Goal: Information Seeking & Learning: Learn about a topic

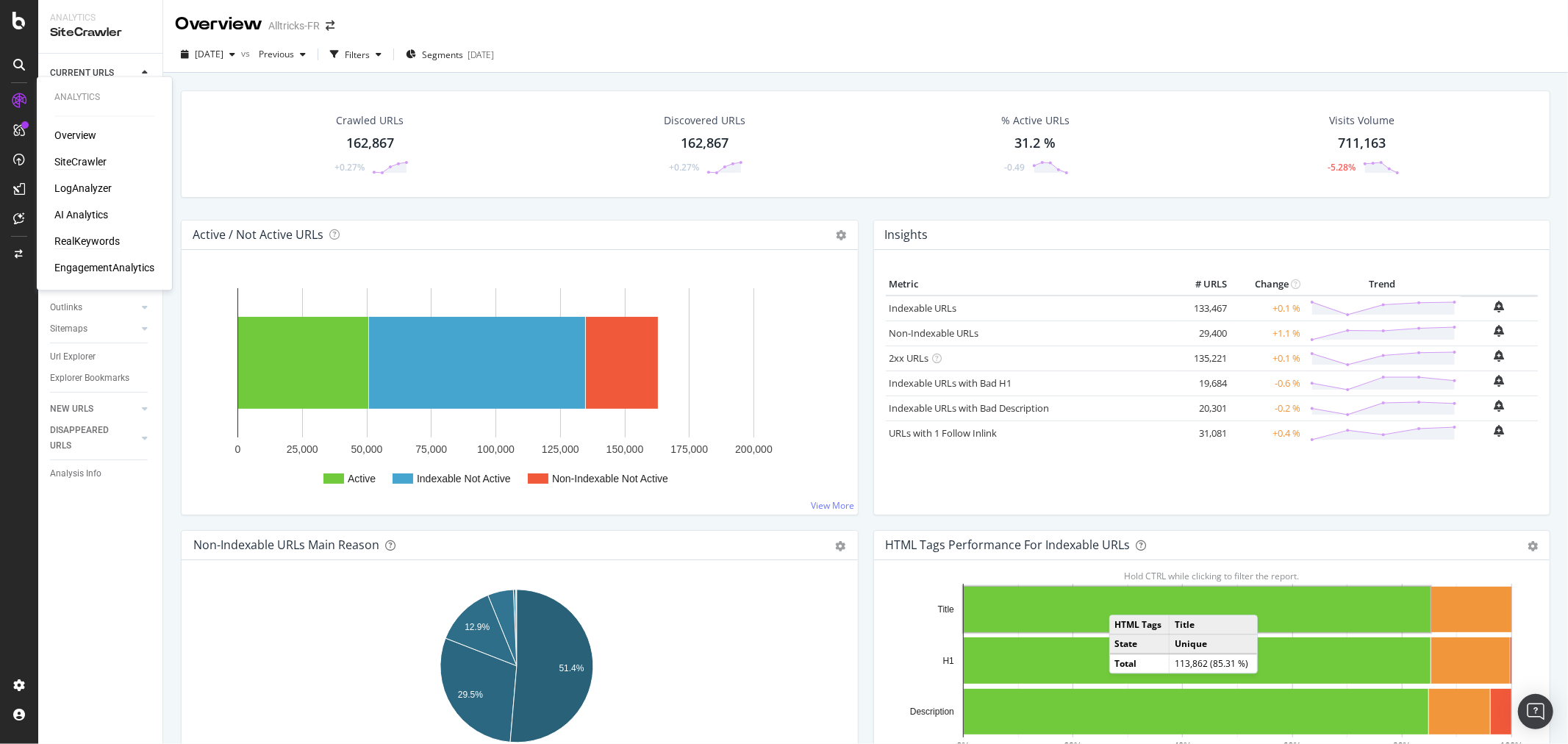
click at [74, 235] on div "RealKeywords" at bounding box center [87, 242] width 66 height 15
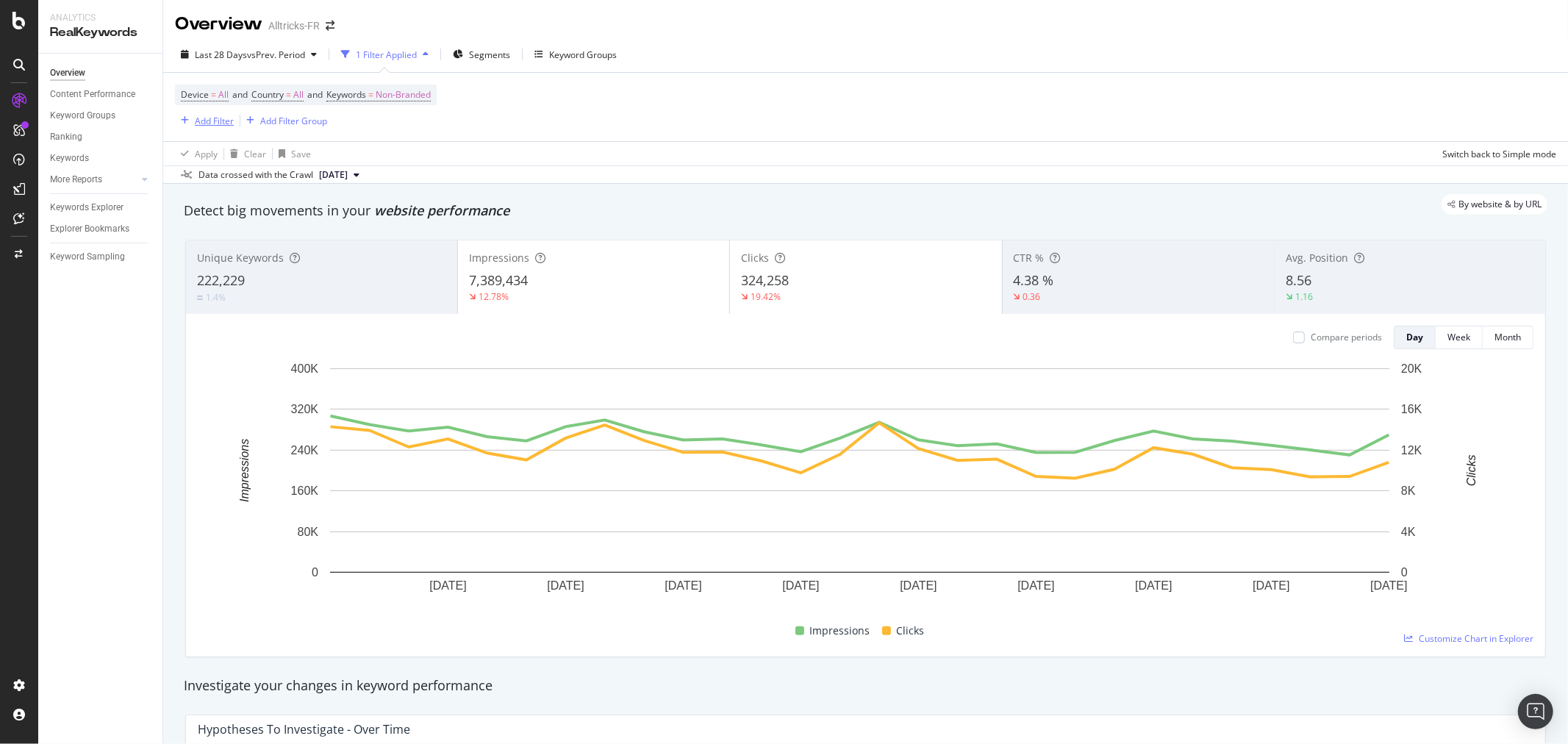
click at [221, 125] on div "Add Filter" at bounding box center [214, 121] width 39 height 12
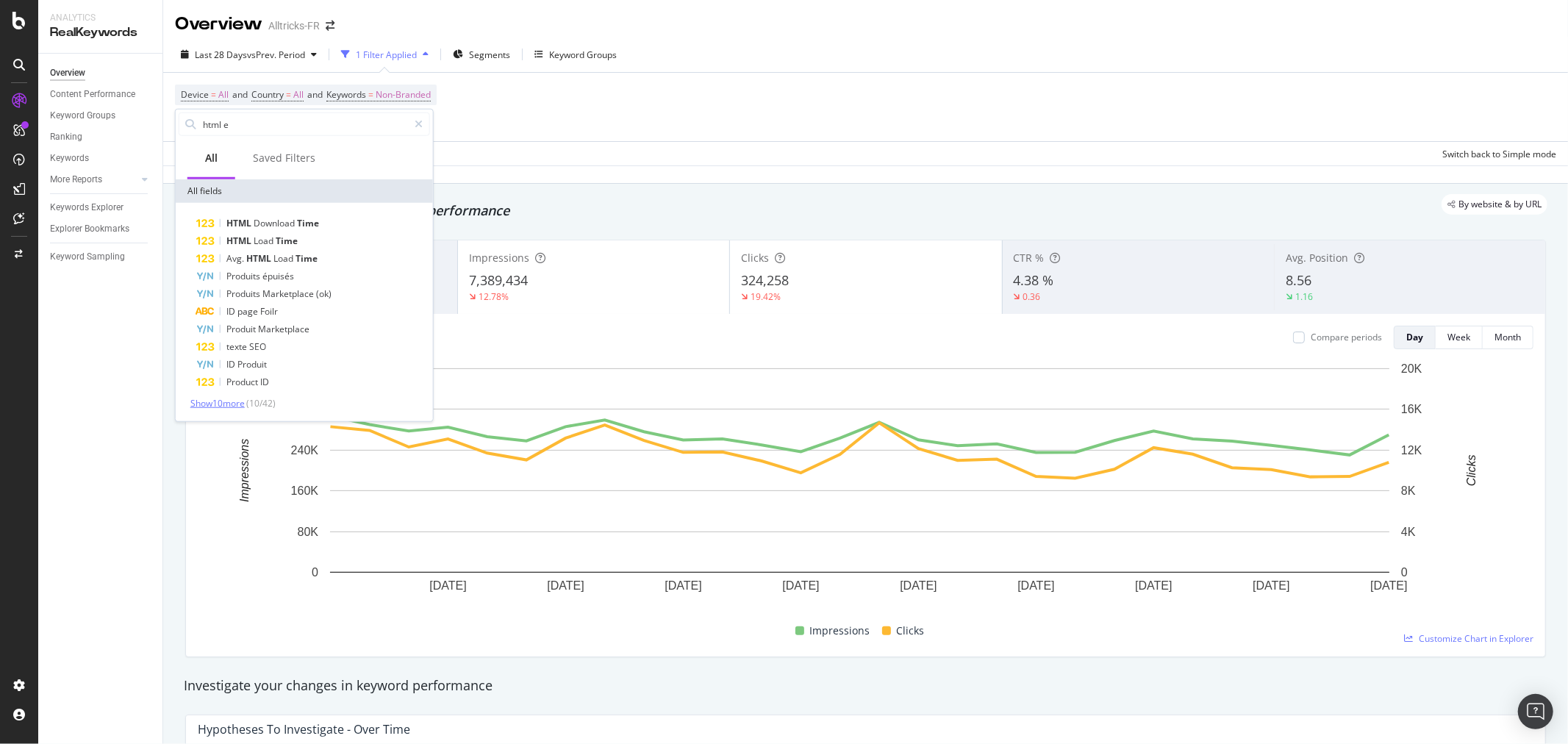
type input "html e"
click at [210, 402] on span "Show 10 more" at bounding box center [218, 403] width 54 height 12
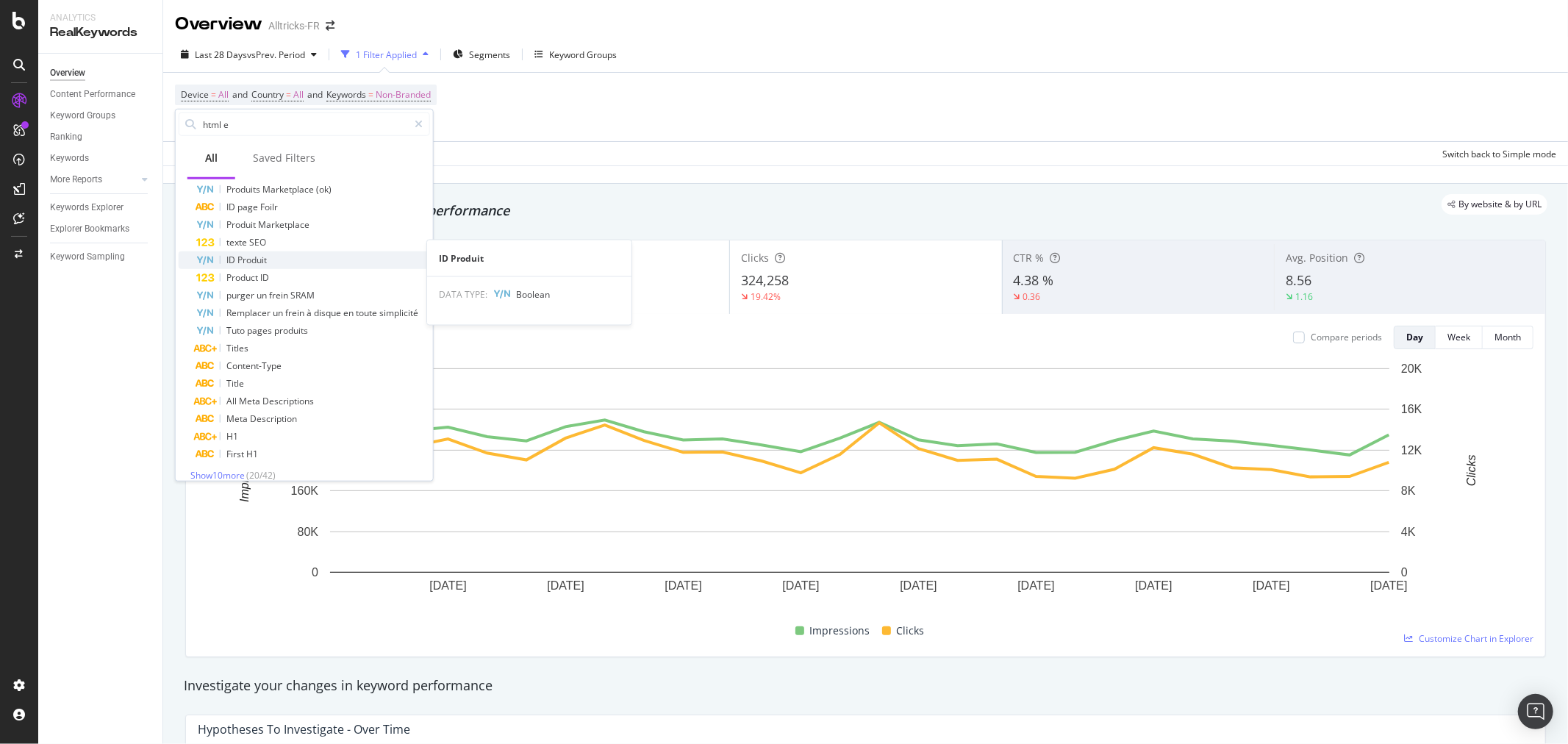
scroll to position [115, 0]
click at [201, 461] on span "Show 10 more" at bounding box center [218, 465] width 54 height 12
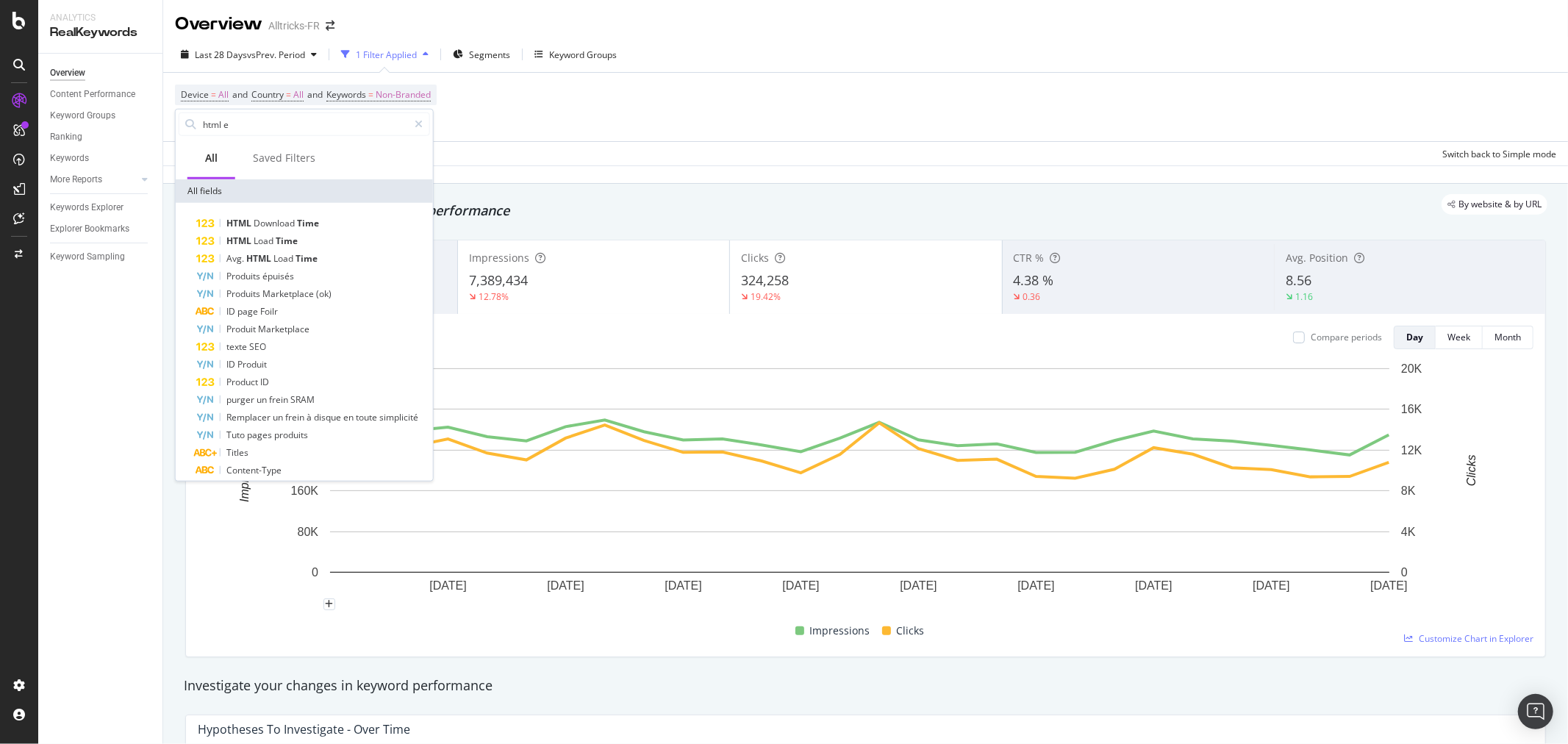
click at [528, 148] on div "Apply Clear Save Switch back to Simple mode" at bounding box center [866, 153] width 1405 height 24
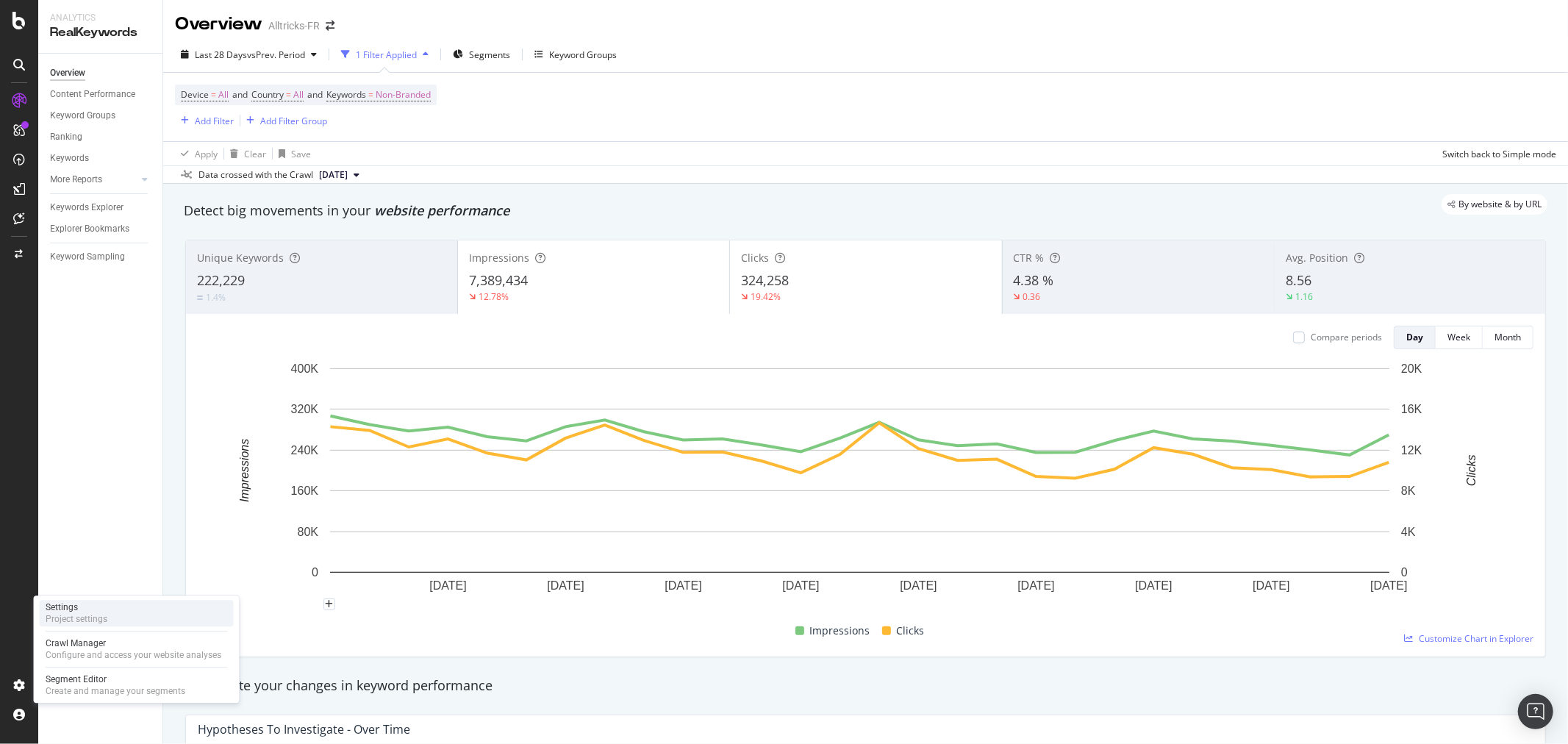
click at [112, 615] on div "Settings Project settings" at bounding box center [136, 613] width 194 height 26
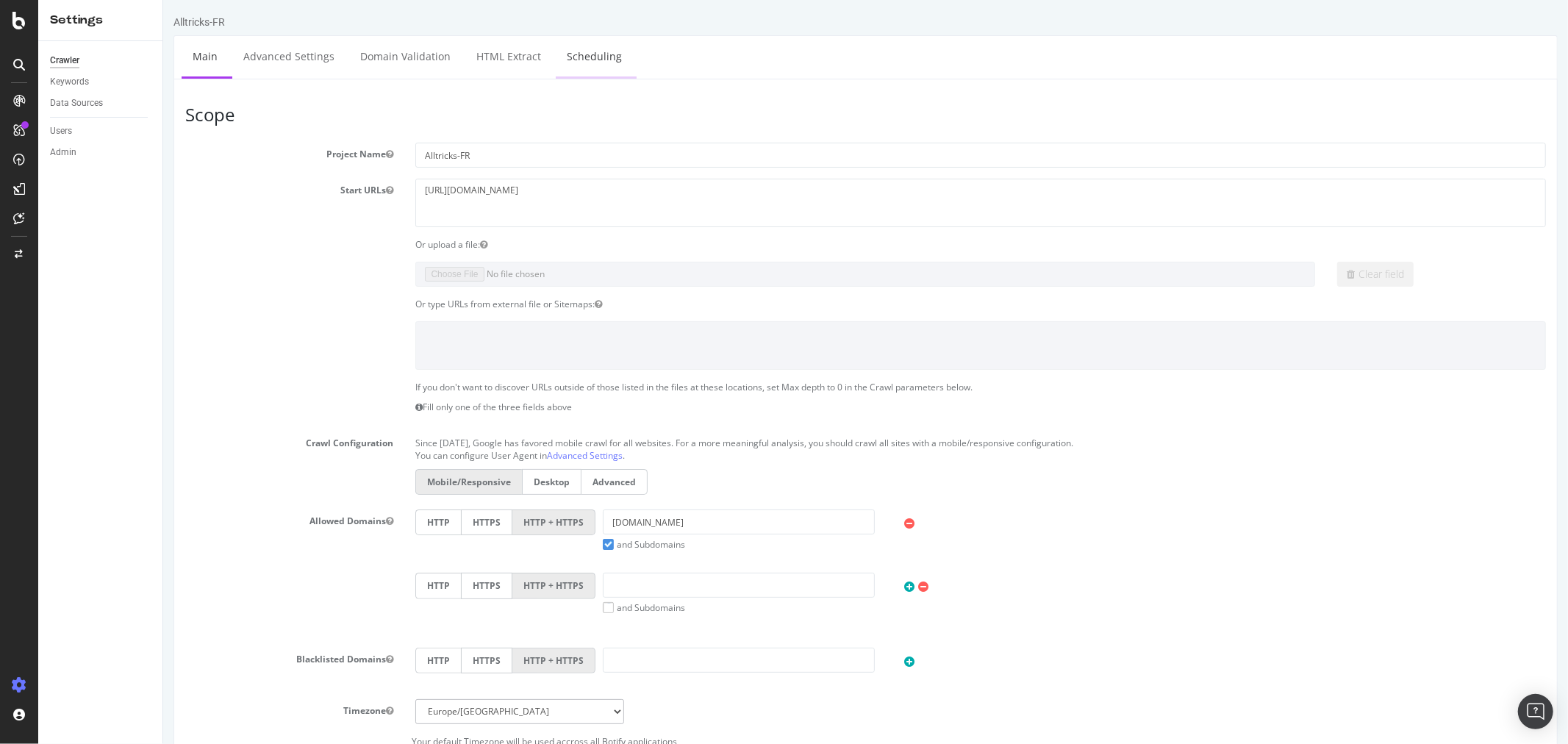
click at [581, 61] on link "Scheduling" at bounding box center [594, 57] width 77 height 40
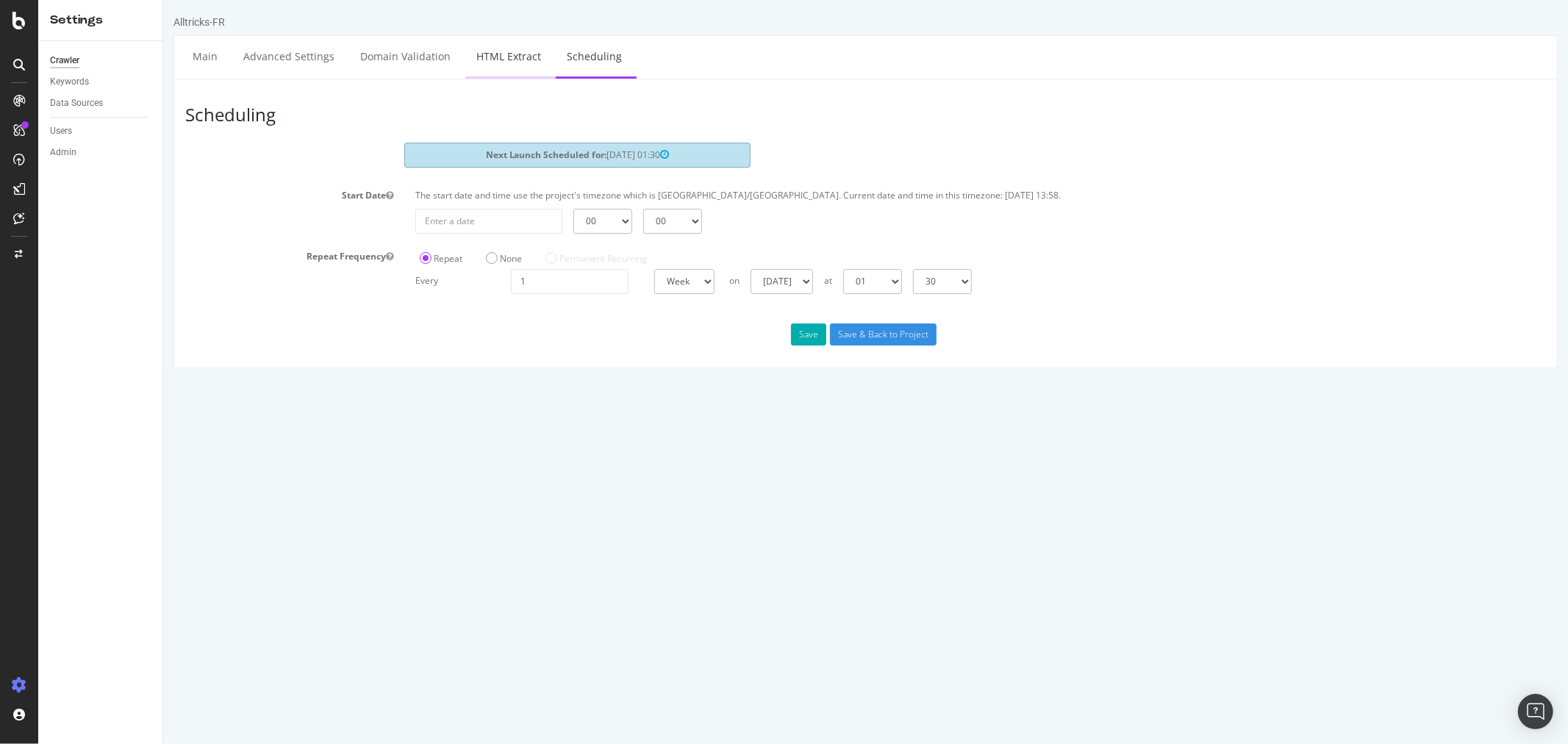
click at [482, 60] on link "HTML Extract" at bounding box center [508, 57] width 87 height 40
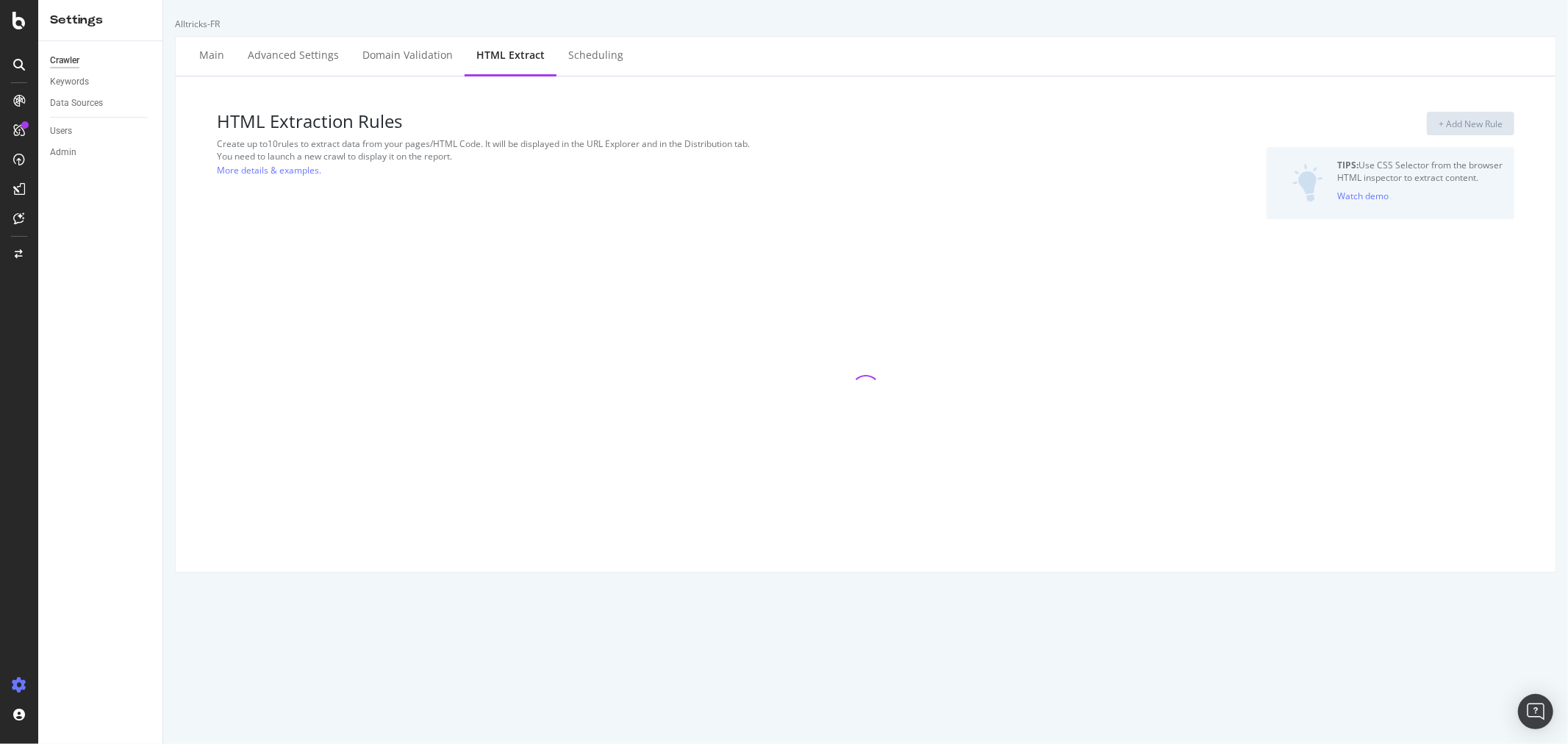
select select "i"
select select "exist"
select select "html.length"
select select "exist"
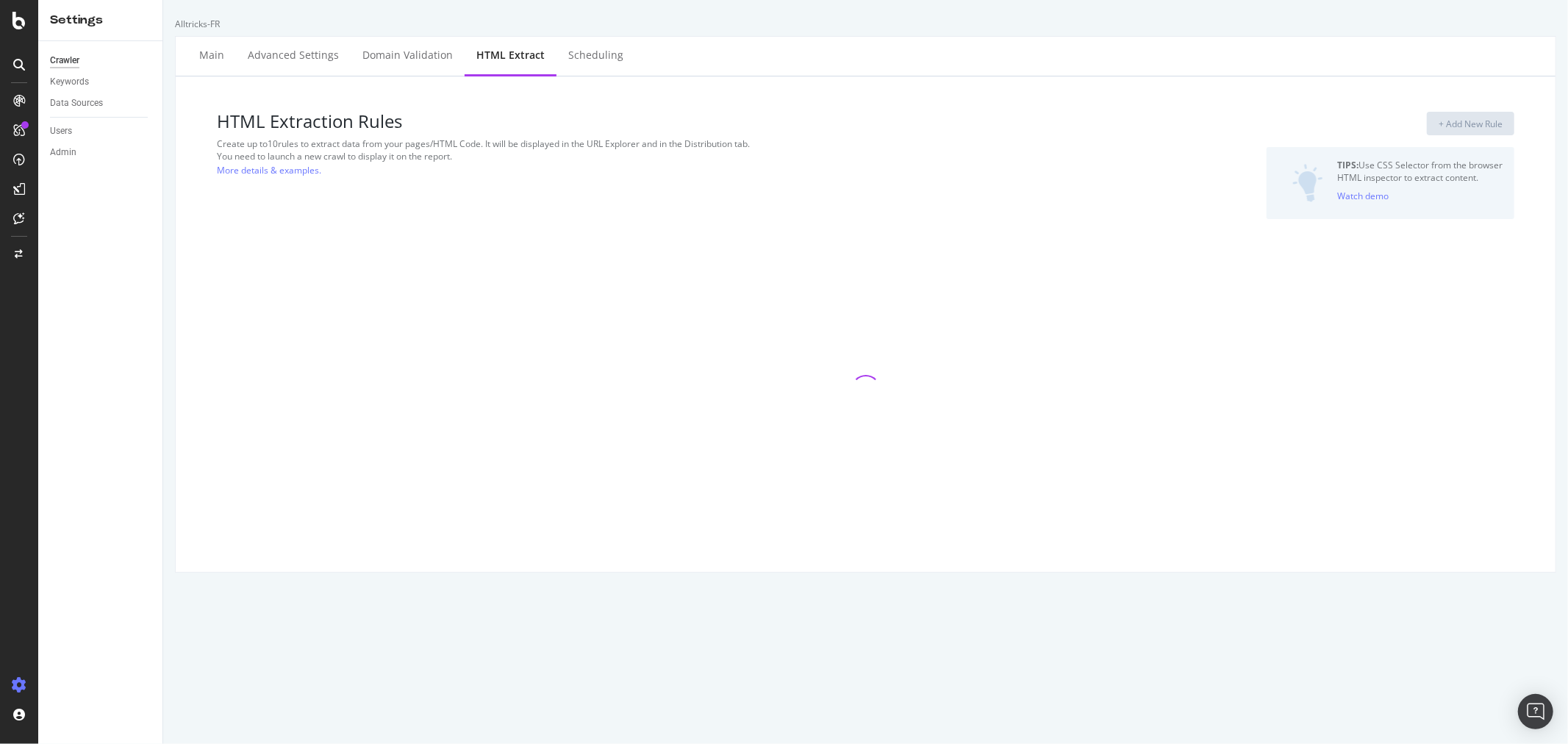
select select "exist"
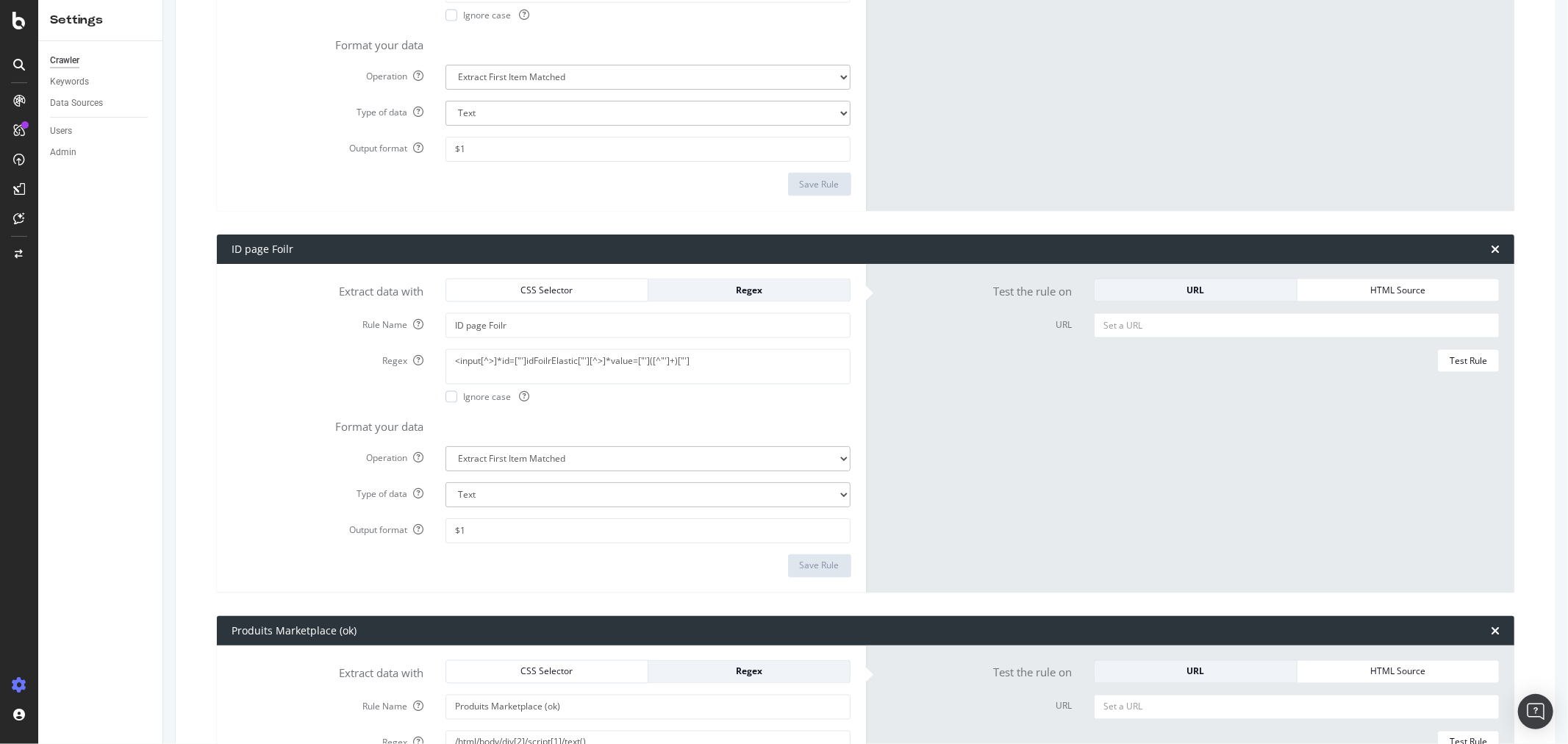
scroll to position [1441, 0]
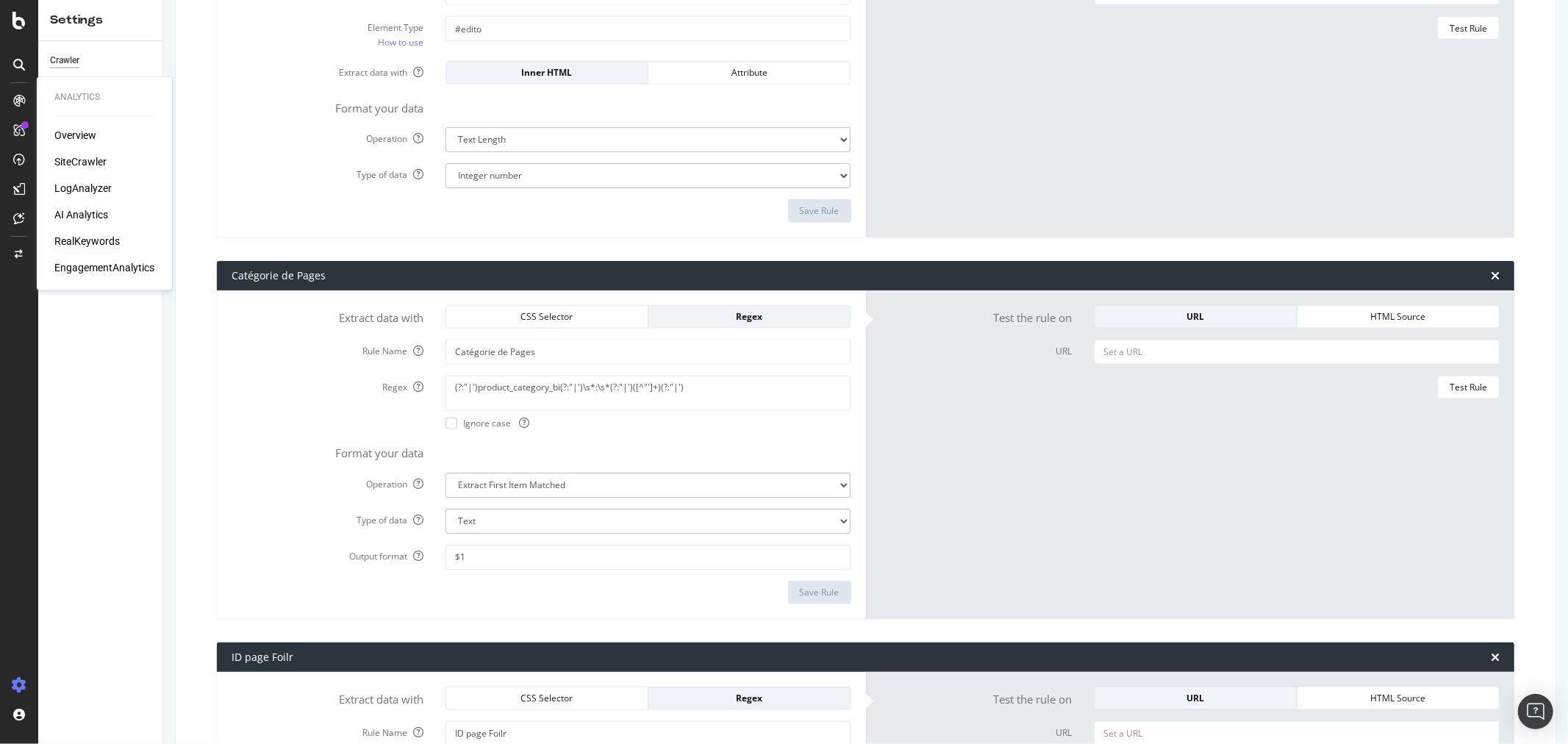
click at [82, 238] on div "RealKeywords" at bounding box center [87, 242] width 66 height 15
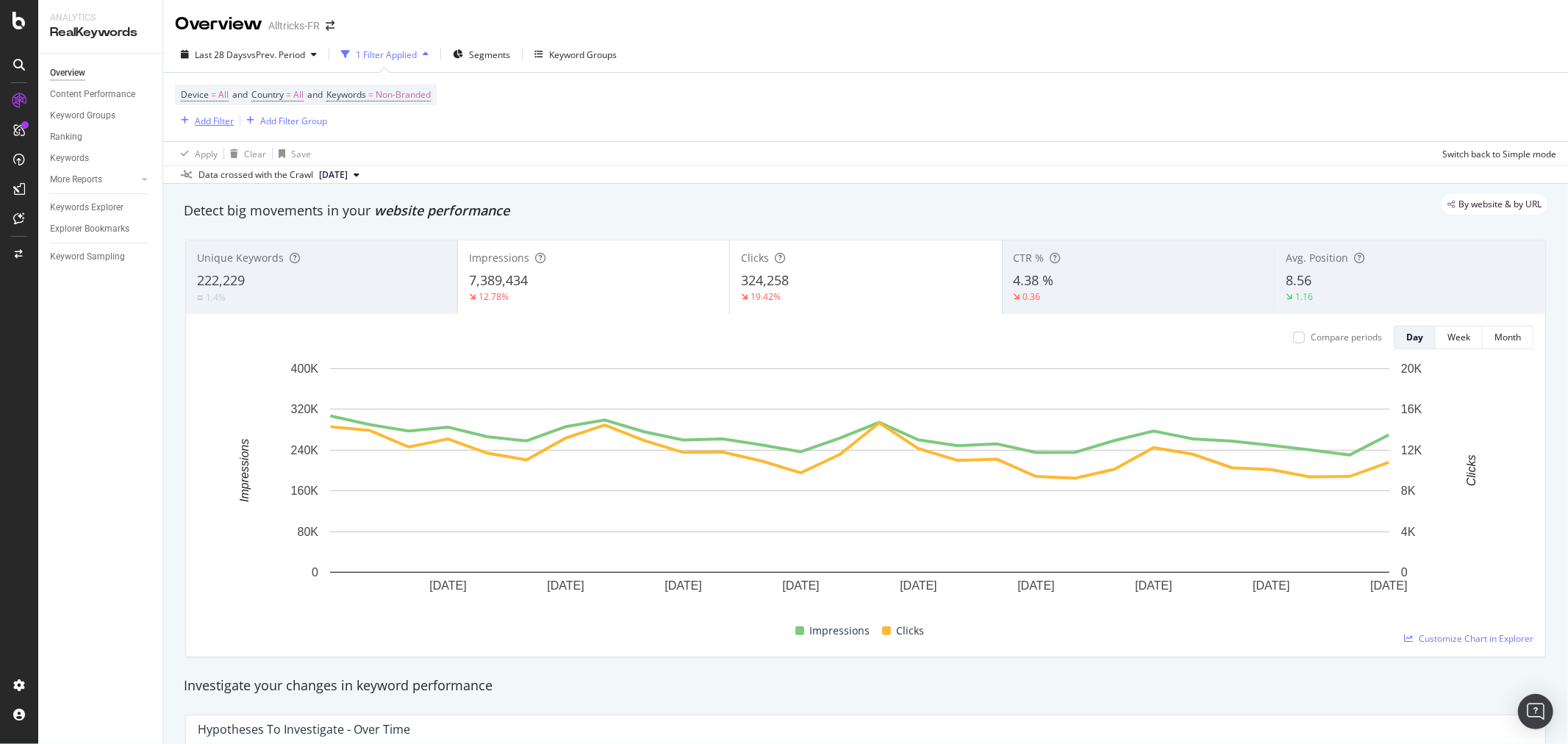
click at [197, 122] on div "Add Filter" at bounding box center [214, 121] width 39 height 12
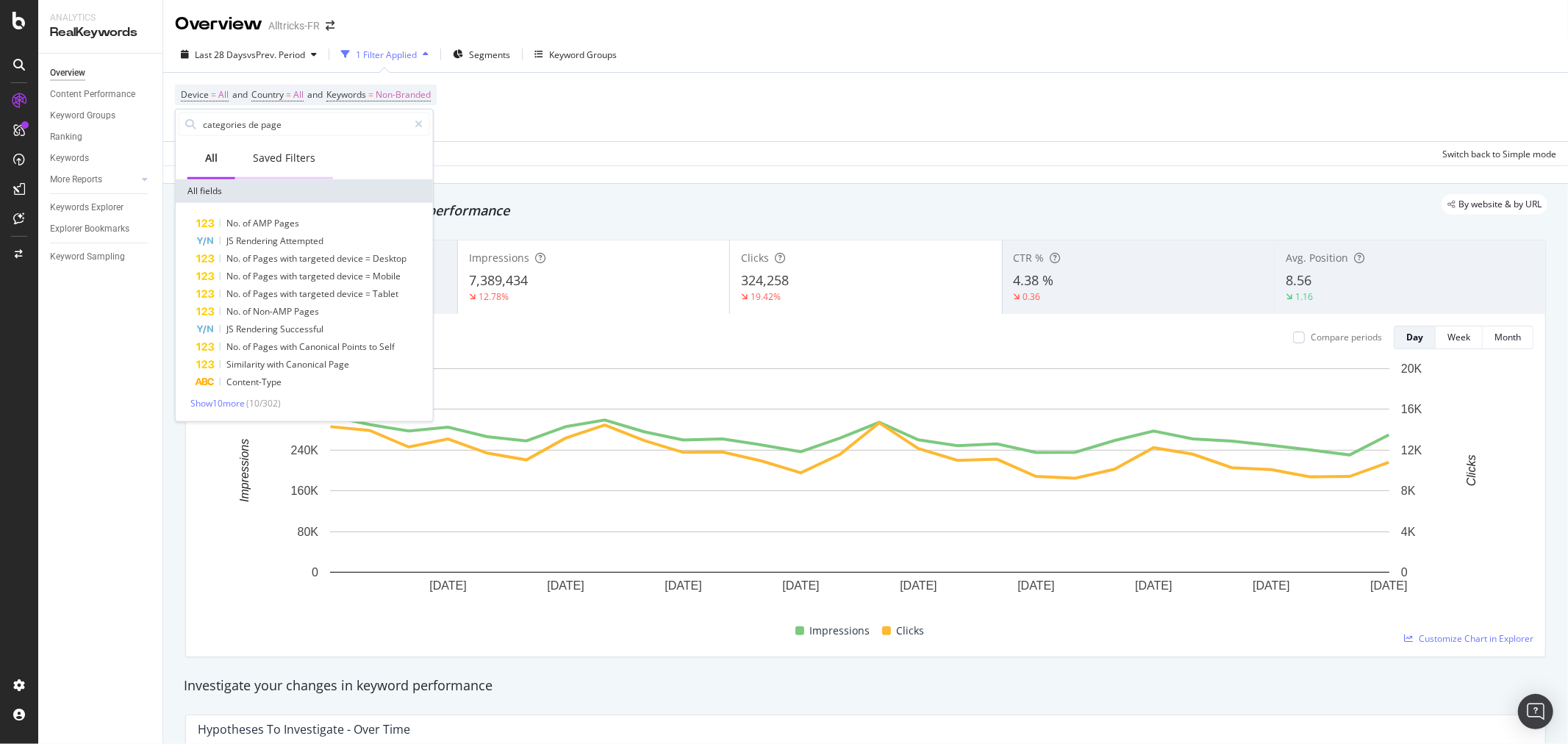
type input "categories de pages"
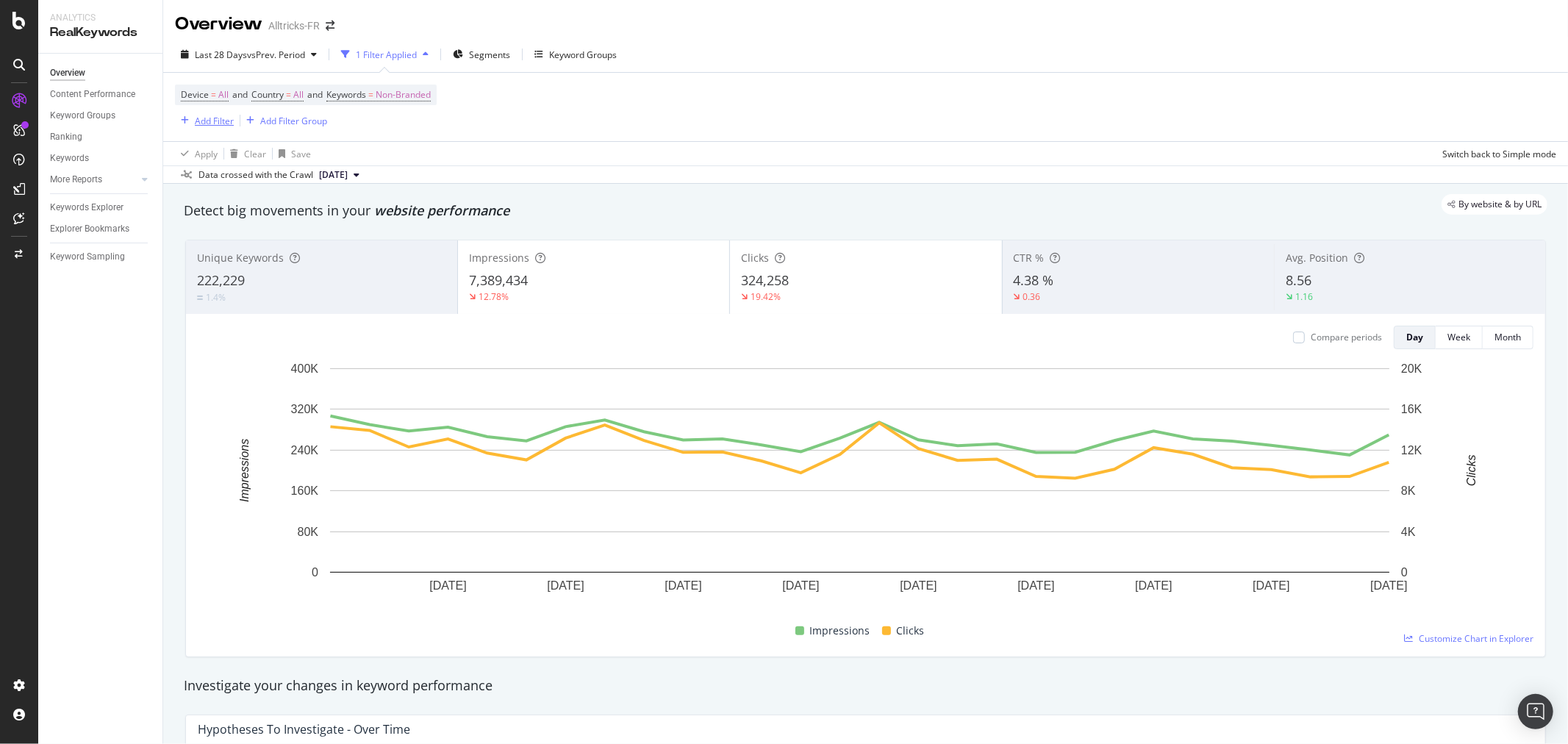
click at [201, 119] on div "Add Filter" at bounding box center [214, 121] width 39 height 12
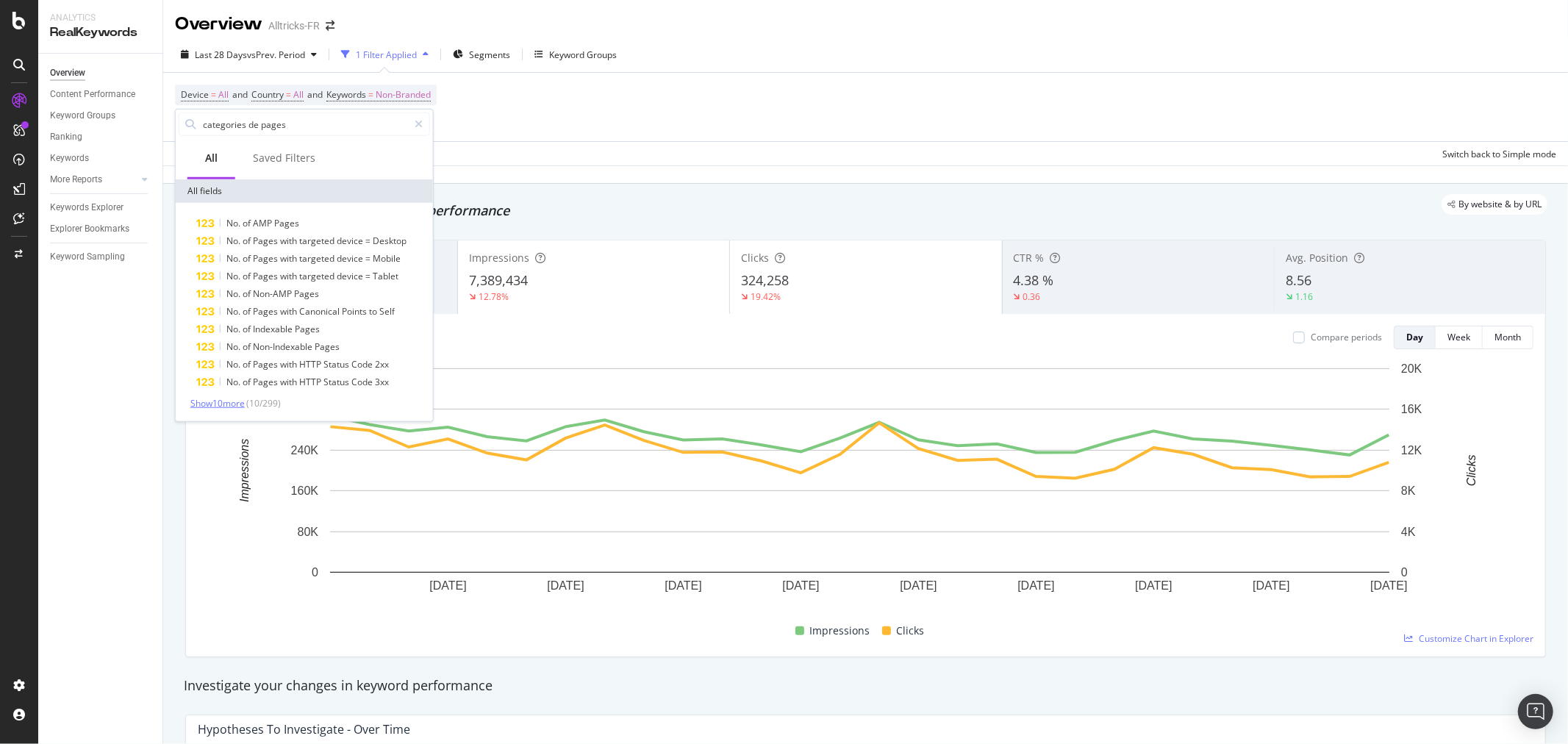
click at [235, 397] on span "Show 10 more" at bounding box center [218, 403] width 54 height 12
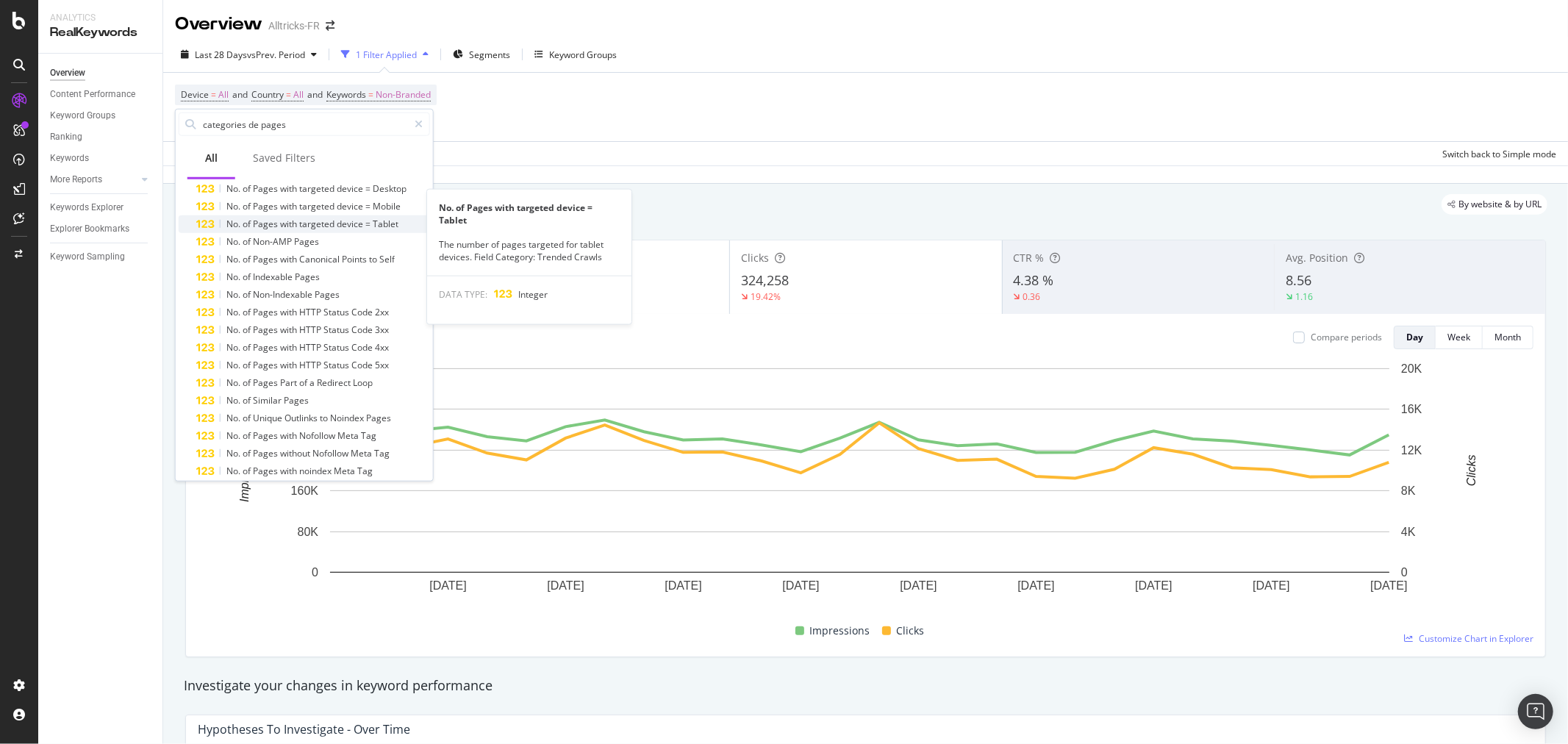
scroll to position [115, 0]
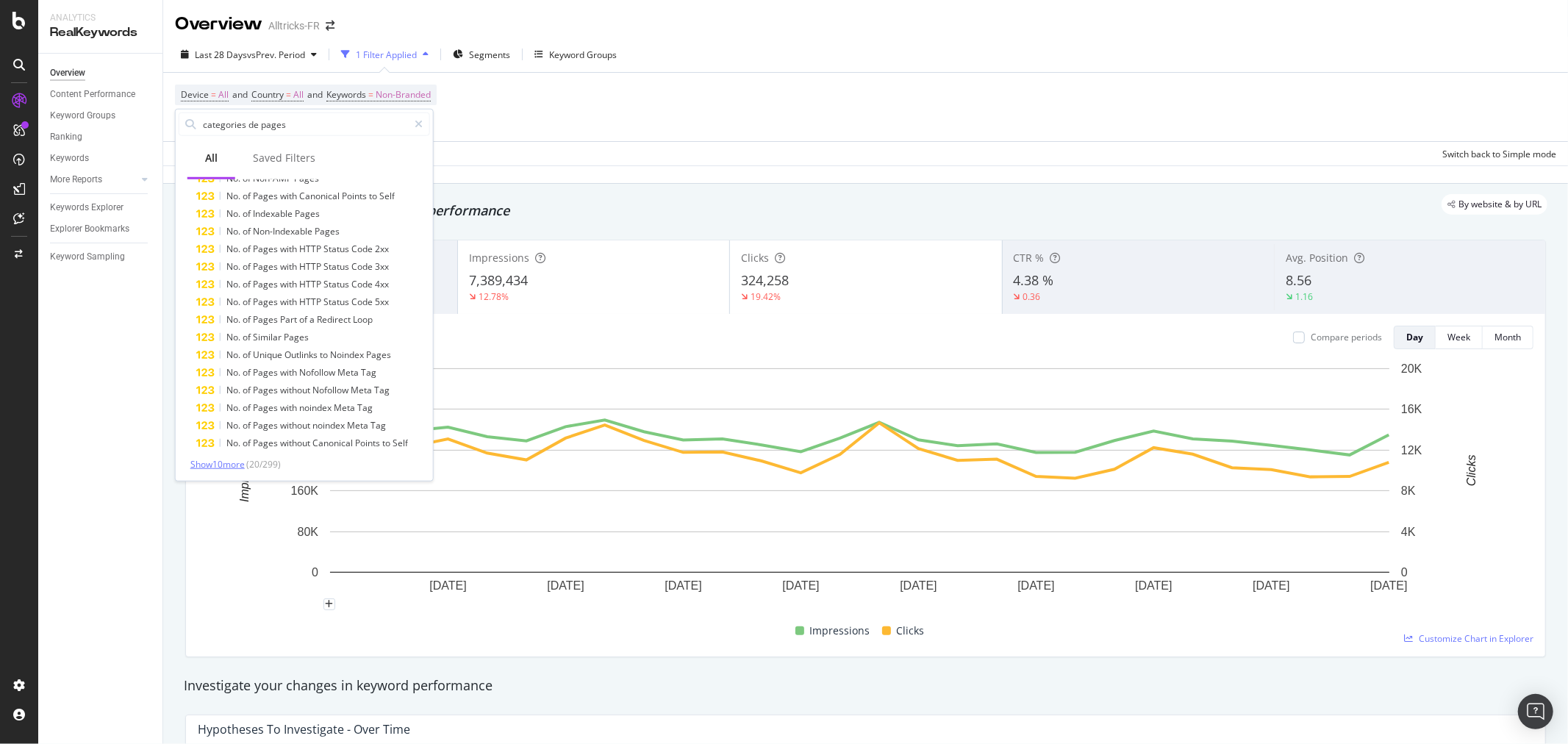
click at [215, 465] on span "Show 10 more" at bounding box center [218, 465] width 54 height 12
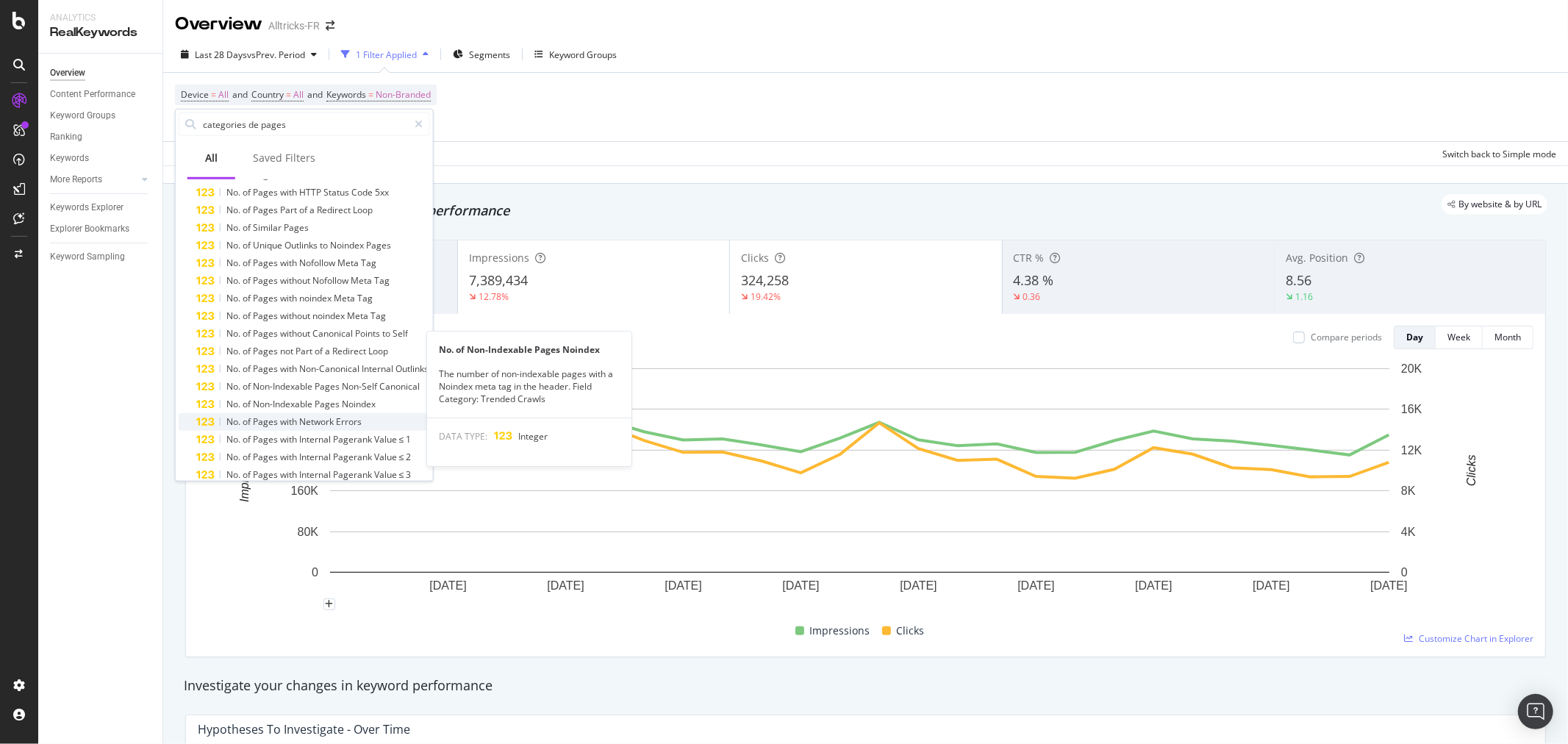
scroll to position [292, 0]
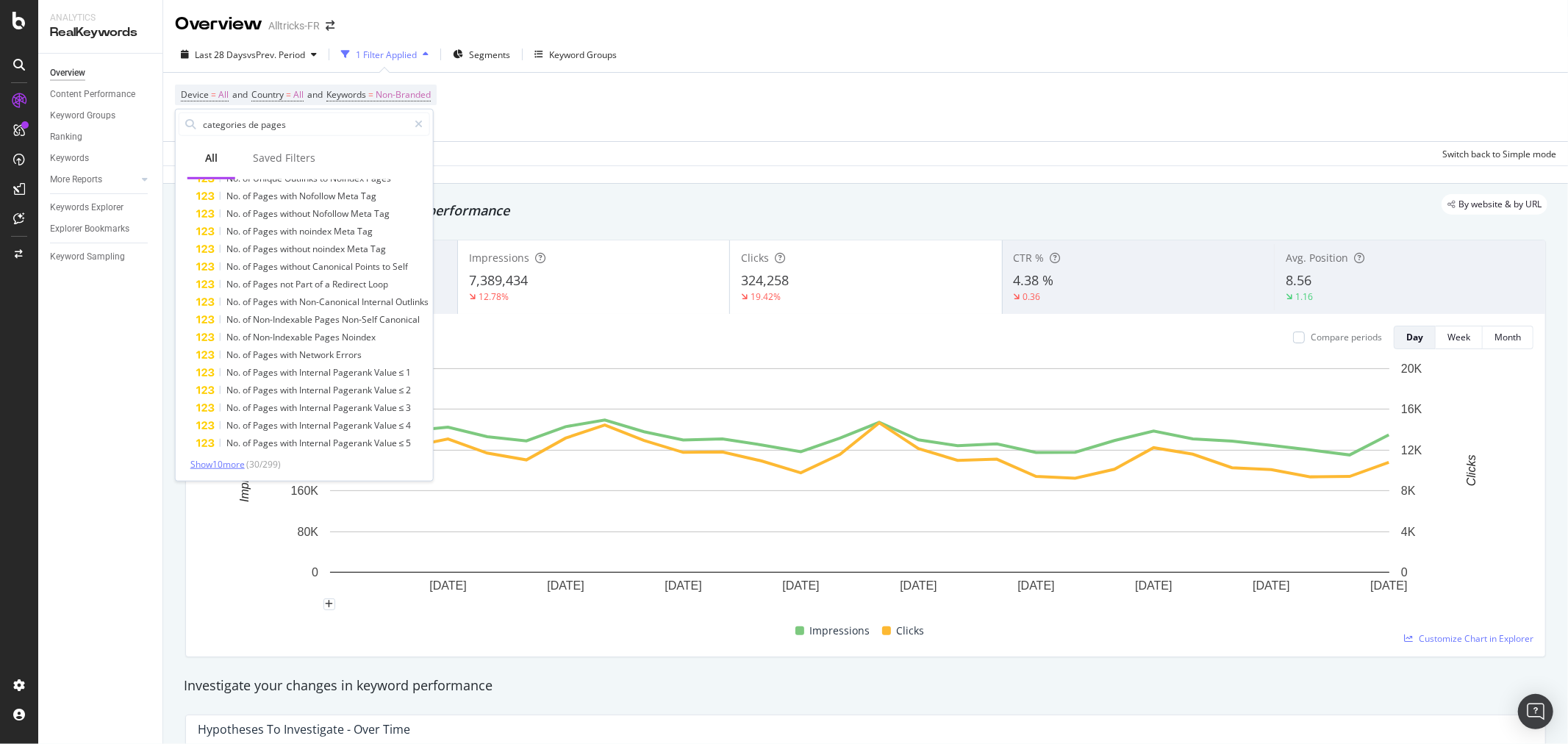
click at [218, 463] on span "Show 10 more" at bounding box center [218, 465] width 54 height 12
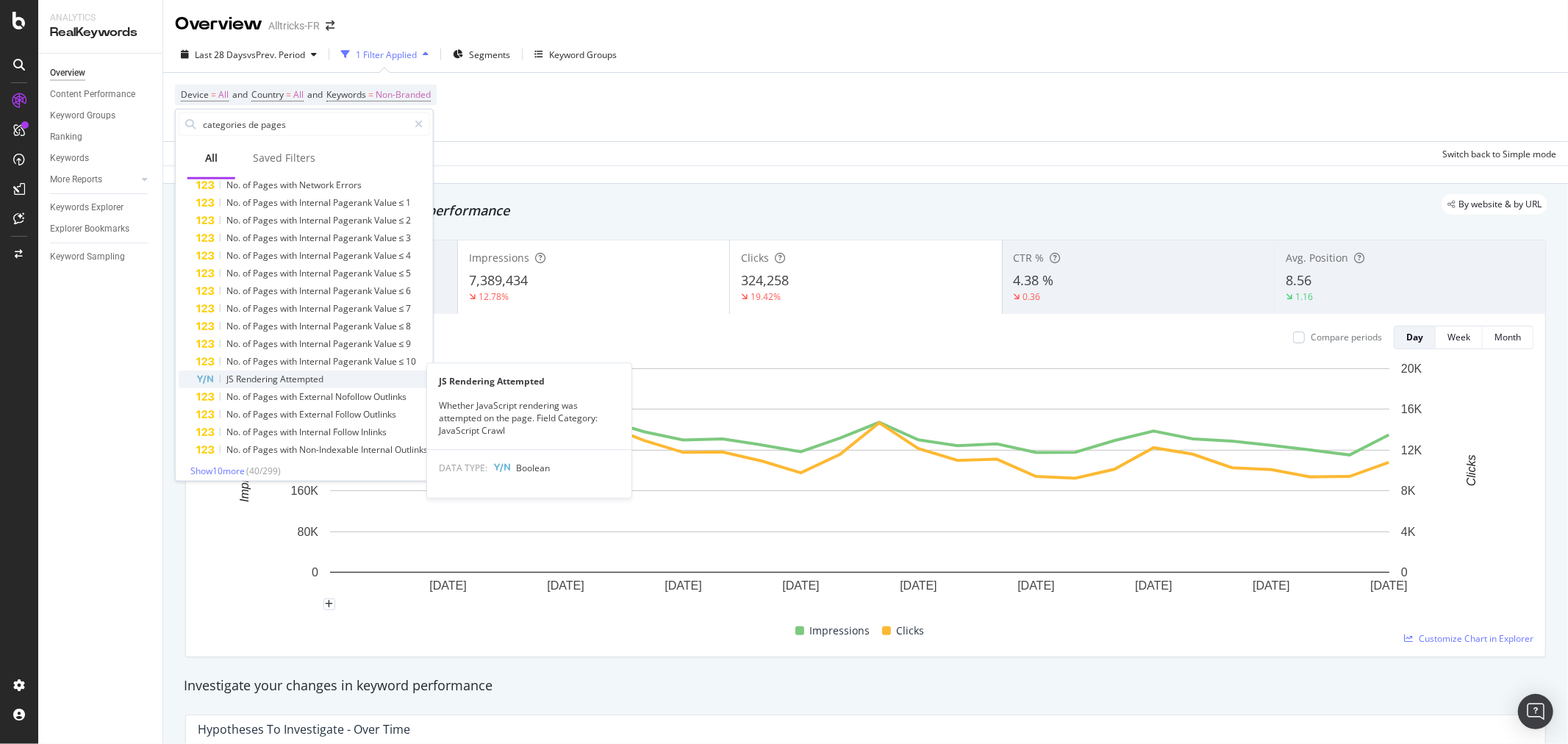
scroll to position [468, 0]
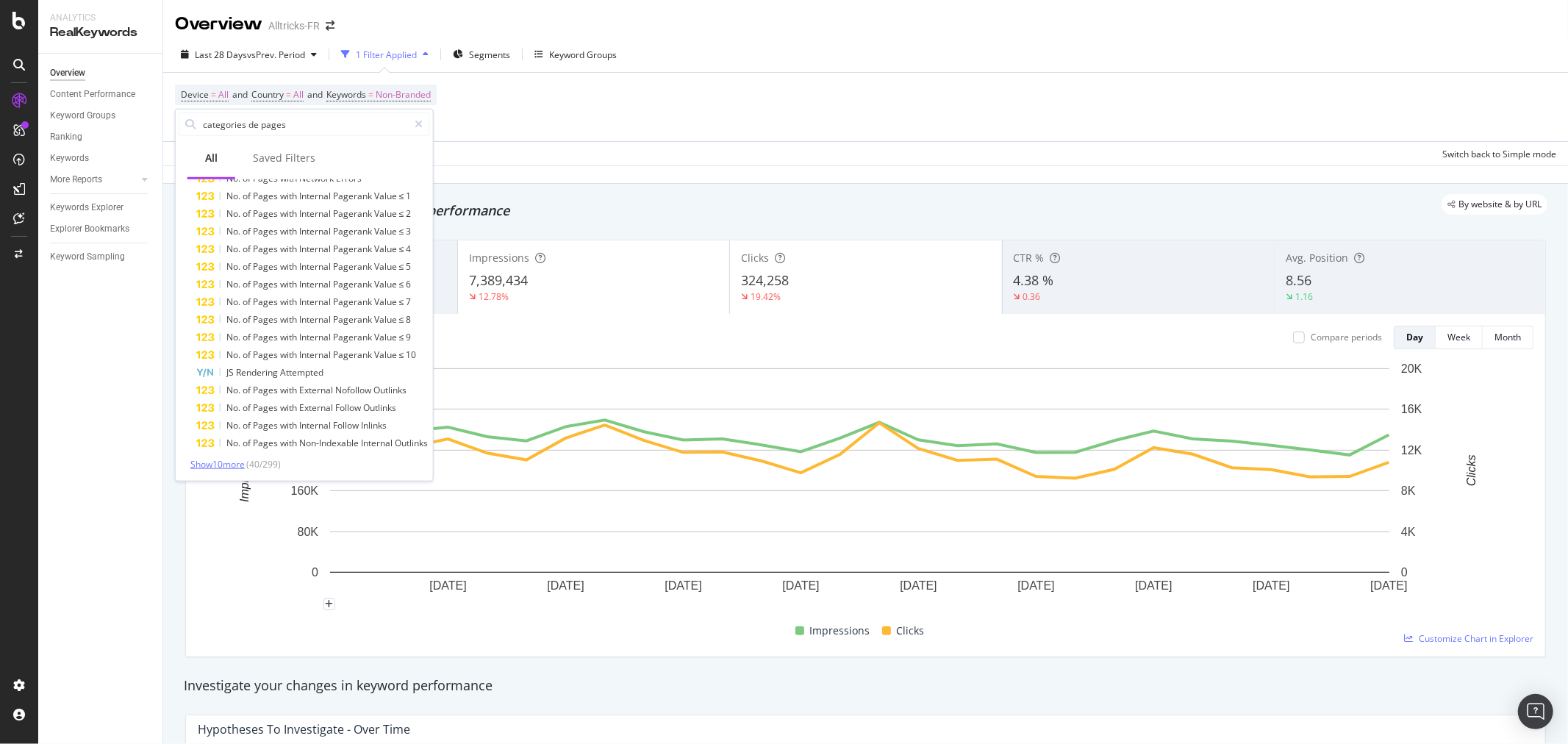
click at [221, 461] on span "Show 10 more" at bounding box center [218, 465] width 54 height 12
click at [257, 128] on input "categories de pages" at bounding box center [304, 124] width 207 height 22
drag, startPoint x: 324, startPoint y: 126, endPoint x: 174, endPoint y: 108, distance: 151.1
click at [175, 109] on div "categories de pages All Saved Filters All fields No. of AMP Pages No. of Pages …" at bounding box center [304, 295] width 259 height 372
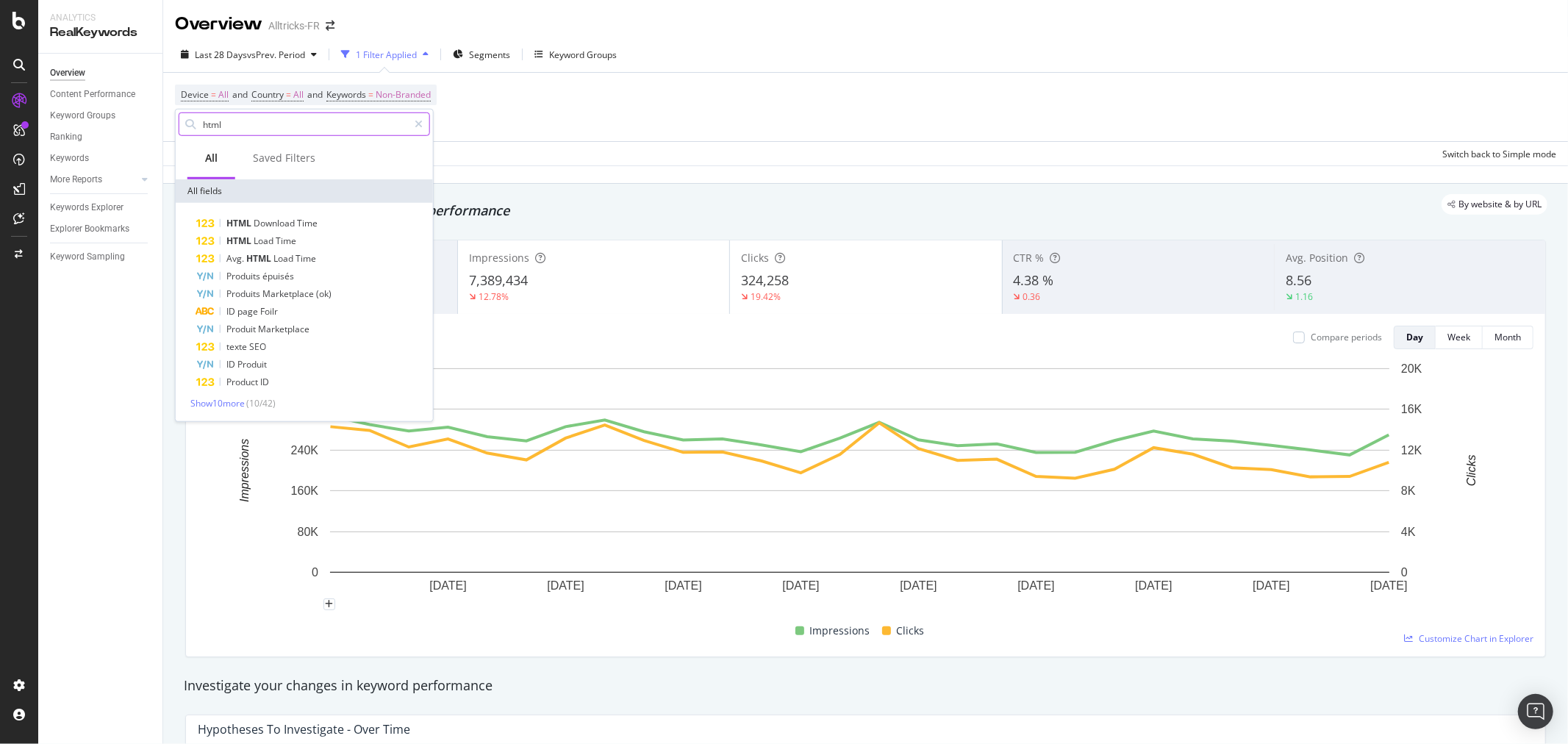
scroll to position [0, 0]
type input "html"
click at [210, 397] on span "Show 10 more" at bounding box center [218, 403] width 54 height 12
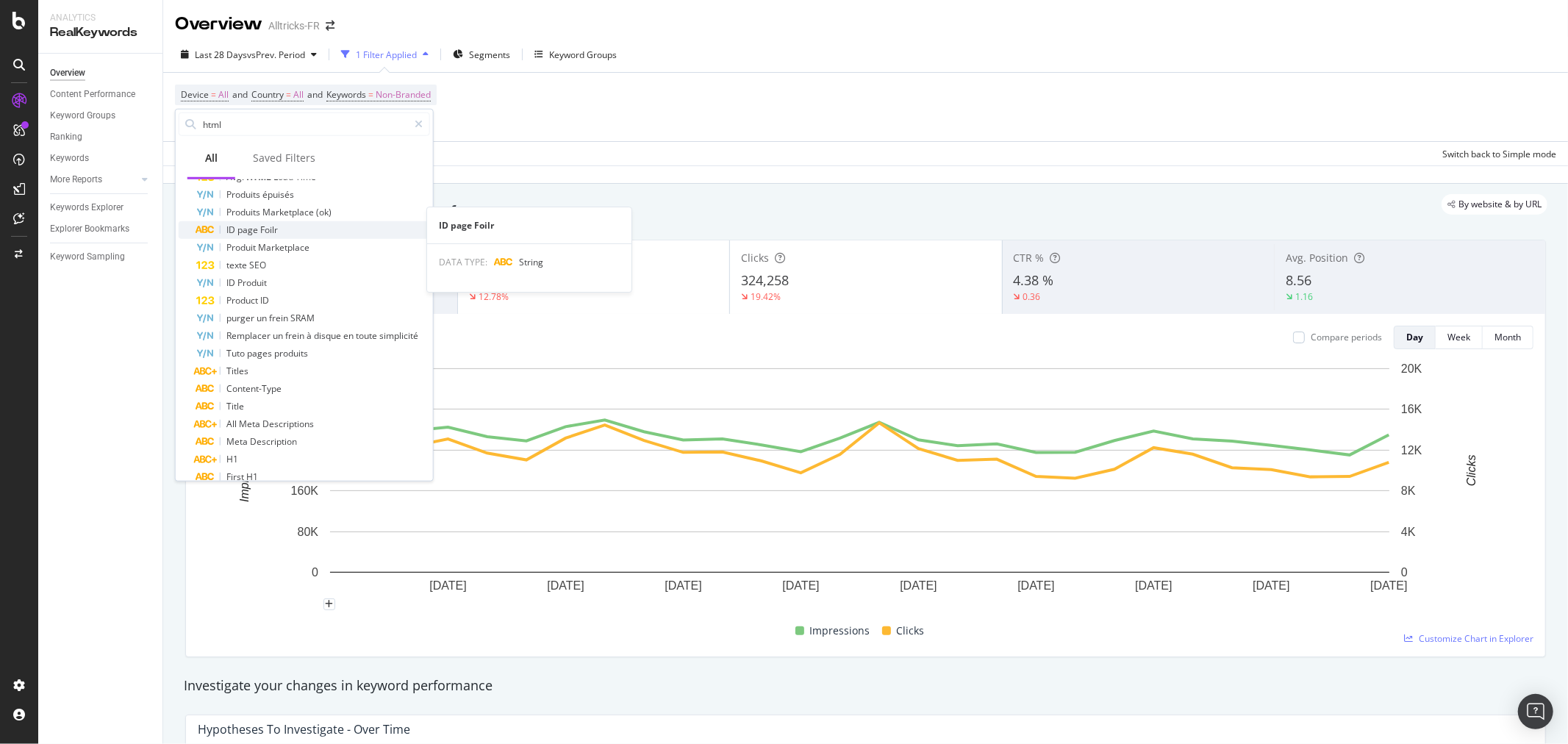
scroll to position [115, 0]
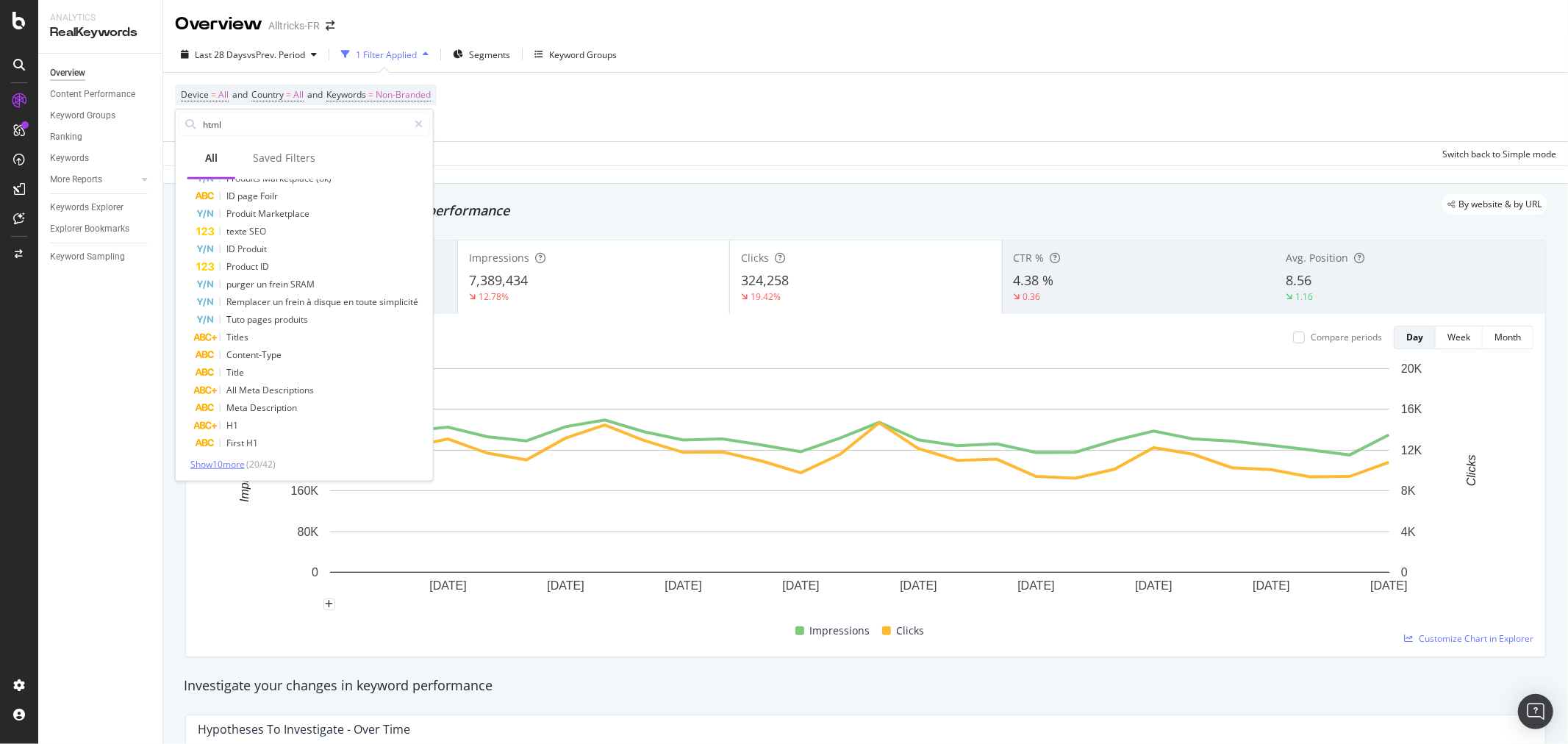
click at [222, 458] on span "Show 10 more" at bounding box center [218, 465] width 54 height 12
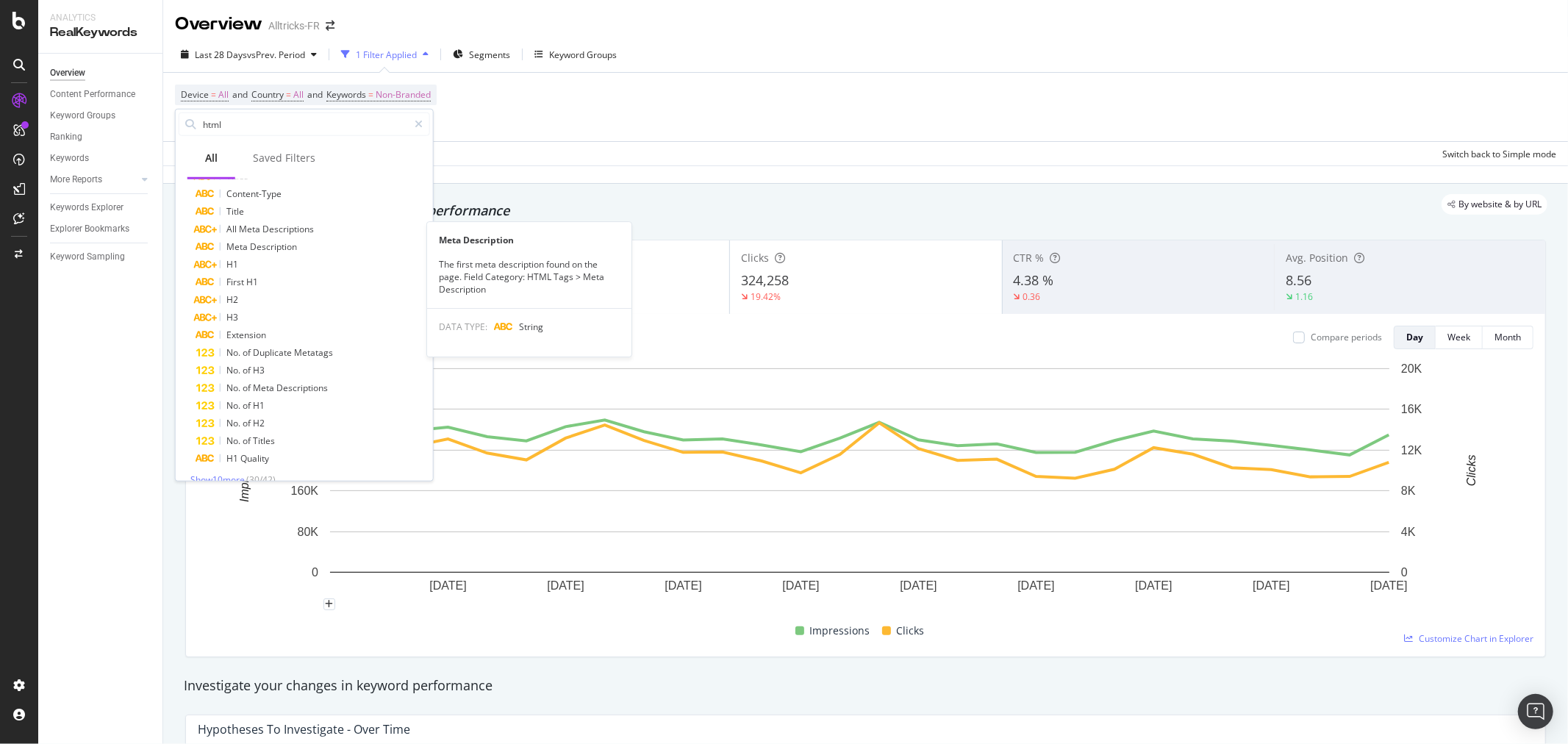
scroll to position [292, 0]
click at [234, 464] on span "Show 10 more" at bounding box center [218, 465] width 54 height 12
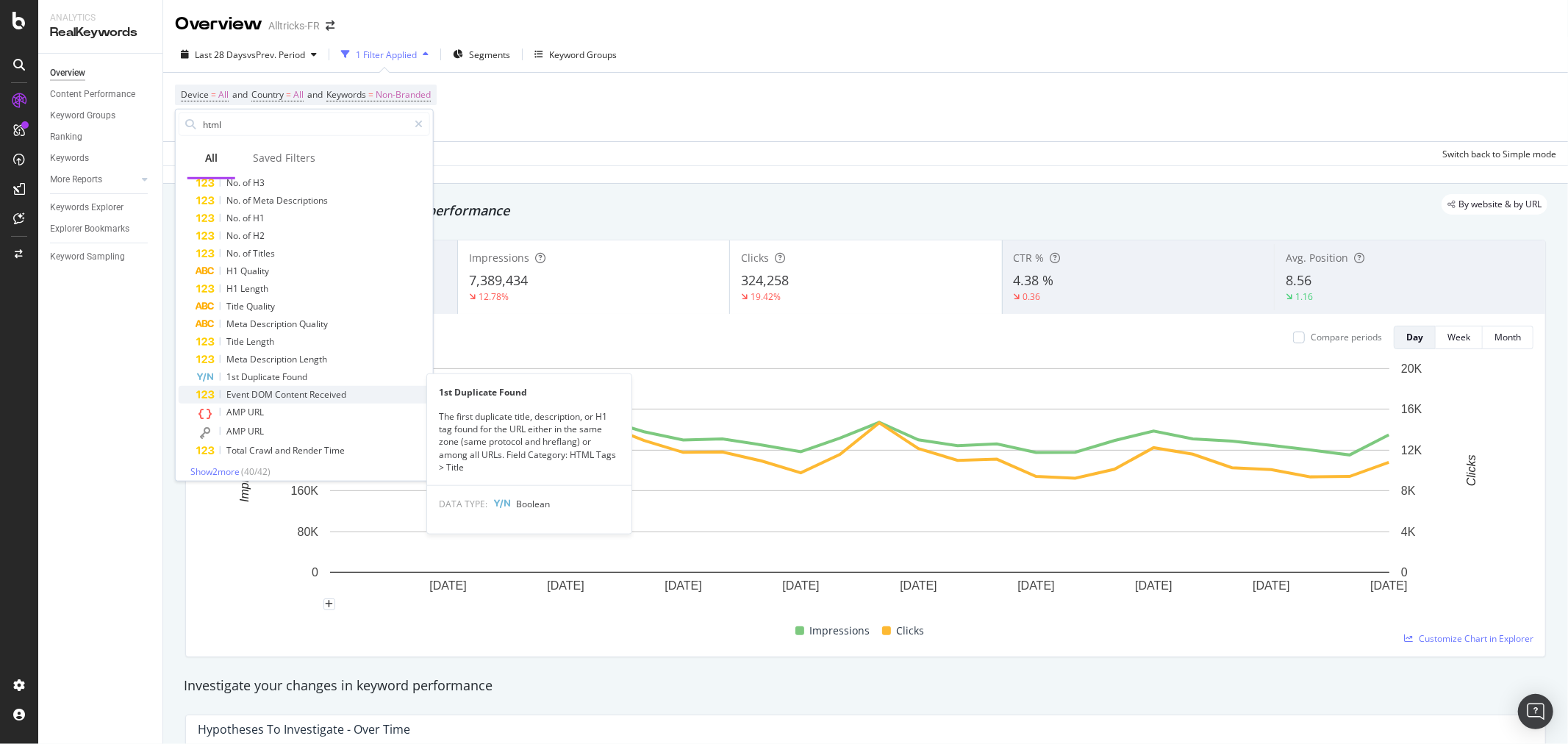
scroll to position [472, 0]
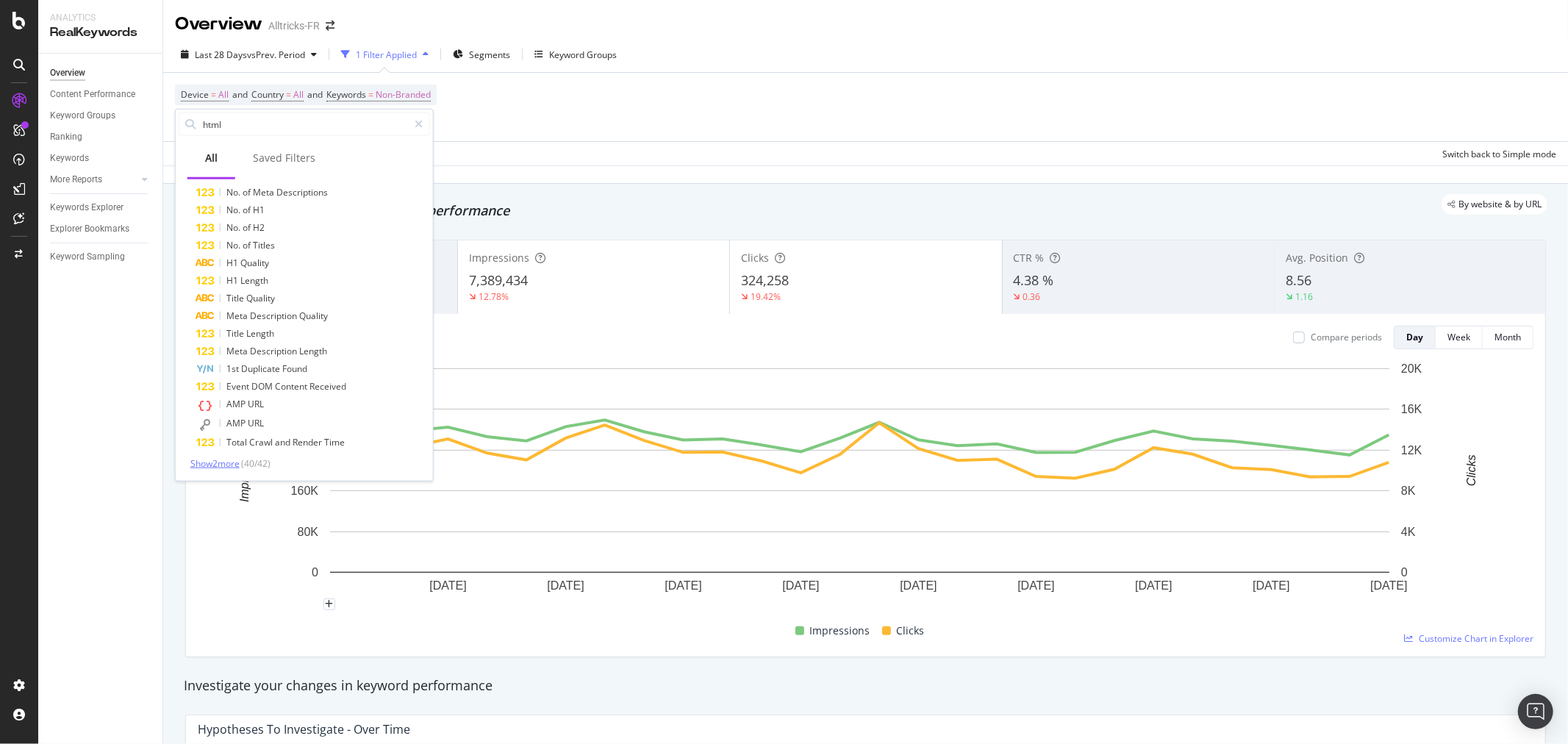
click at [218, 464] on span "Show 2 more" at bounding box center [215, 464] width 50 height 12
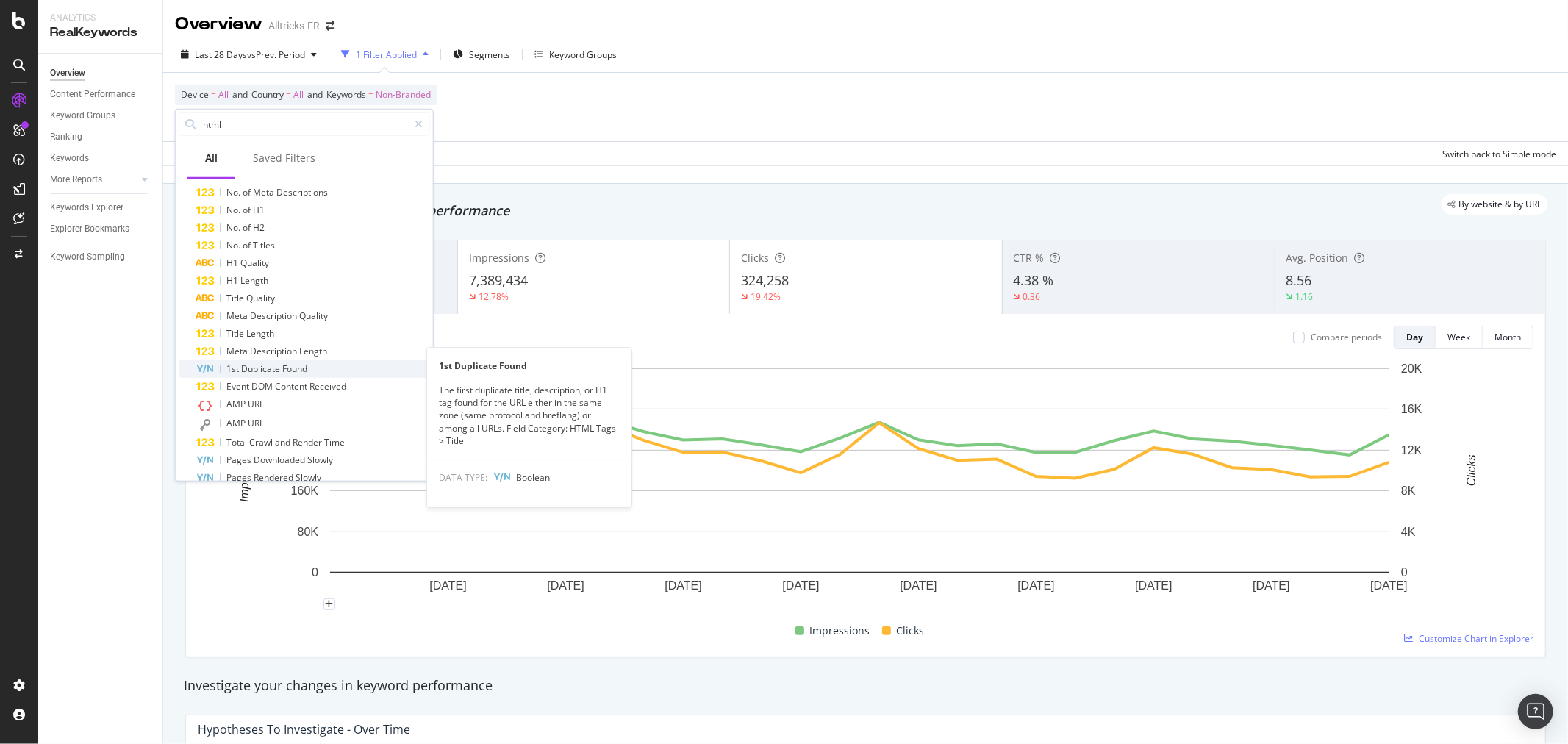
scroll to position [489, 0]
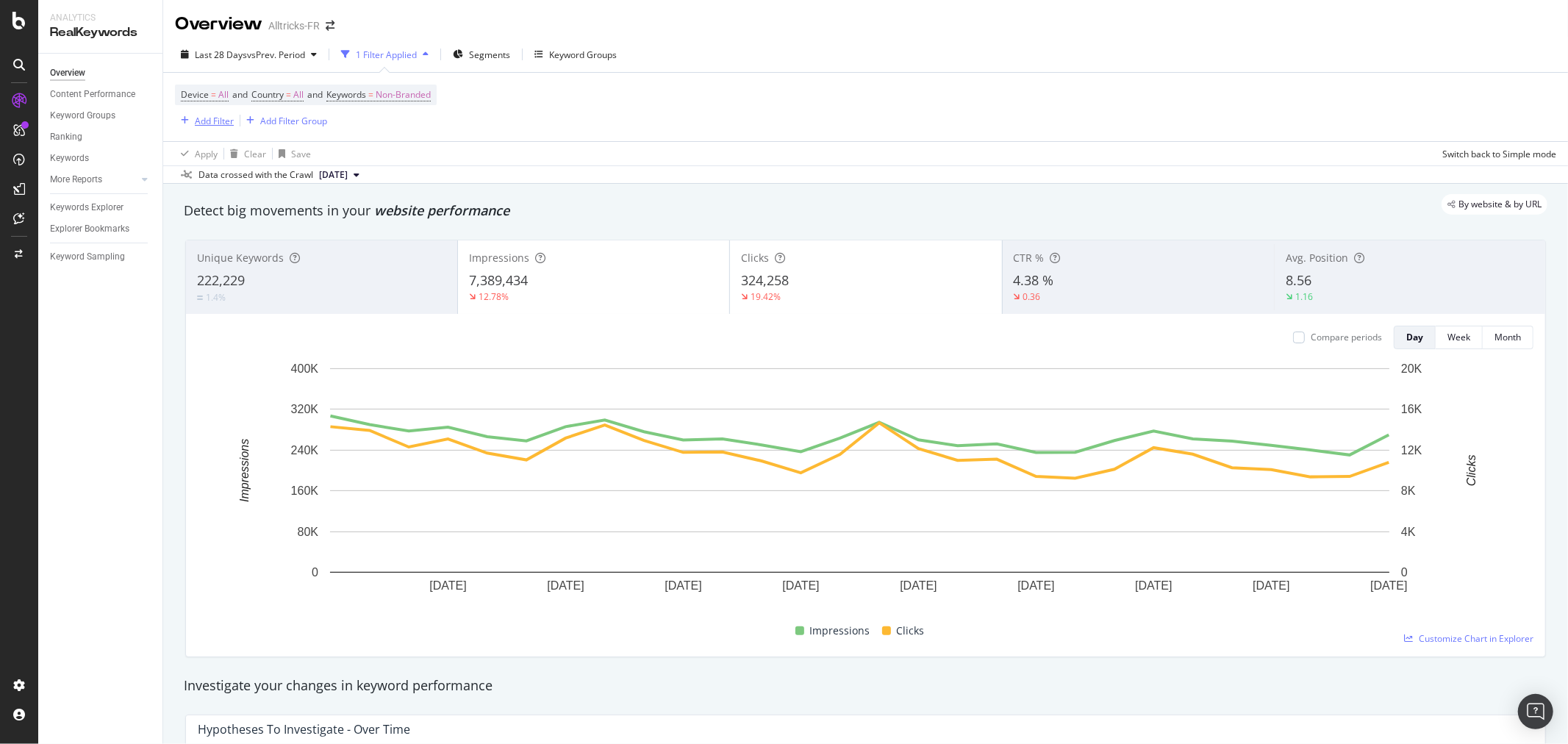
click at [211, 122] on div "Add Filter" at bounding box center [214, 121] width 39 height 12
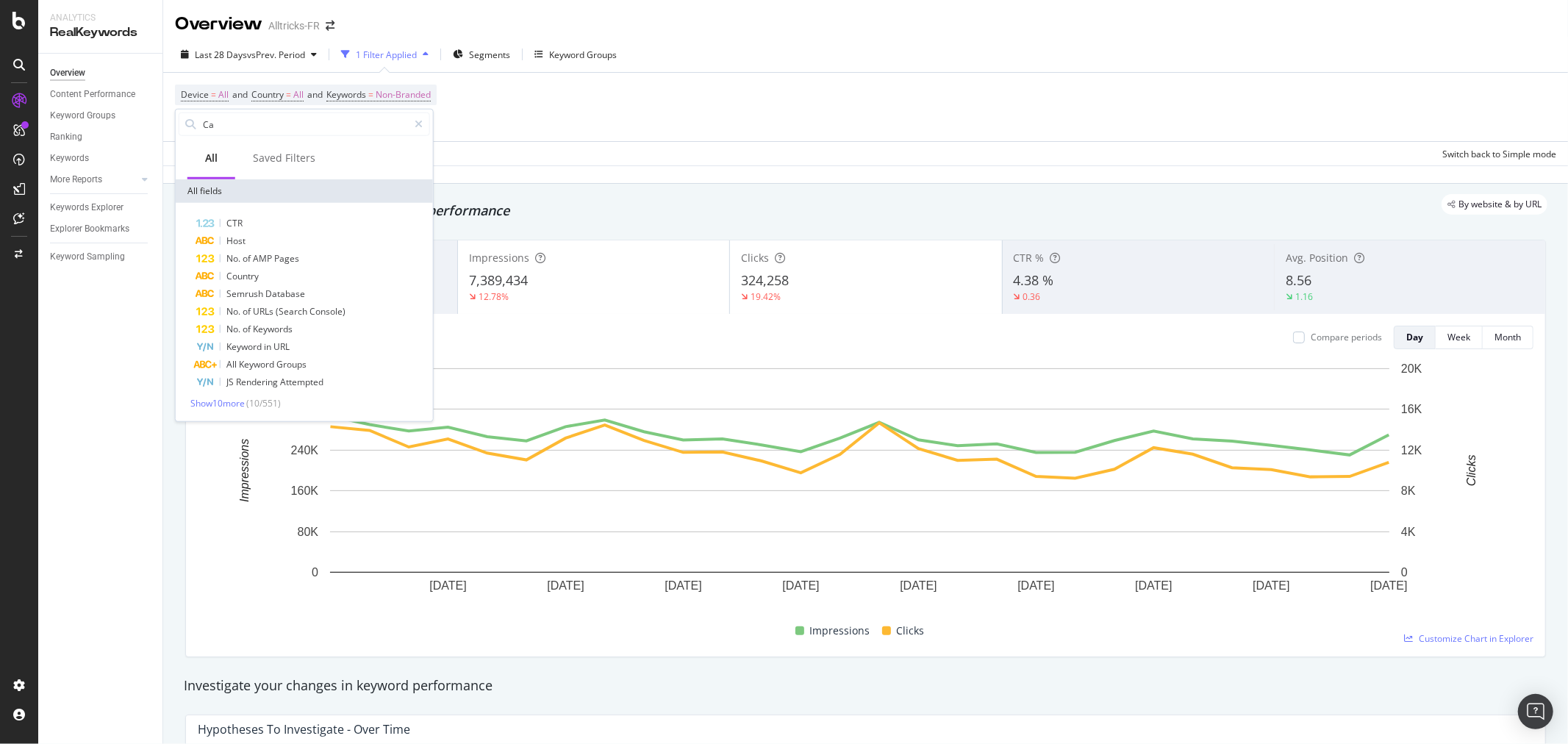
type input "C"
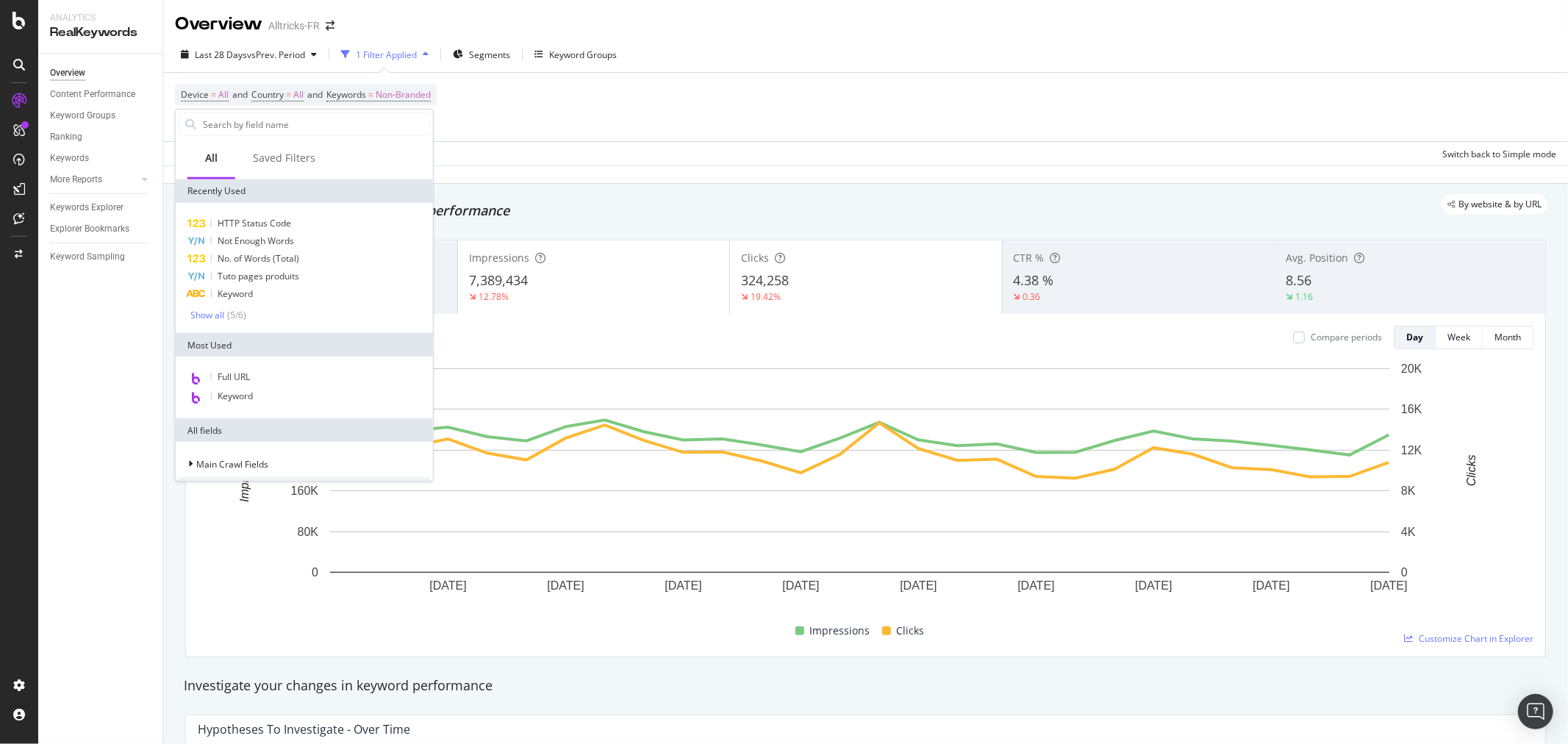
click at [574, 141] on div "Device = All and Country = All and Keywords = Non-Branded Add Filter Add Filter…" at bounding box center [866, 107] width 1381 height 68
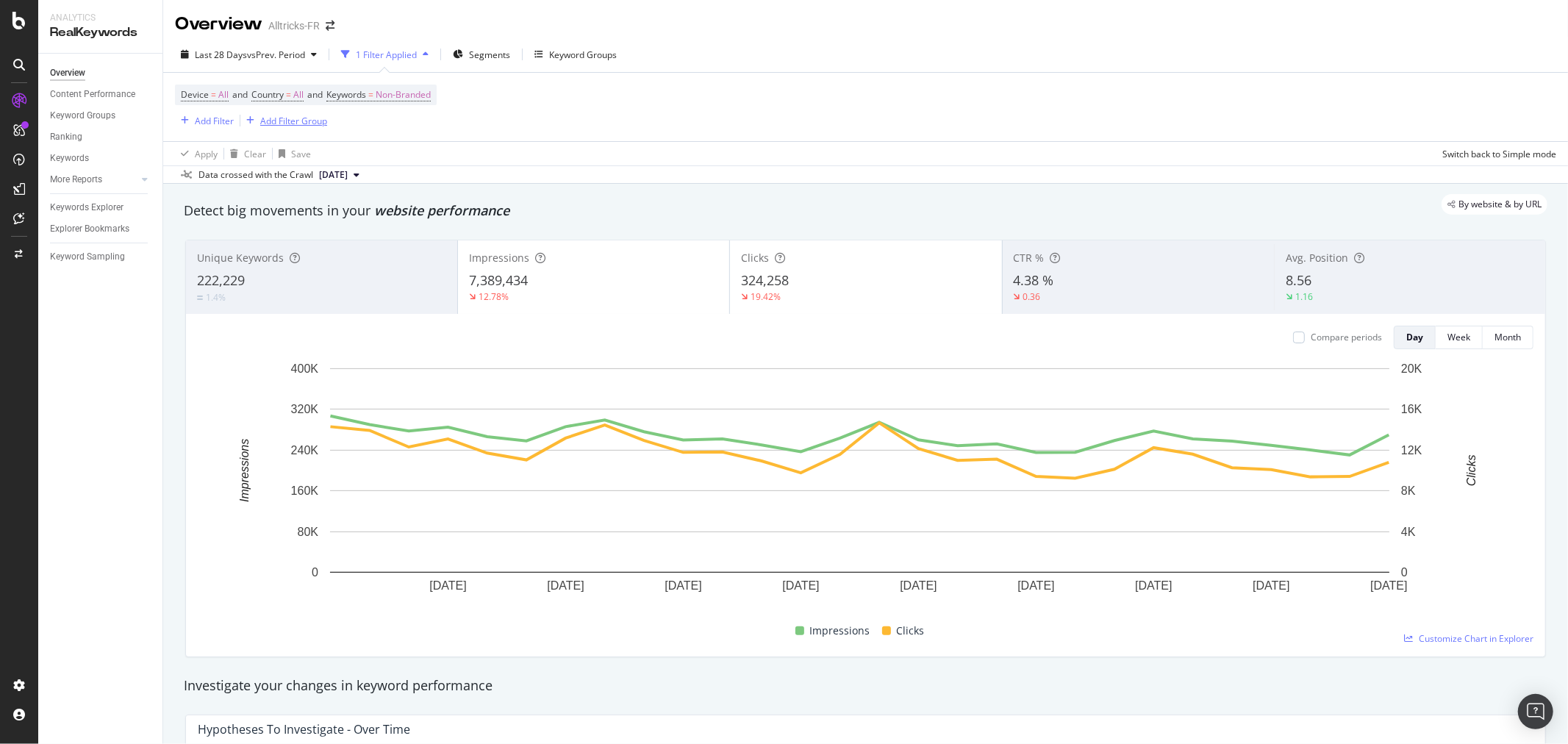
click at [255, 122] on div "button" at bounding box center [251, 120] width 20 height 9
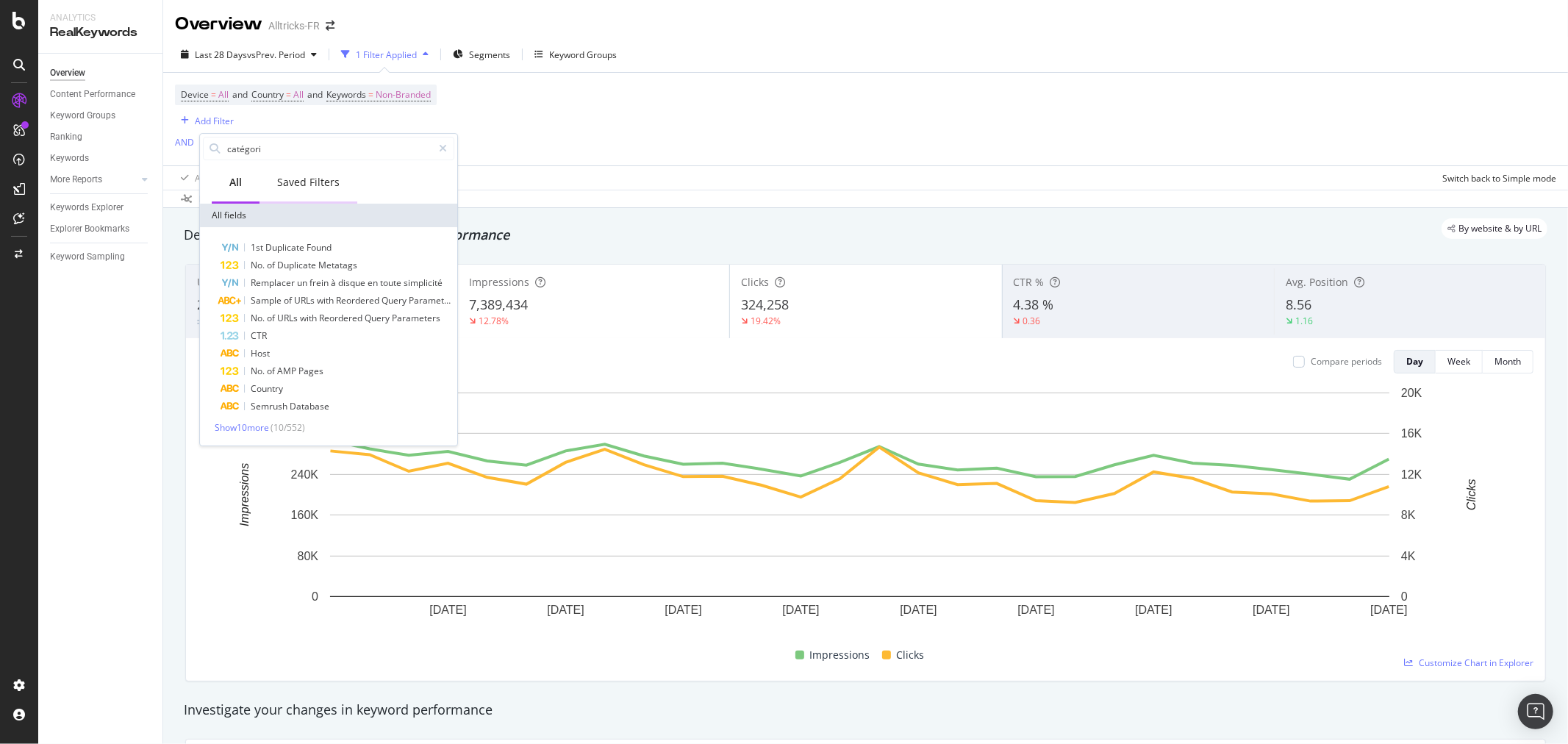
type input "catégorie"
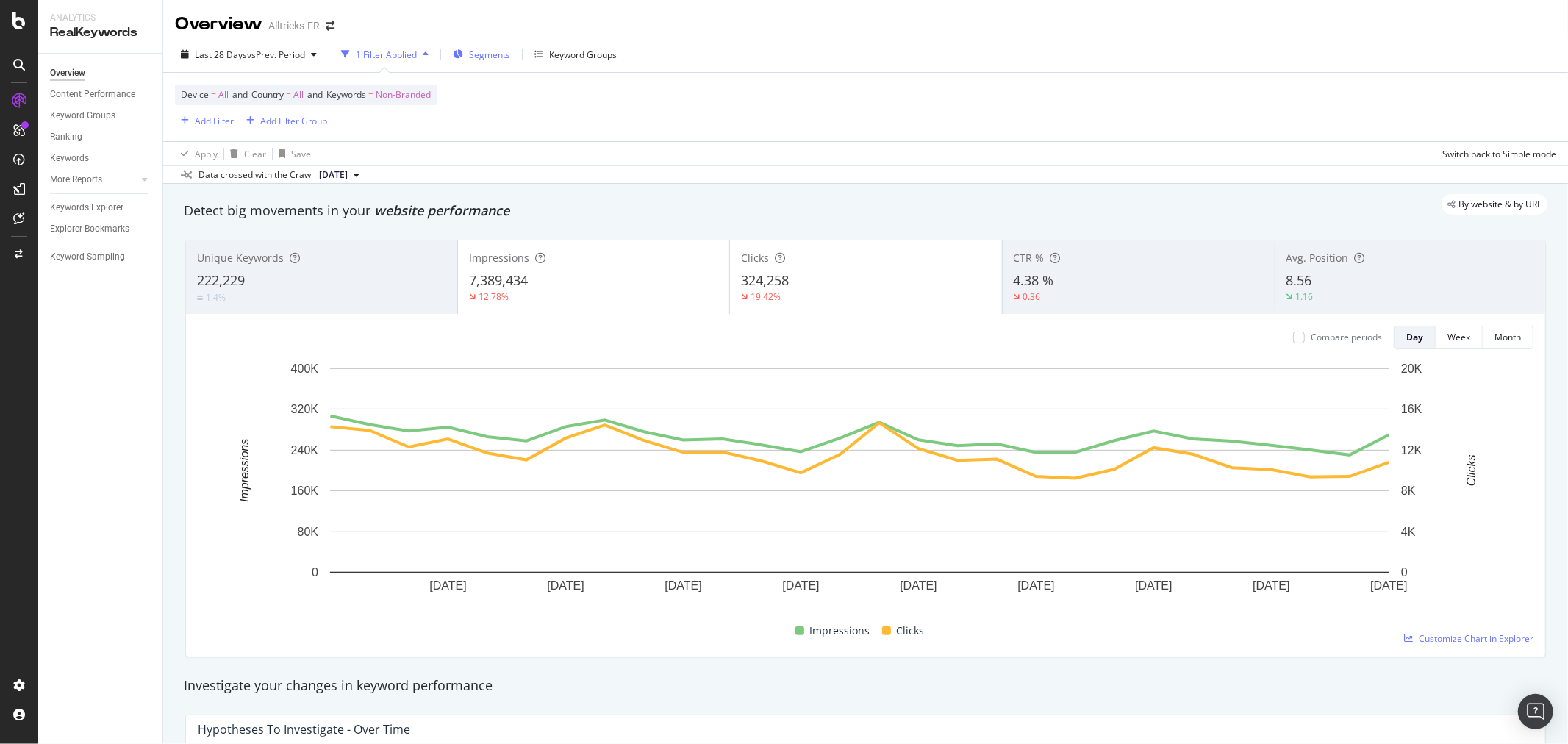
click at [482, 60] on span "Segments" at bounding box center [489, 55] width 41 height 12
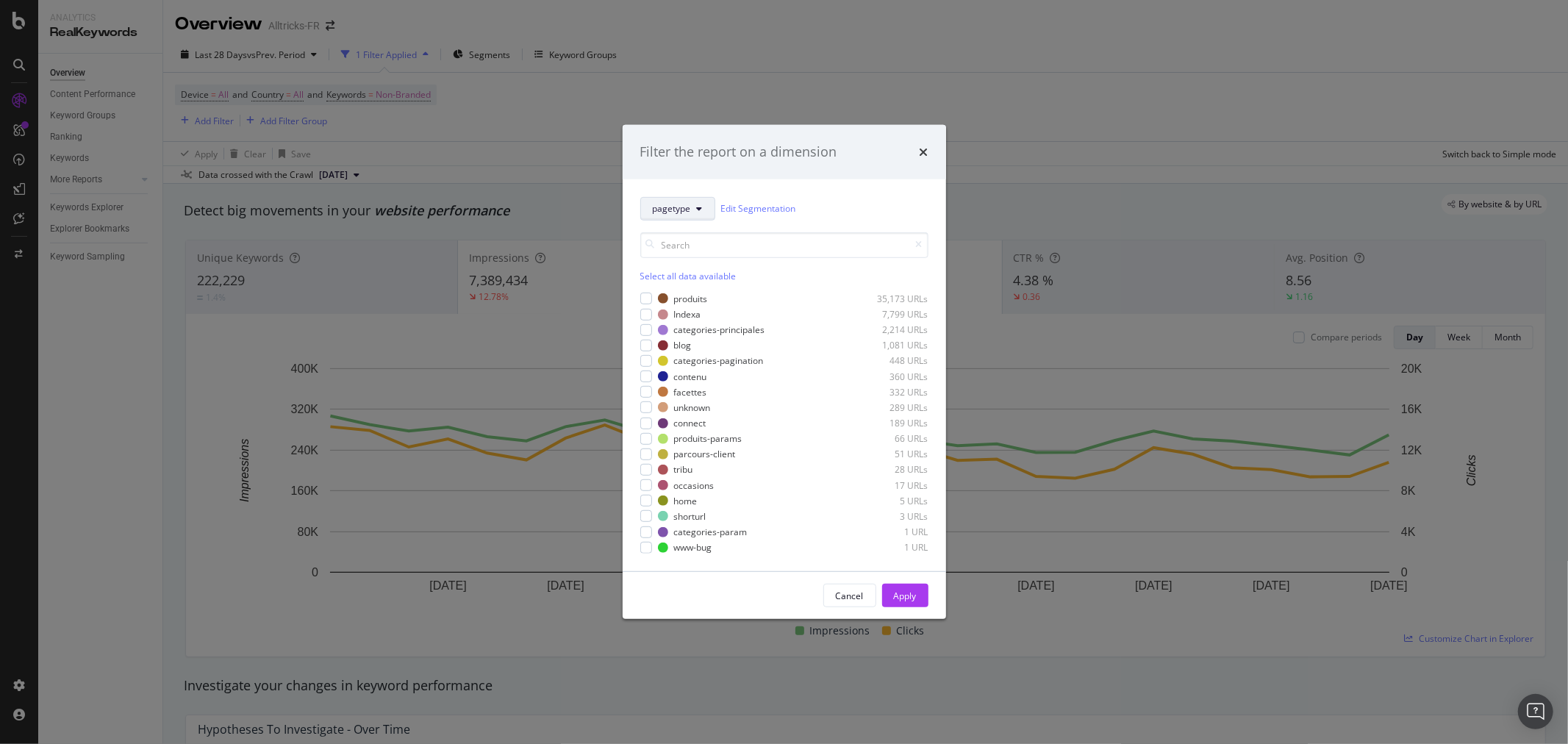
click at [688, 213] on span "pagetype" at bounding box center [671, 208] width 38 height 12
click at [708, 50] on div "Filter the report on a dimension pagetype Edit Segmentation Select all data ava…" at bounding box center [784, 372] width 1568 height 744
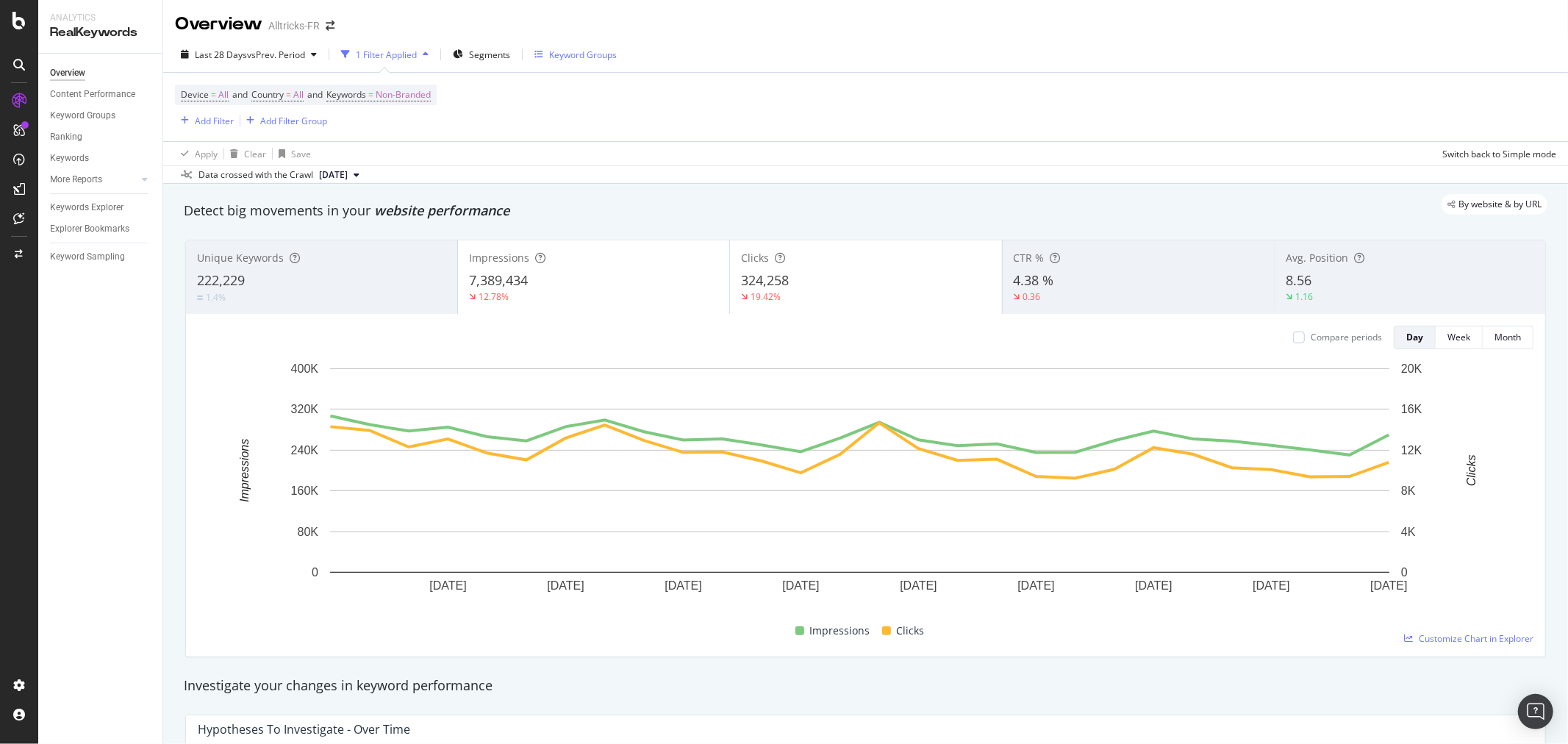
click at [582, 53] on div "Keyword Groups" at bounding box center [582, 55] width 67 height 12
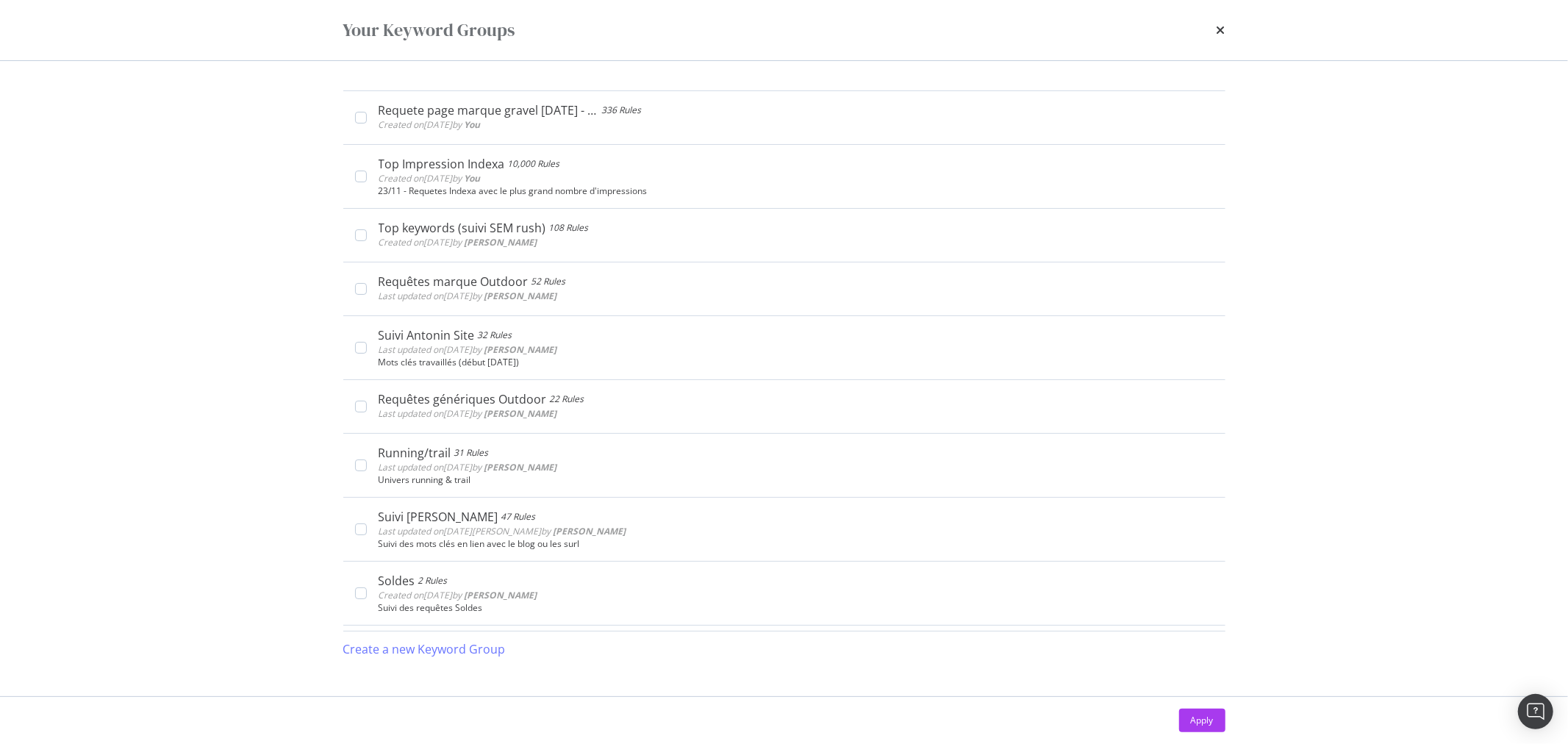
click at [688, 37] on div "Your Keyword Groups" at bounding box center [784, 30] width 882 height 25
click at [1224, 26] on icon "times" at bounding box center [1221, 29] width 9 height 12
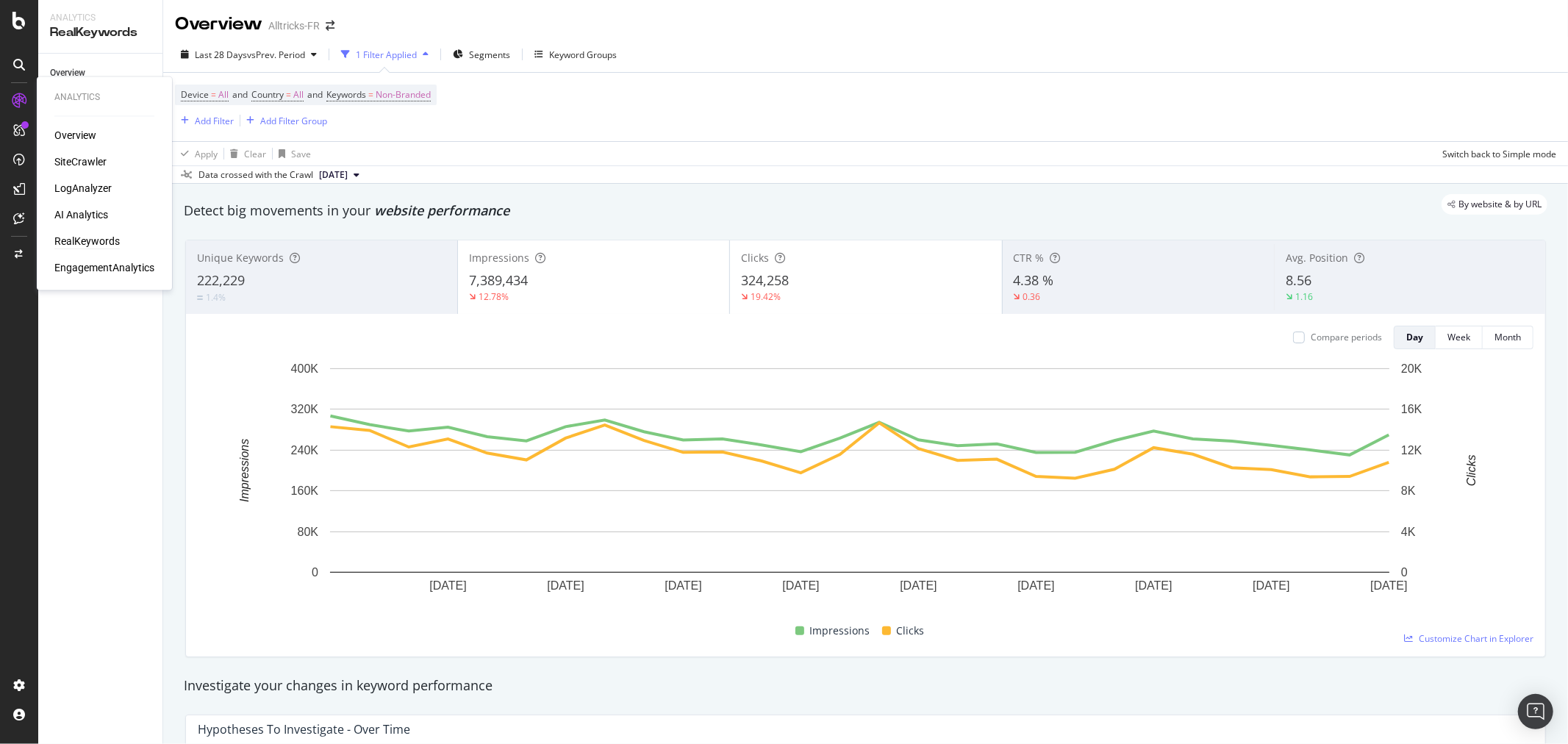
click at [74, 240] on div "RealKeywords" at bounding box center [87, 242] width 66 height 15
click at [76, 390] on div "Overview Content Performance Keyword Groups Ranking Keywords More Reports Count…" at bounding box center [100, 399] width 124 height 691
click at [74, 165] on div "SiteCrawler" at bounding box center [80, 162] width 52 height 15
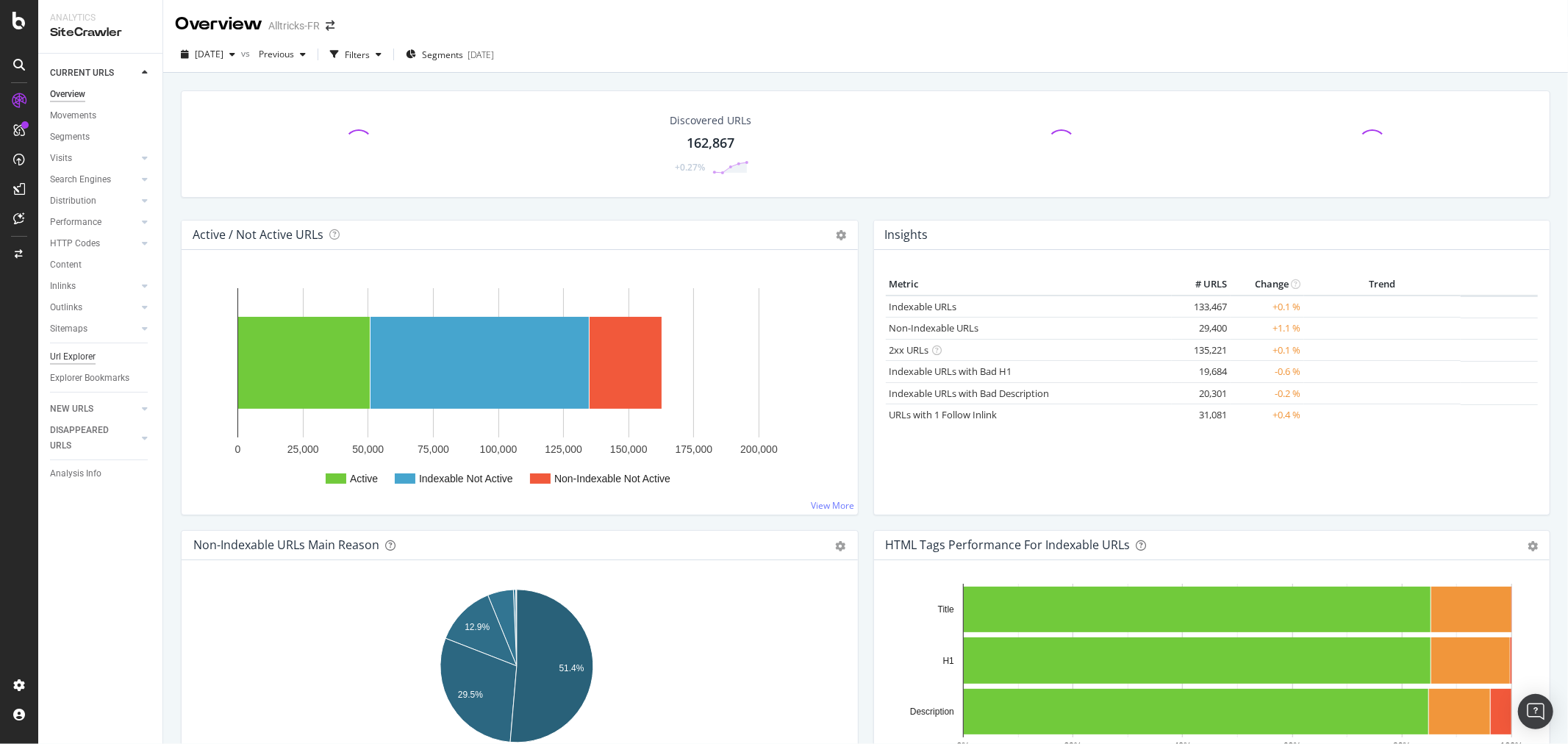
click at [78, 353] on div "Url Explorer" at bounding box center [73, 357] width 46 height 15
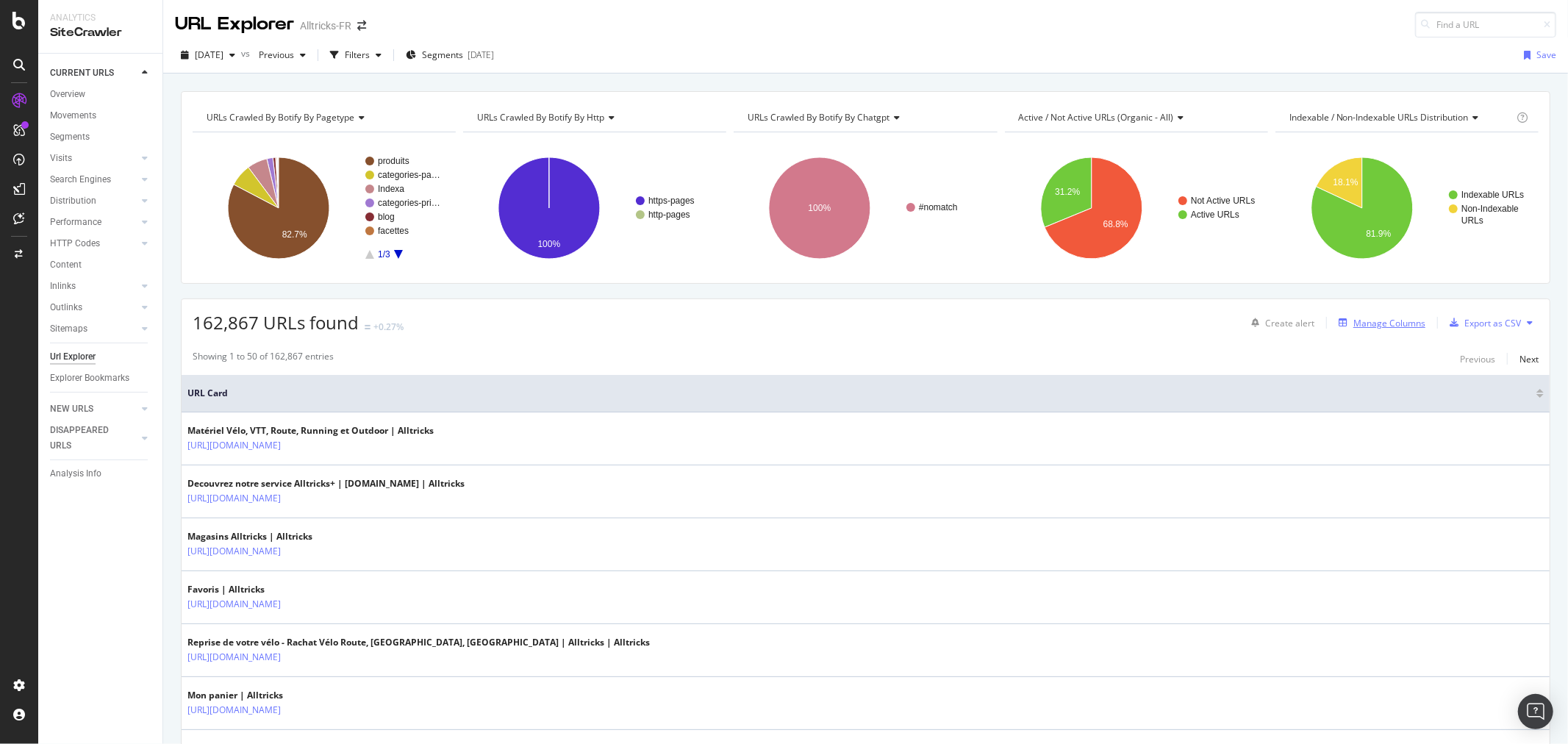
click at [1369, 324] on div "Manage Columns" at bounding box center [1389, 323] width 72 height 12
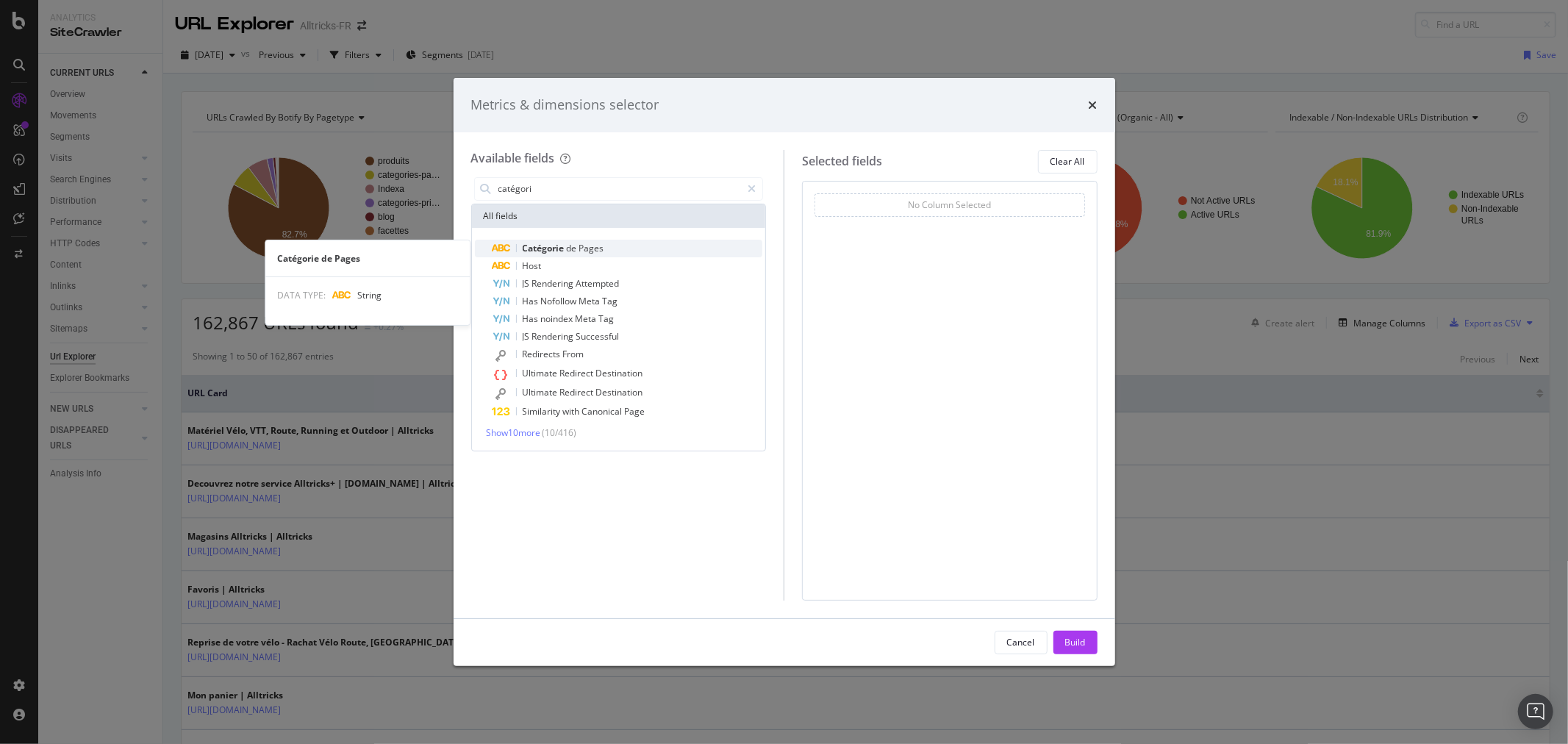
type input "catégori"
click at [562, 242] on span "Catégorie" at bounding box center [544, 248] width 44 height 12
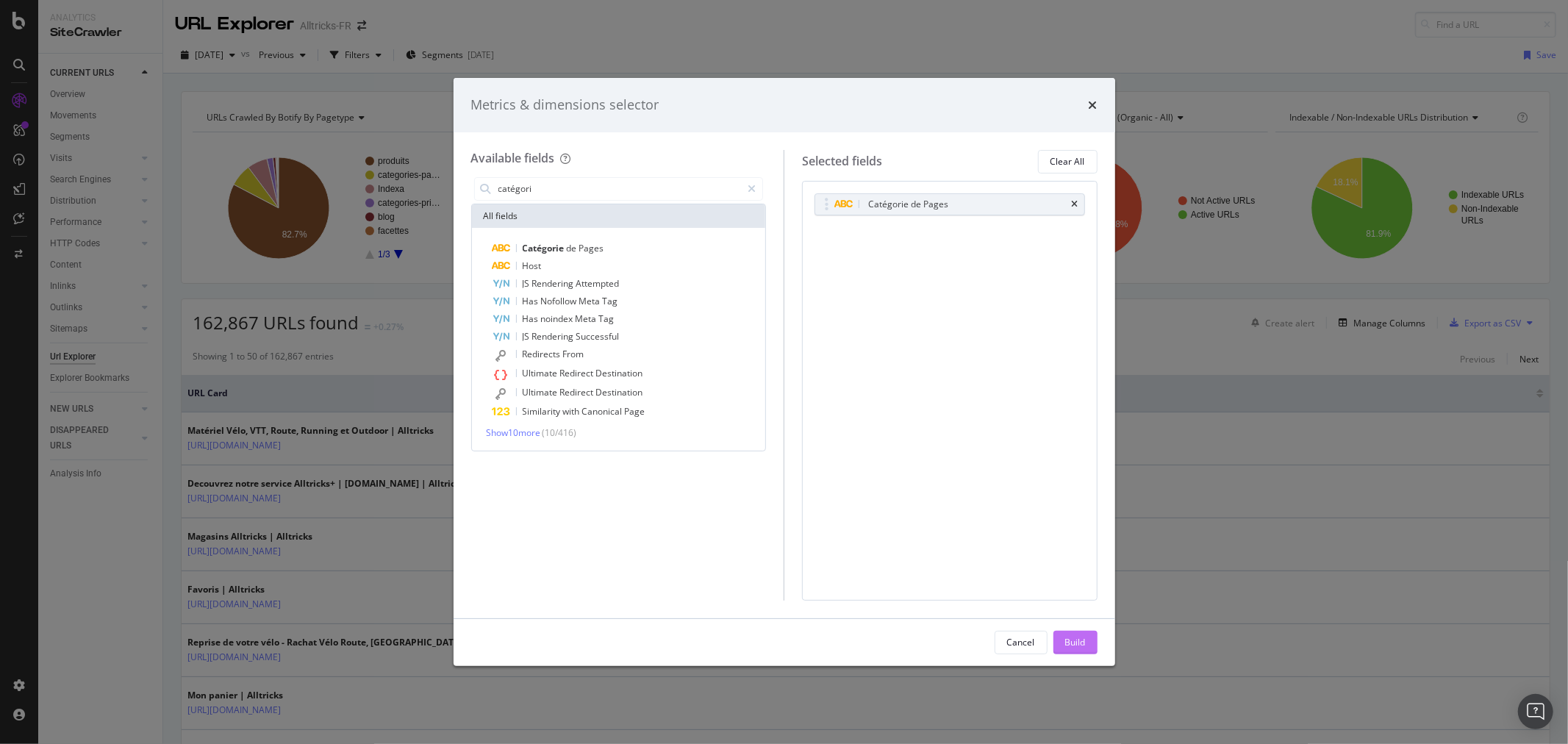
click at [1070, 641] on div "Build" at bounding box center [1076, 642] width 21 height 12
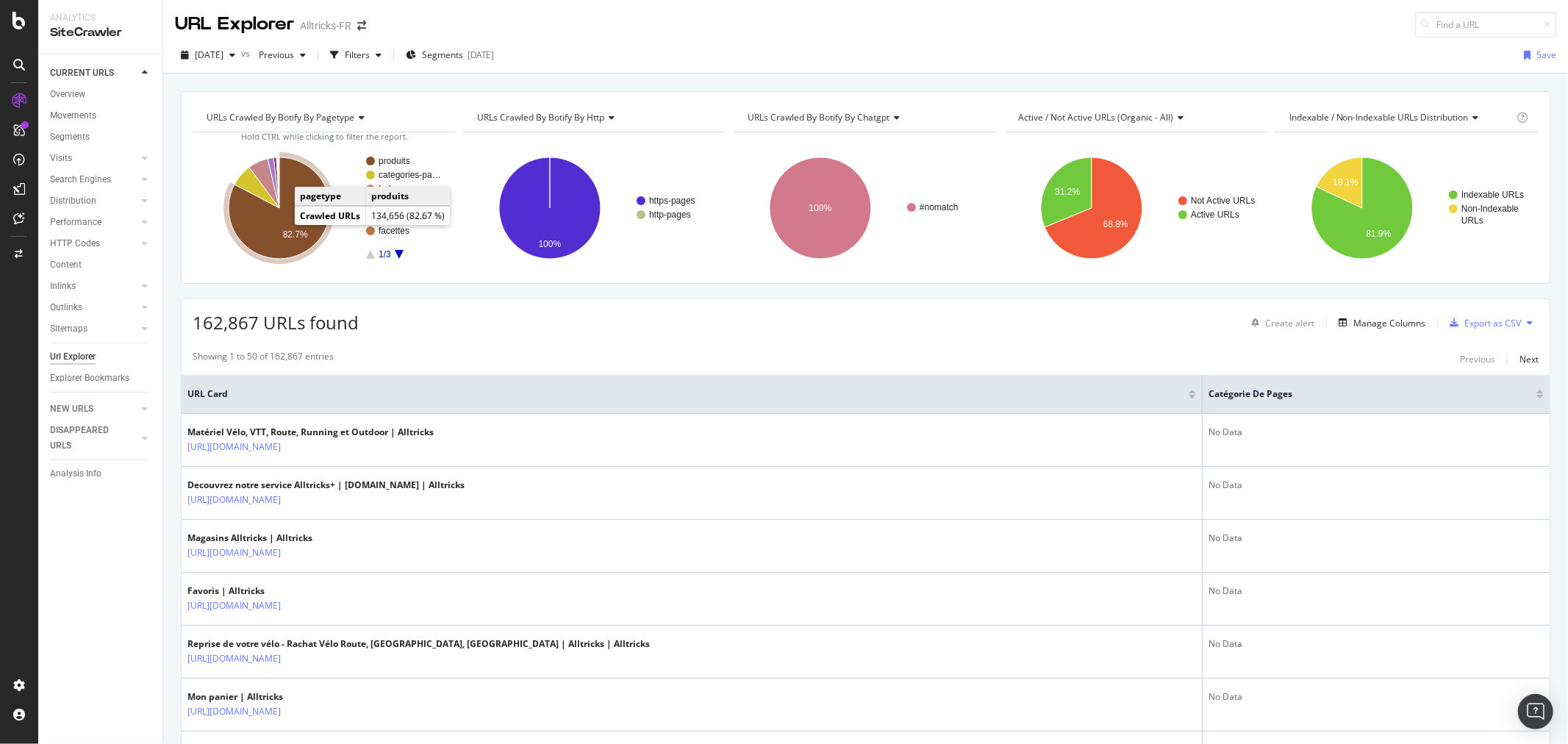
click at [274, 226] on icon "A chart." at bounding box center [279, 207] width 101 height 101
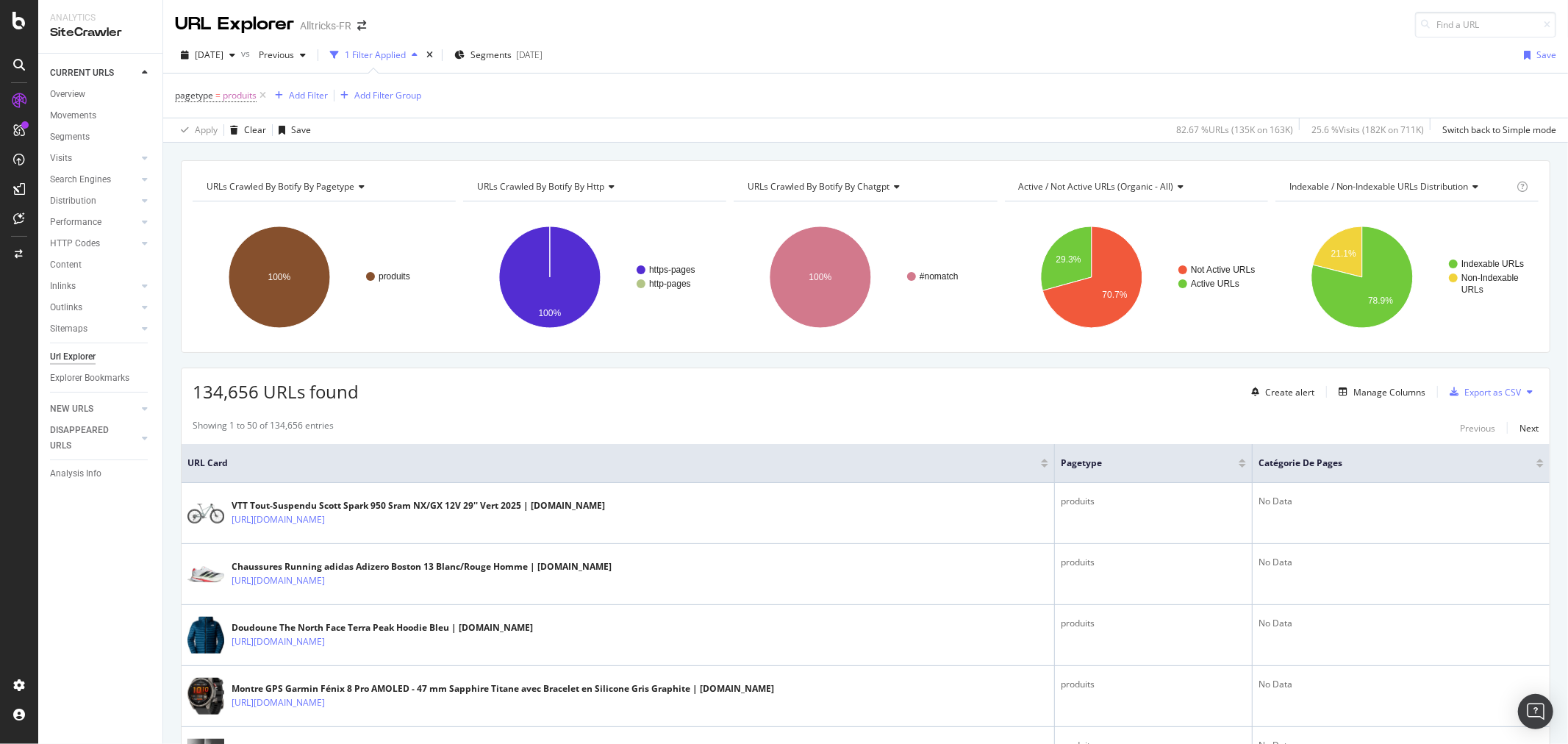
click at [1537, 461] on div at bounding box center [1540, 461] width 7 height 4
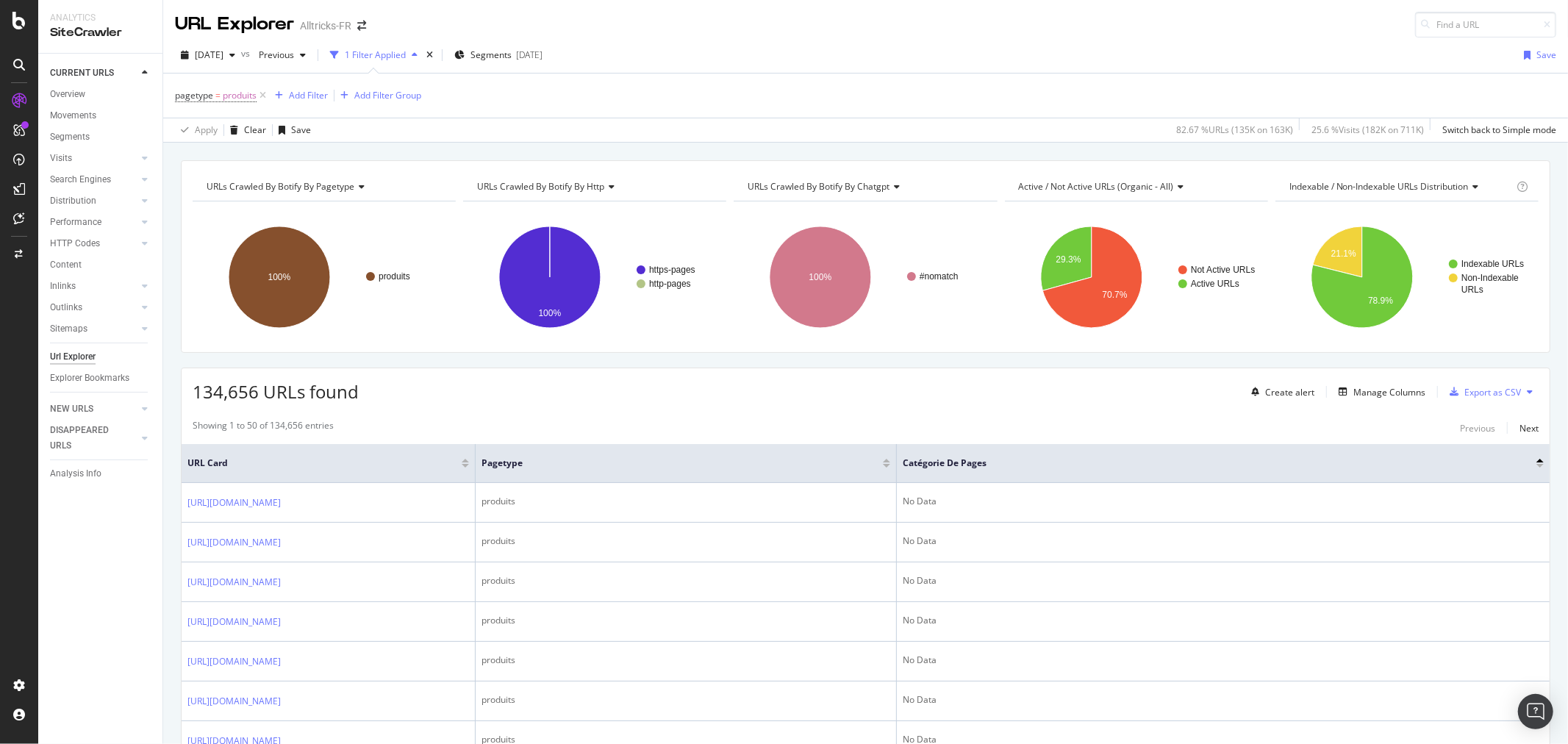
click at [1537, 465] on div at bounding box center [1540, 465] width 7 height 4
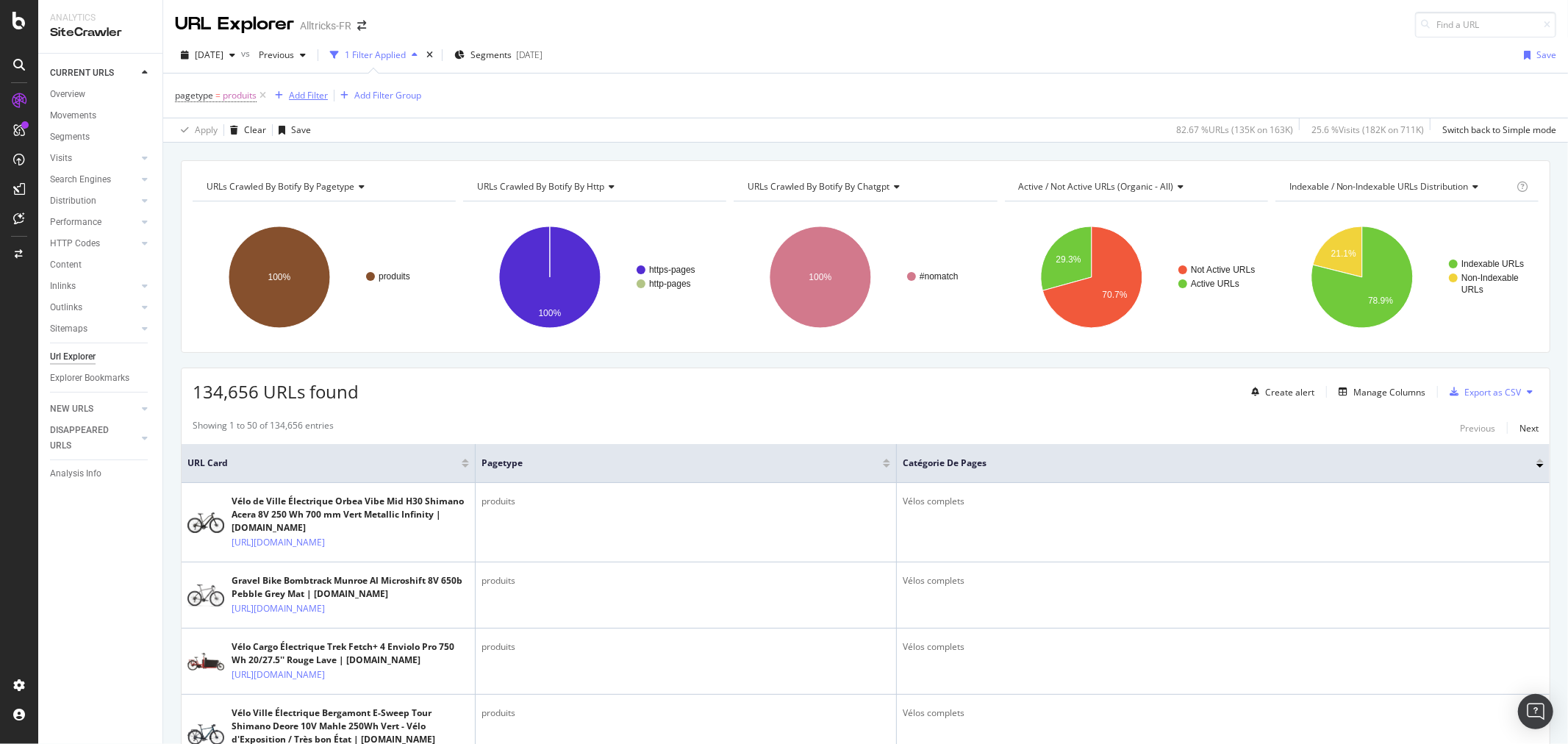
click at [293, 95] on div "Add Filter" at bounding box center [308, 95] width 39 height 12
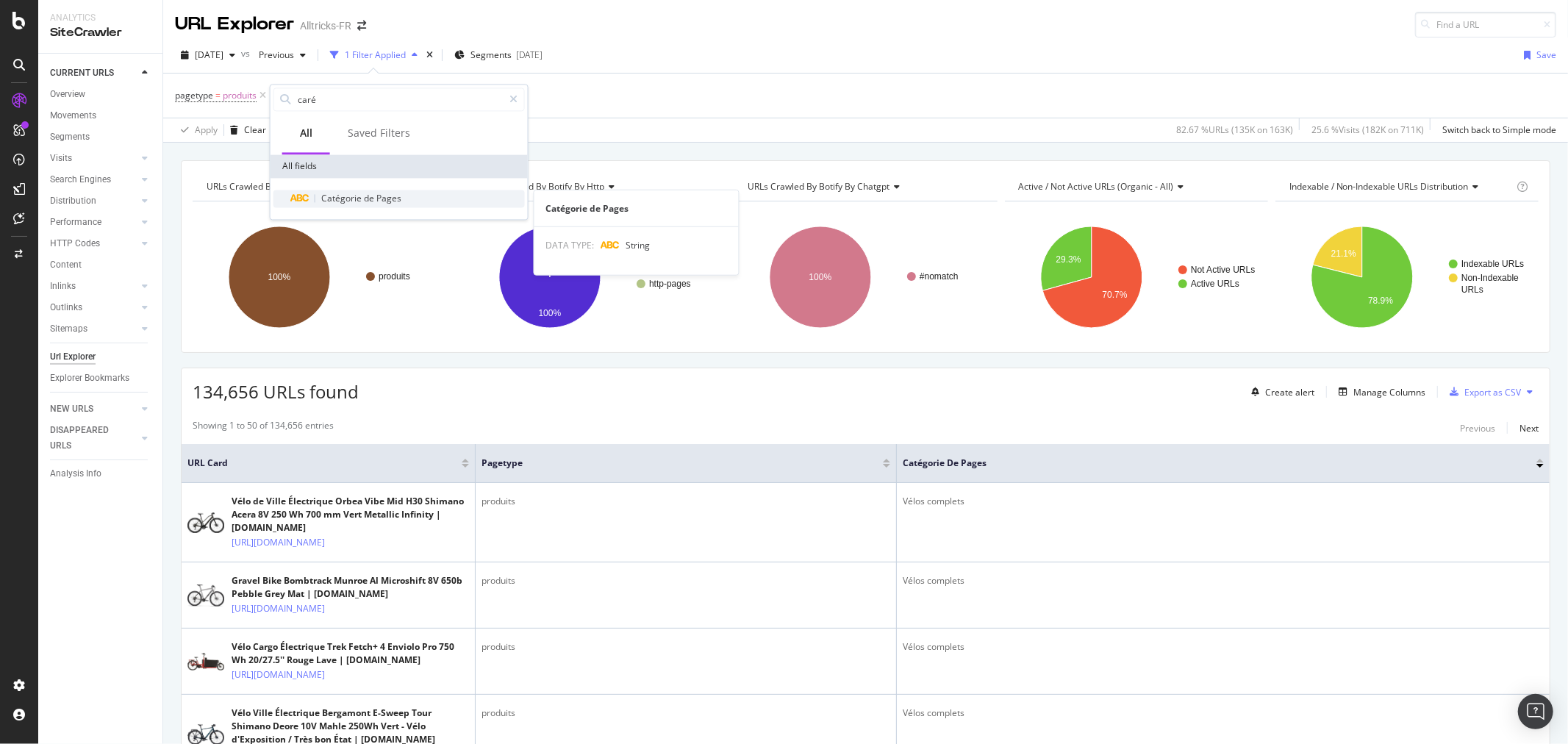
type input "caré"
click at [378, 194] on span "Pages" at bounding box center [389, 198] width 25 height 12
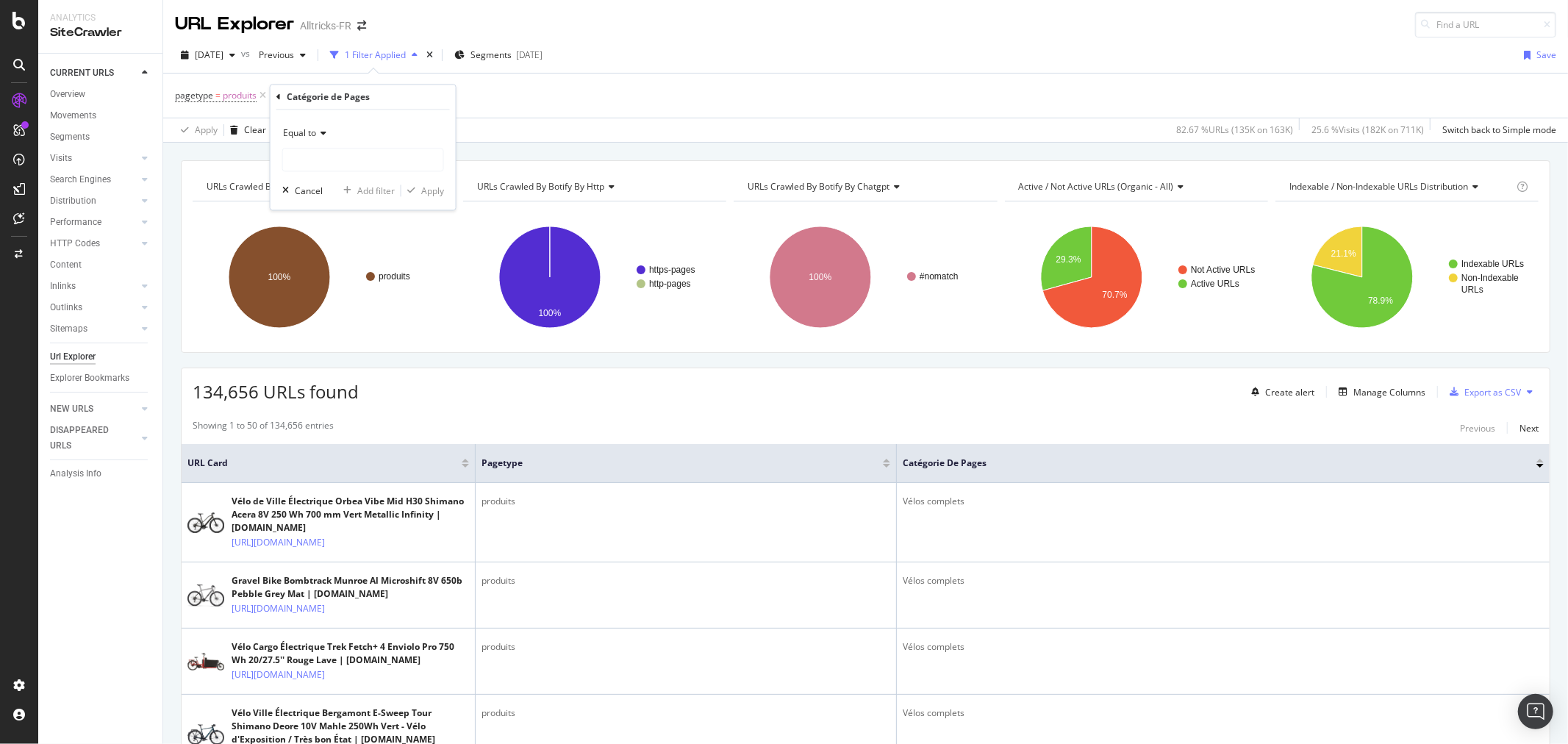
click at [317, 133] on icon at bounding box center [321, 133] width 10 height 9
click at [317, 166] on span "Equal to" at bounding box center [307, 163] width 36 height 12
click at [329, 163] on input "text" at bounding box center [363, 160] width 160 height 23
click at [329, 178] on span "Vélos complets" at bounding box center [344, 180] width 115 height 12
type input "Vélos complets"
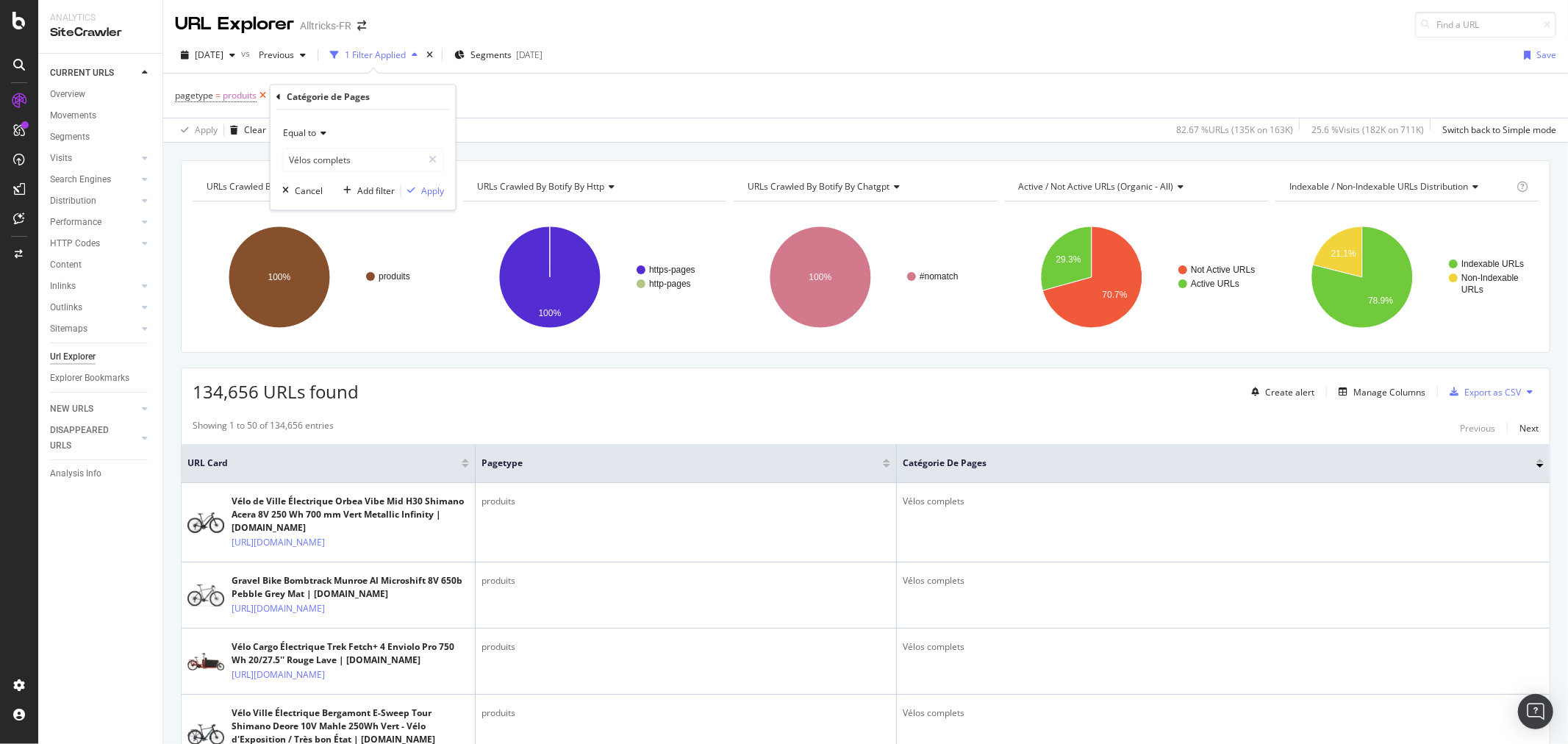
click at [259, 96] on icon at bounding box center [262, 95] width 12 height 15
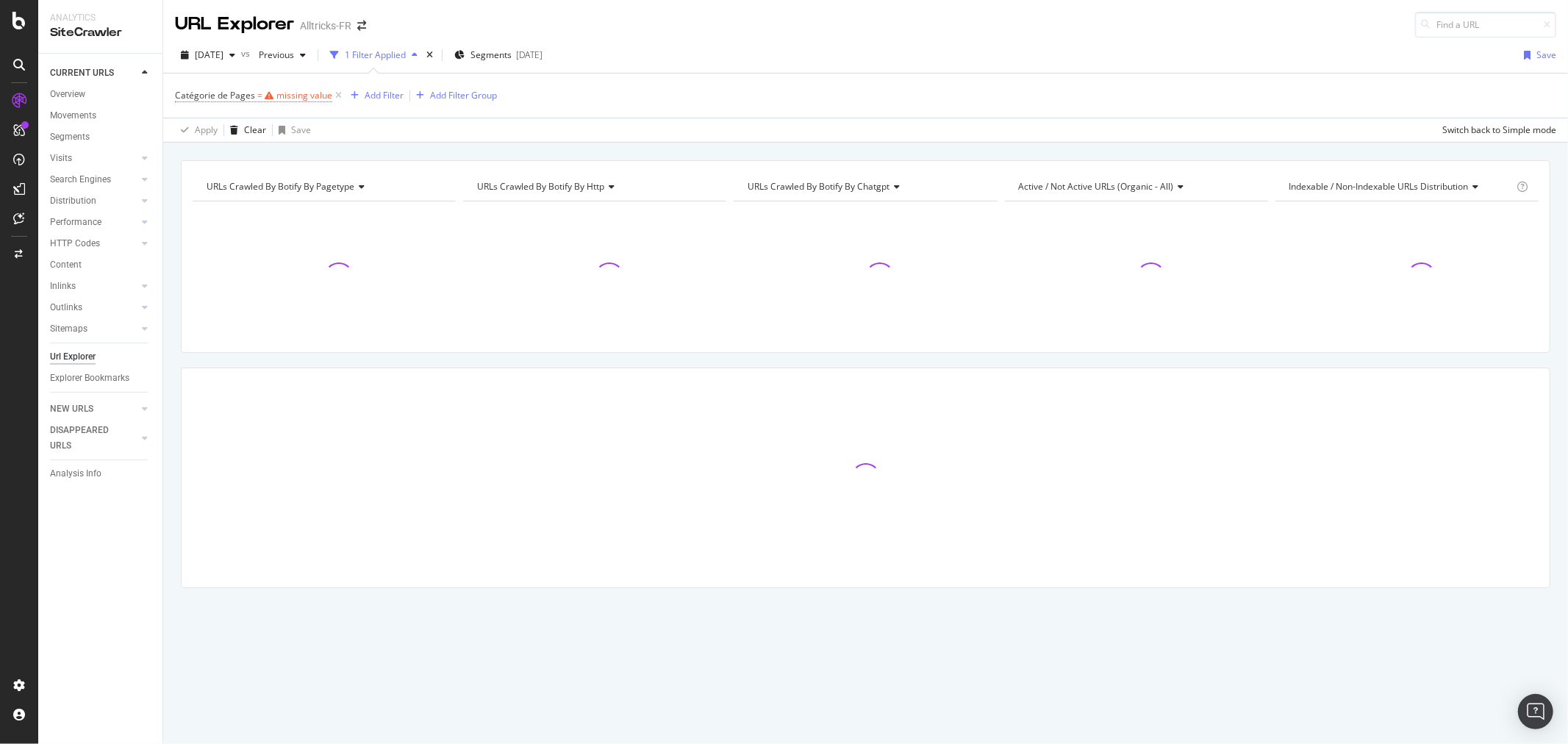
click at [312, 98] on div "missing value" at bounding box center [304, 95] width 56 height 12
click at [238, 148] on input "text" at bounding box center [268, 157] width 160 height 23
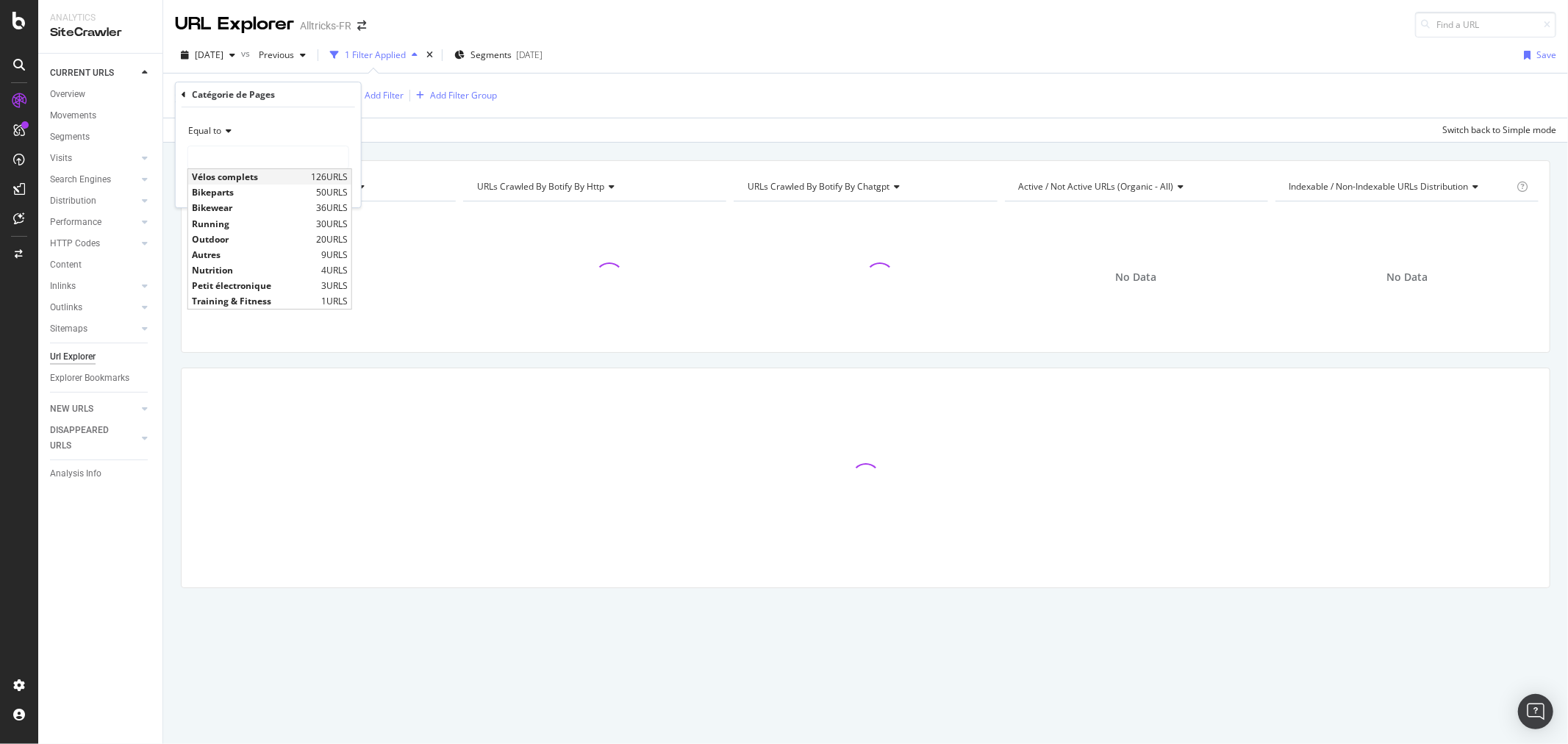
click at [246, 180] on span "Vélos complets" at bounding box center [249, 177] width 115 height 12
type input "Vélos complets"
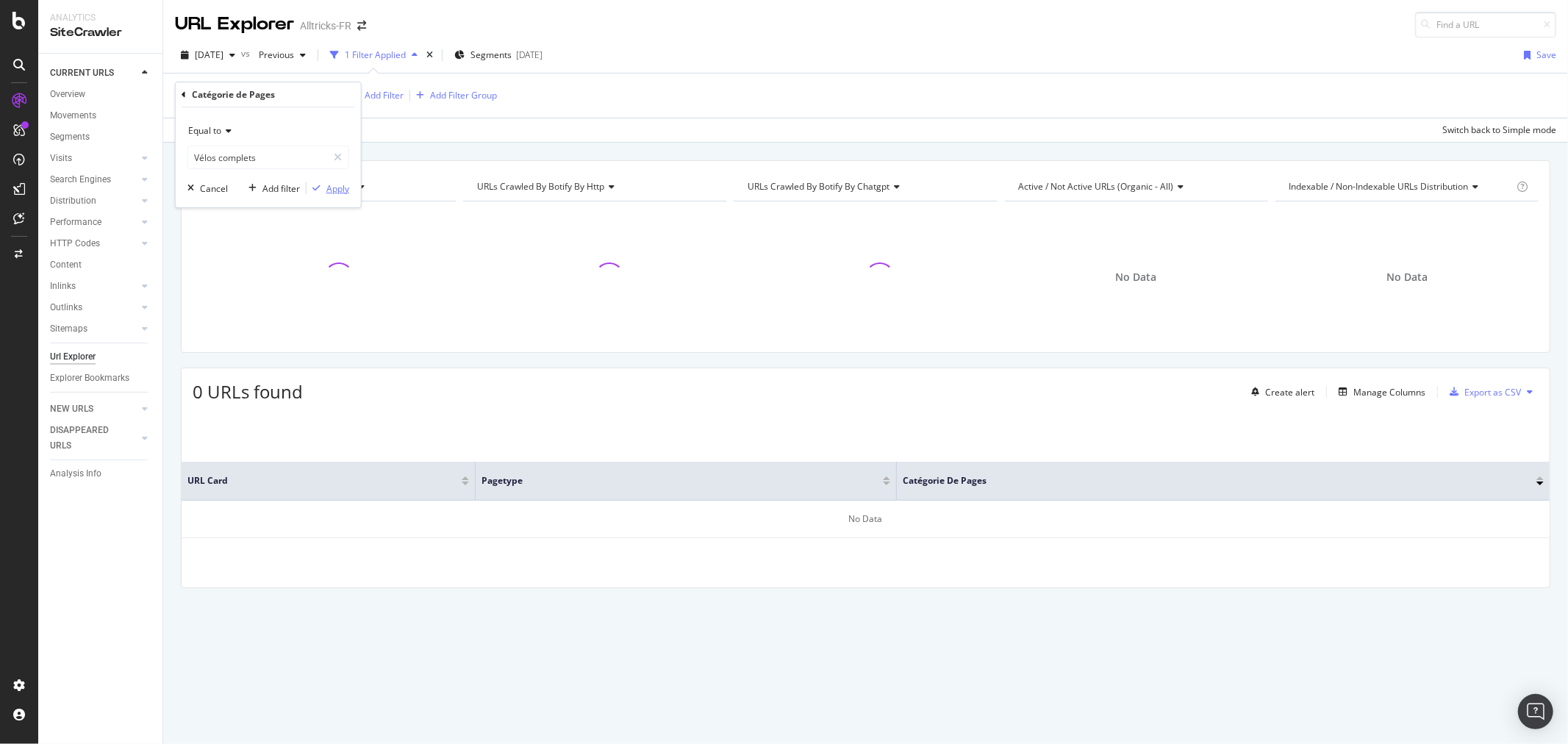
click at [331, 185] on div "Apply" at bounding box center [338, 188] width 22 height 12
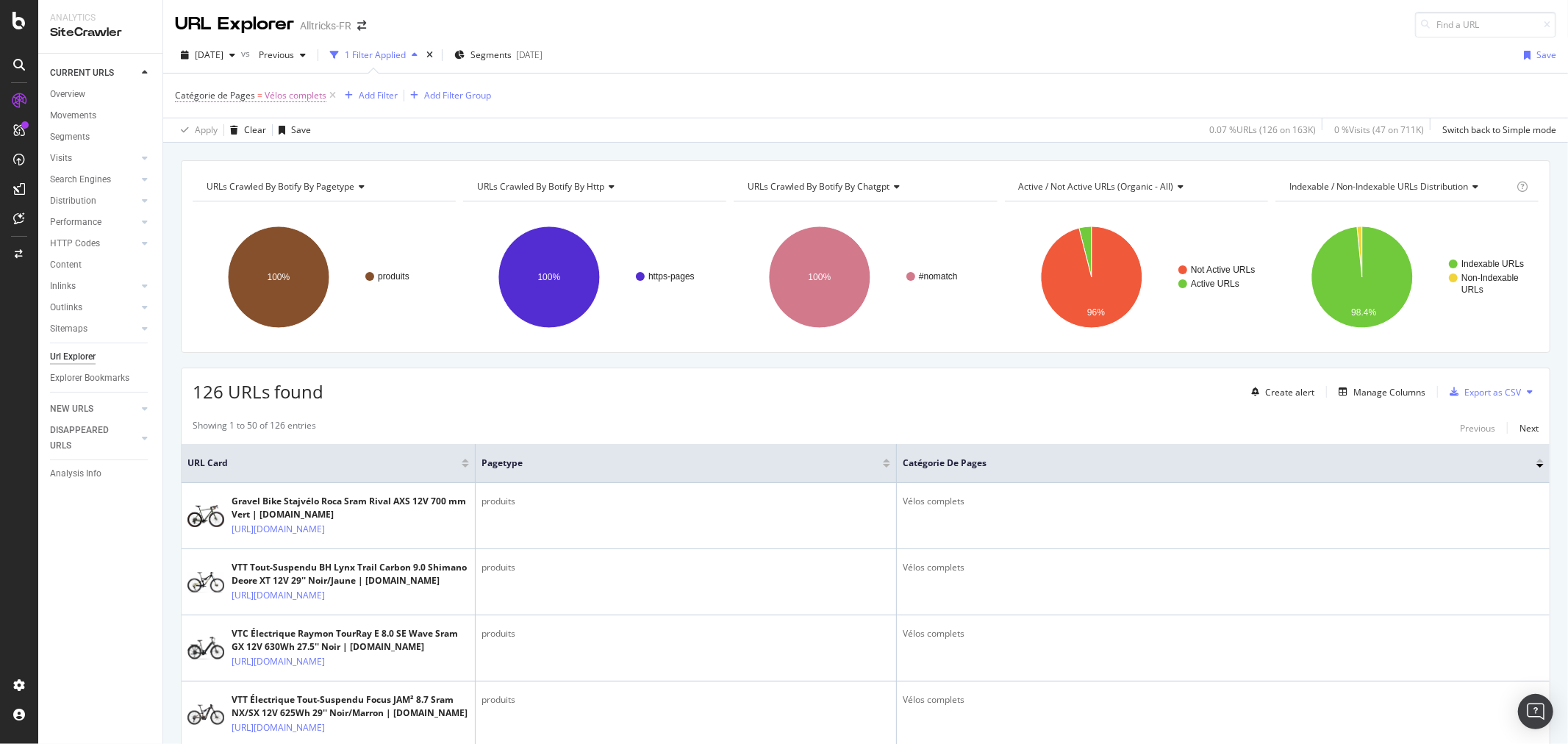
click at [275, 97] on span "Vélos complets" at bounding box center [296, 95] width 62 height 21
click at [210, 187] on div "Cancel" at bounding box center [214, 188] width 28 height 12
click at [335, 94] on icon at bounding box center [333, 95] width 12 height 15
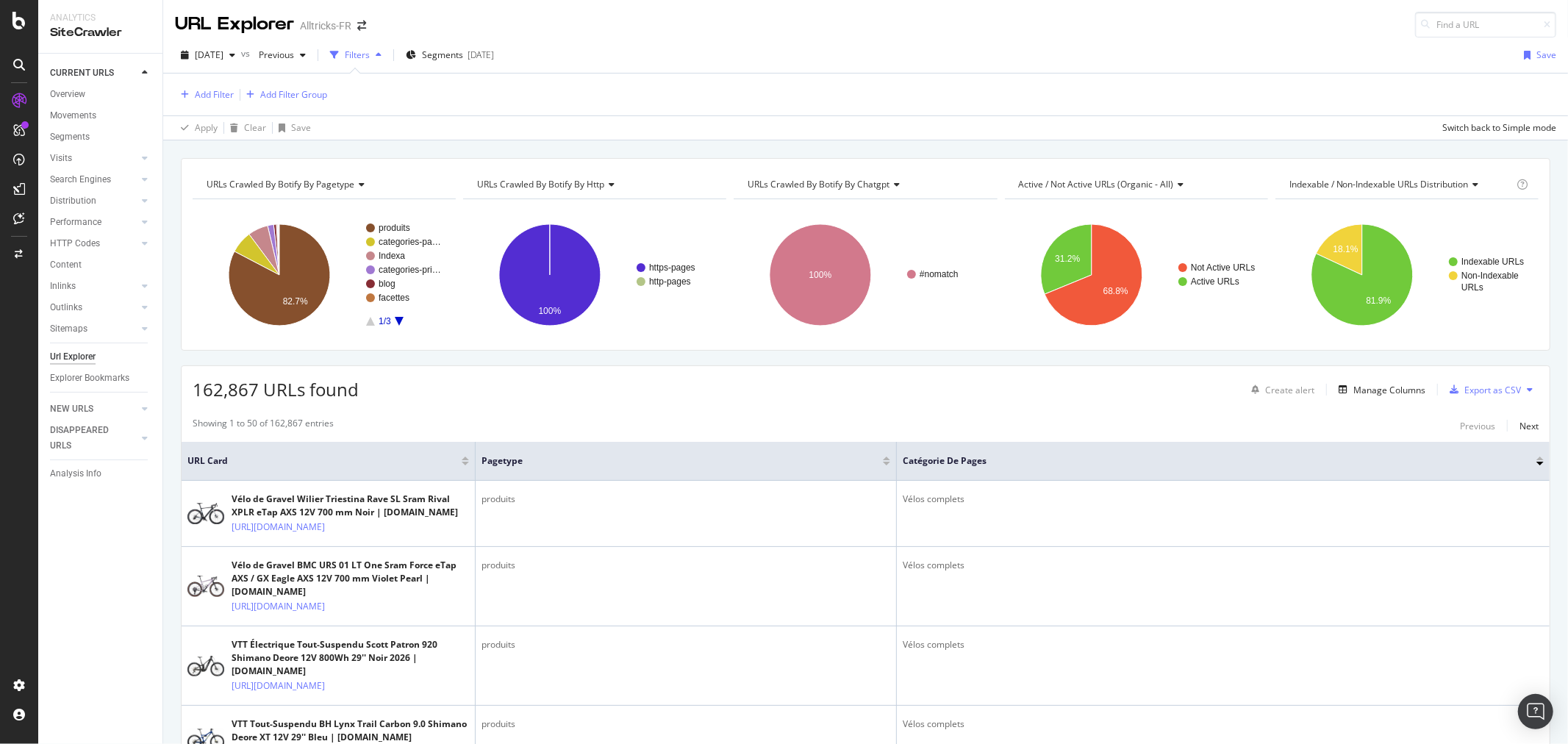
click at [1537, 458] on div at bounding box center [1540, 458] width 7 height 4
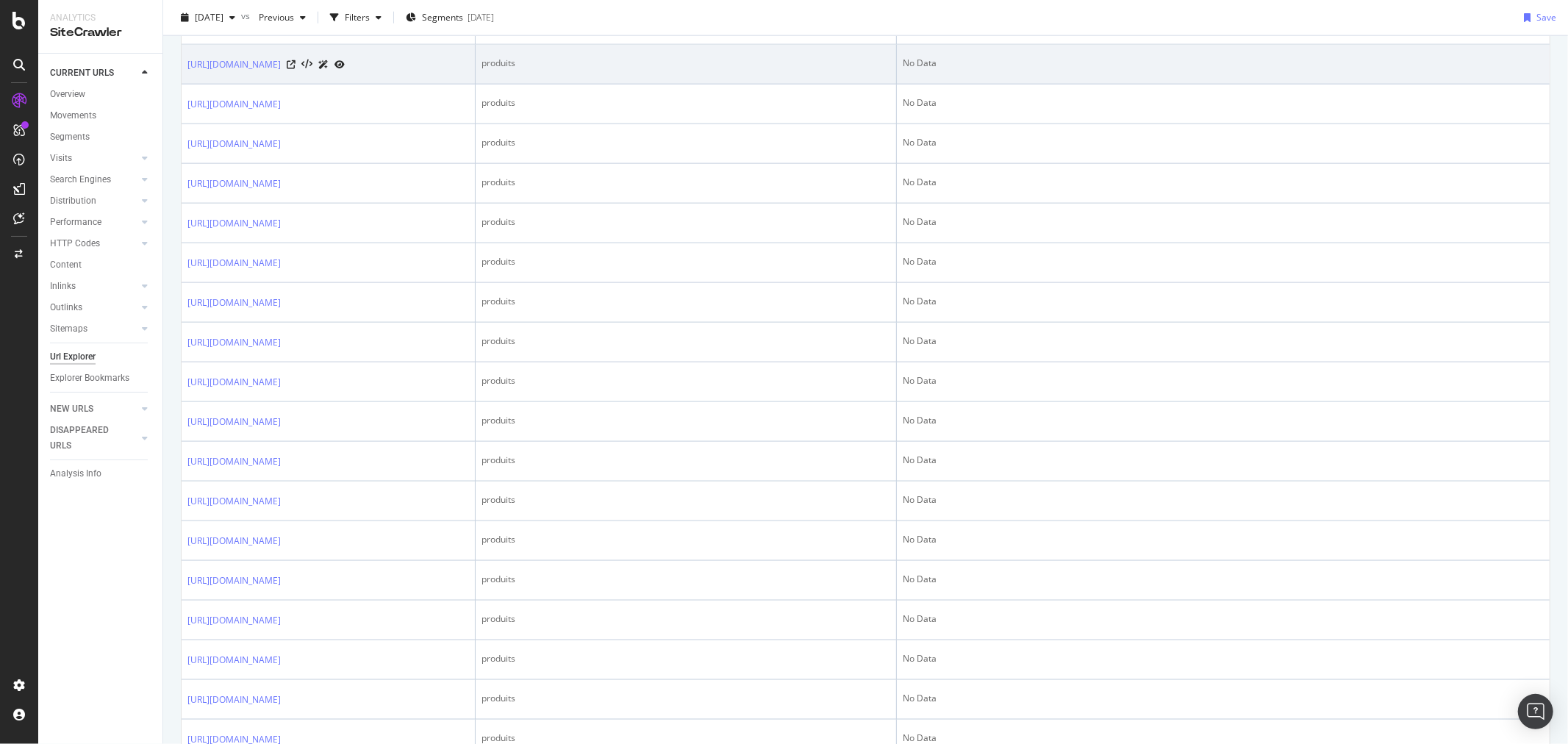
scroll to position [1960, 0]
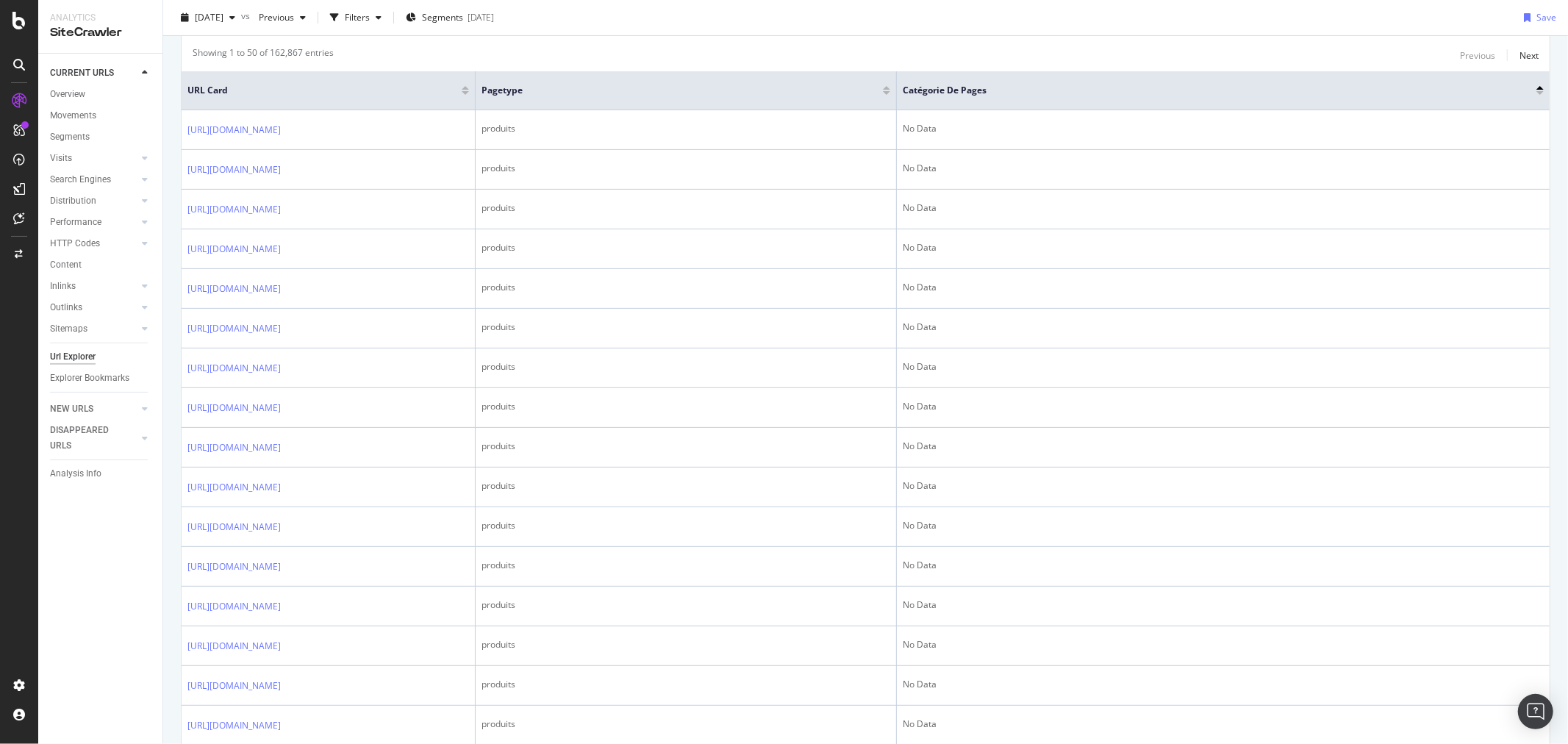
scroll to position [0, 0]
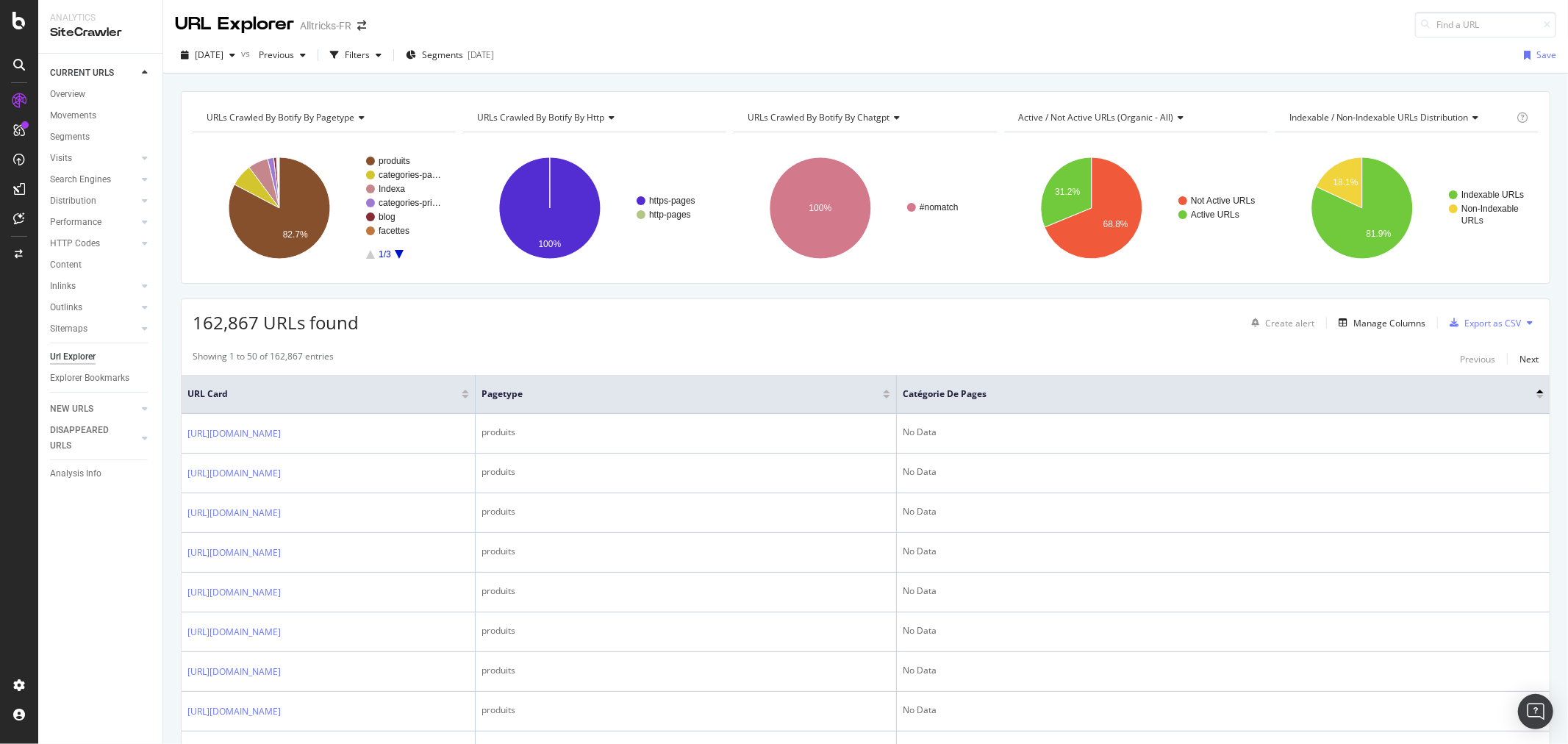
click at [70, 355] on div "Url Explorer" at bounding box center [73, 357] width 46 height 15
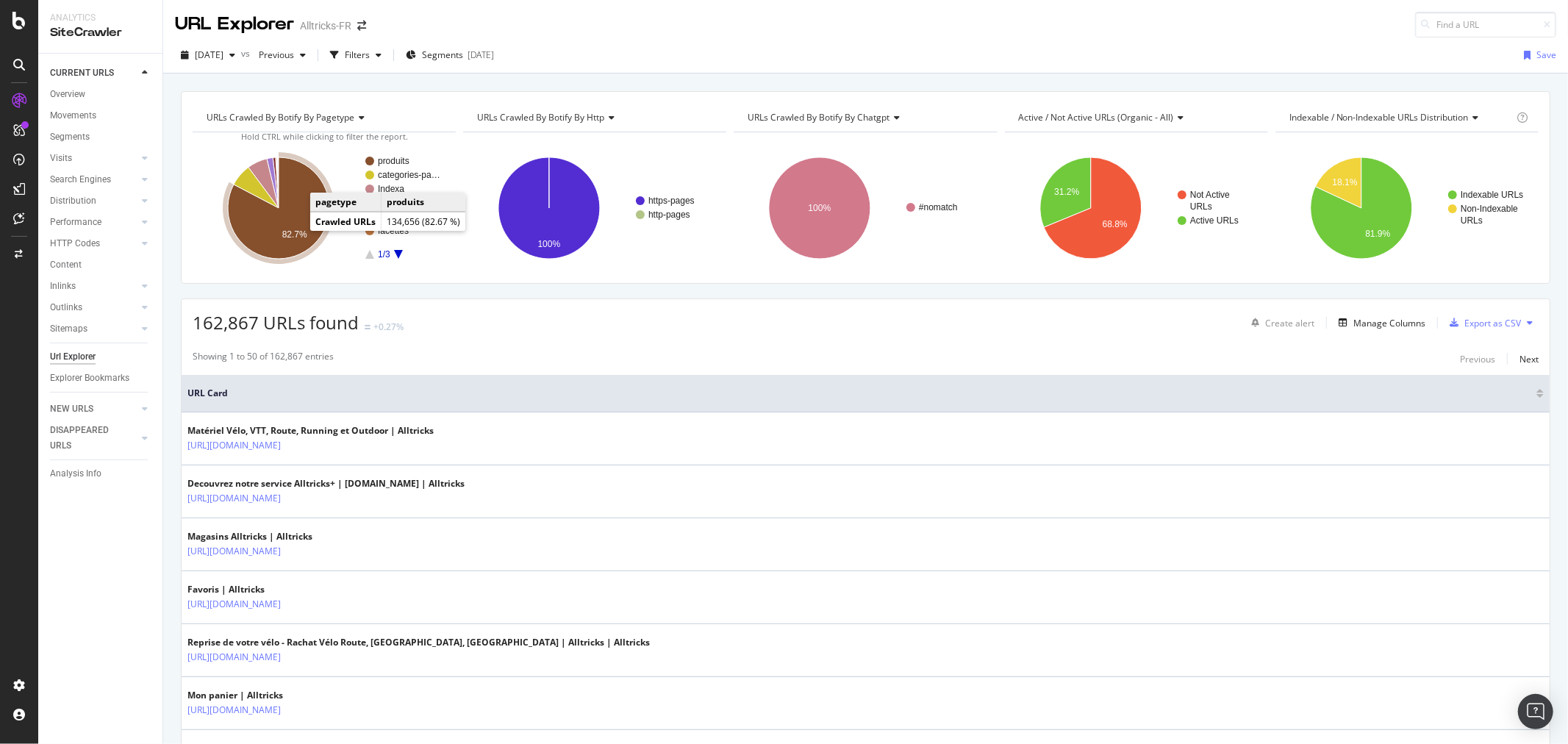
click at [286, 231] on text "82.7%" at bounding box center [295, 234] width 25 height 10
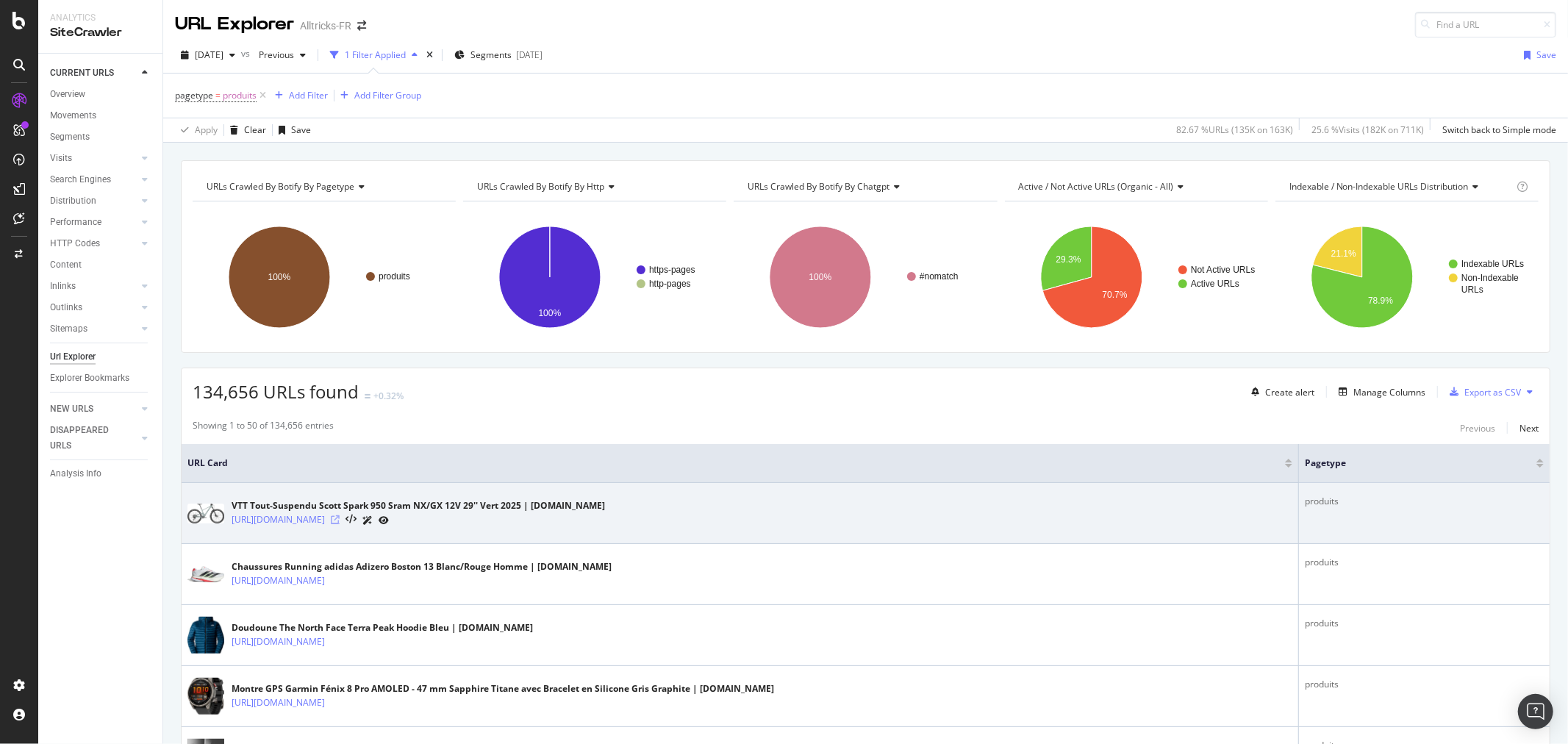
click at [340, 518] on icon at bounding box center [335, 519] width 9 height 9
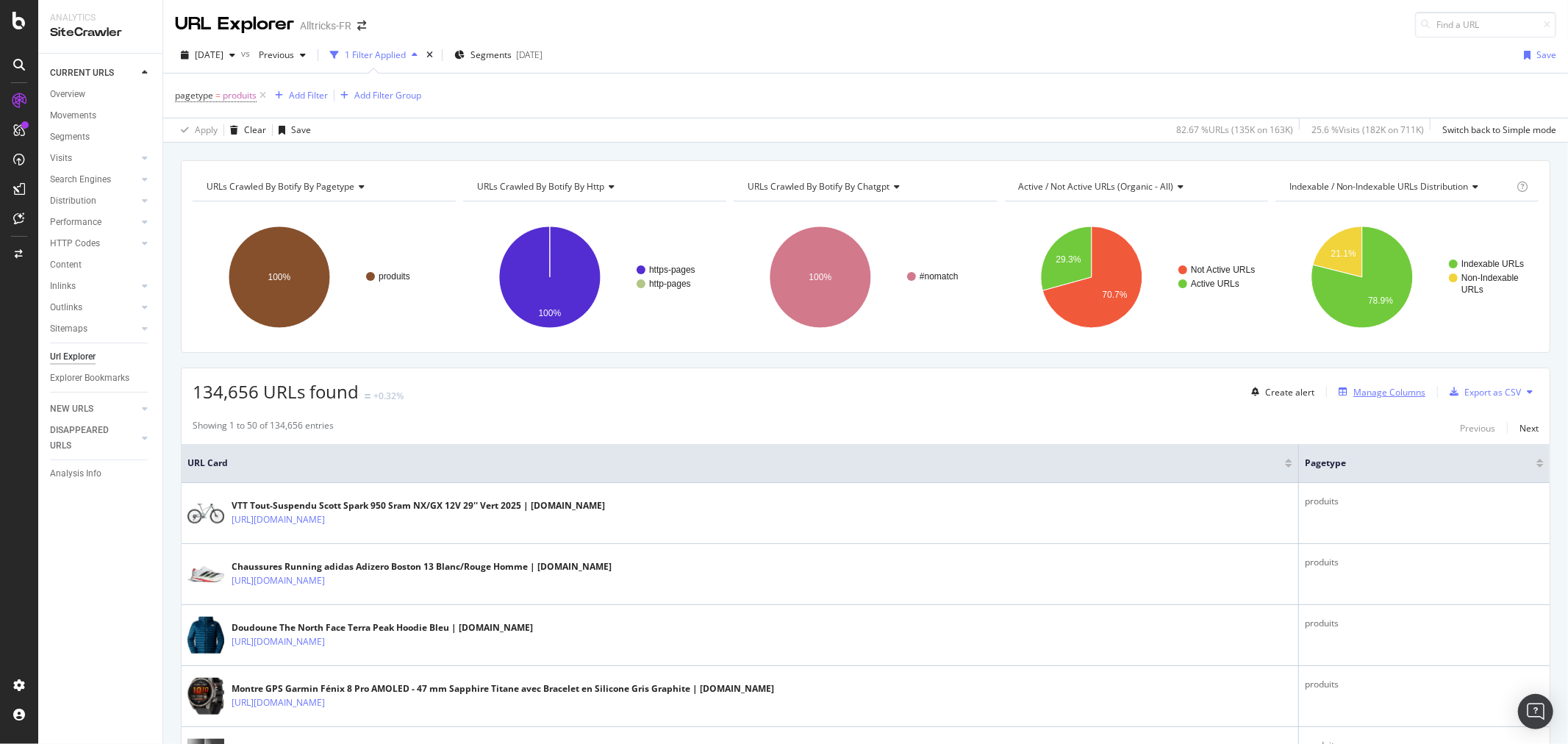
click at [1357, 386] on div "Manage Columns" at bounding box center [1389, 393] width 72 height 12
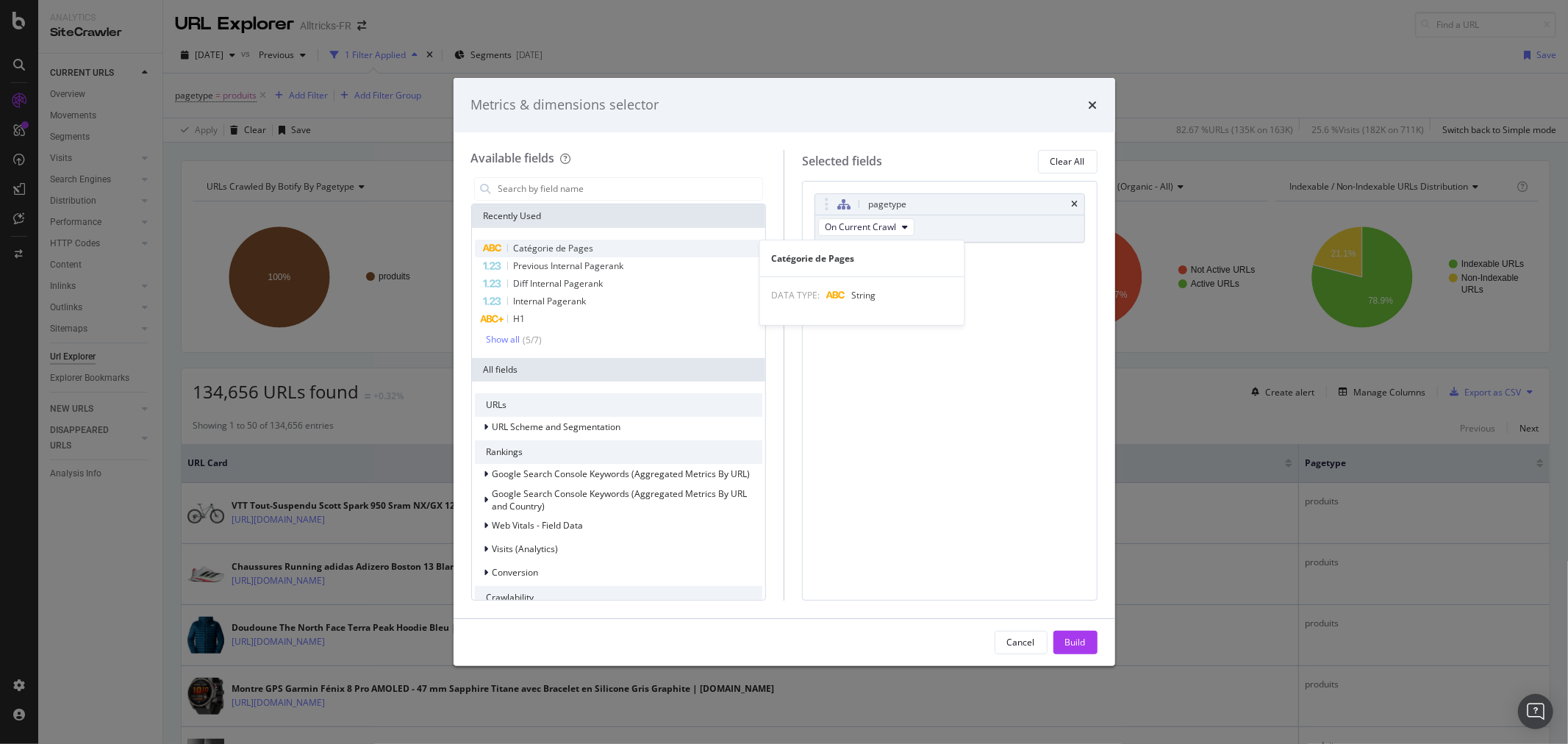
click at [608, 253] on div "Catégorie de Pages" at bounding box center [619, 249] width 288 height 18
click at [1073, 636] on div "Build" at bounding box center [1076, 642] width 21 height 12
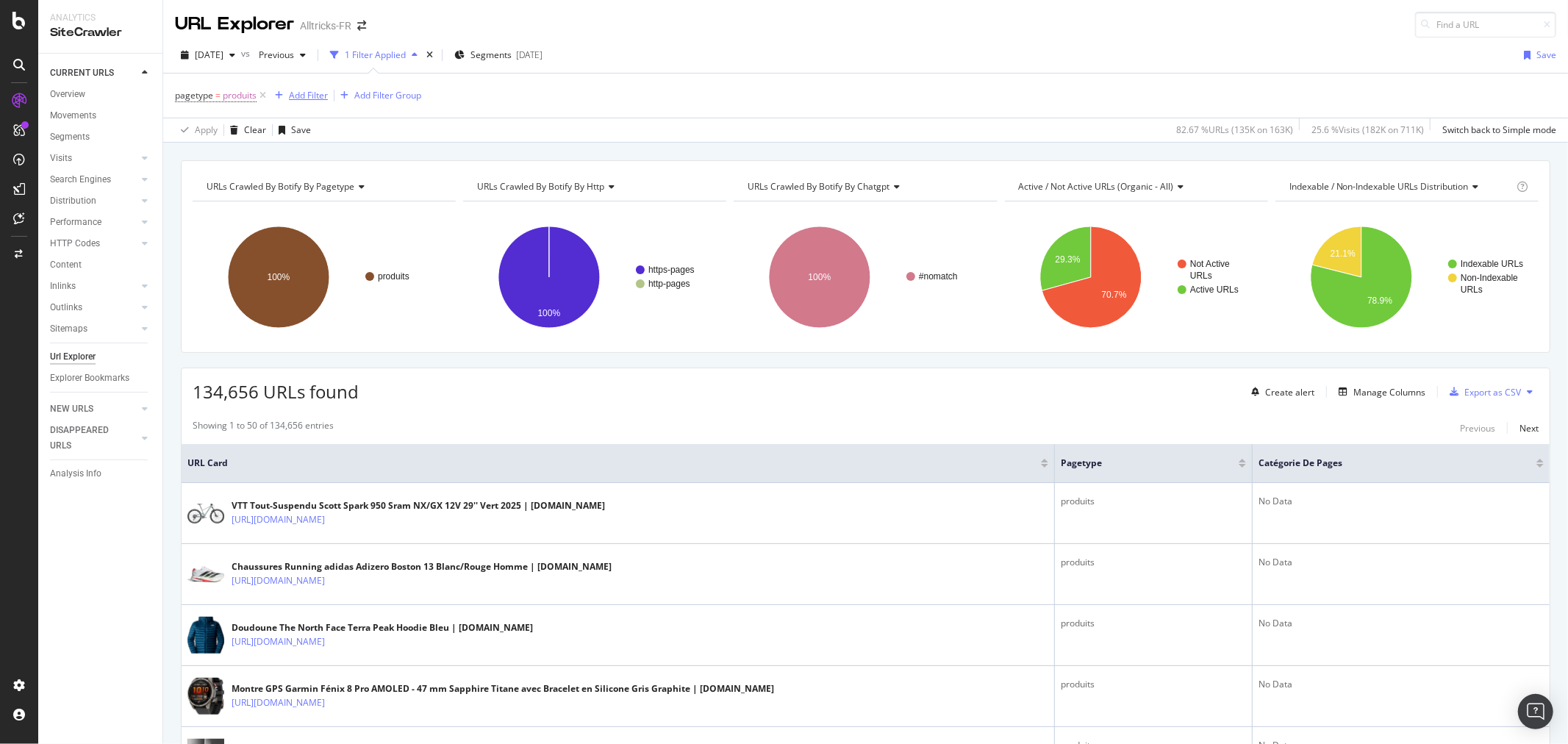
click at [295, 98] on div "Add Filter" at bounding box center [308, 95] width 39 height 12
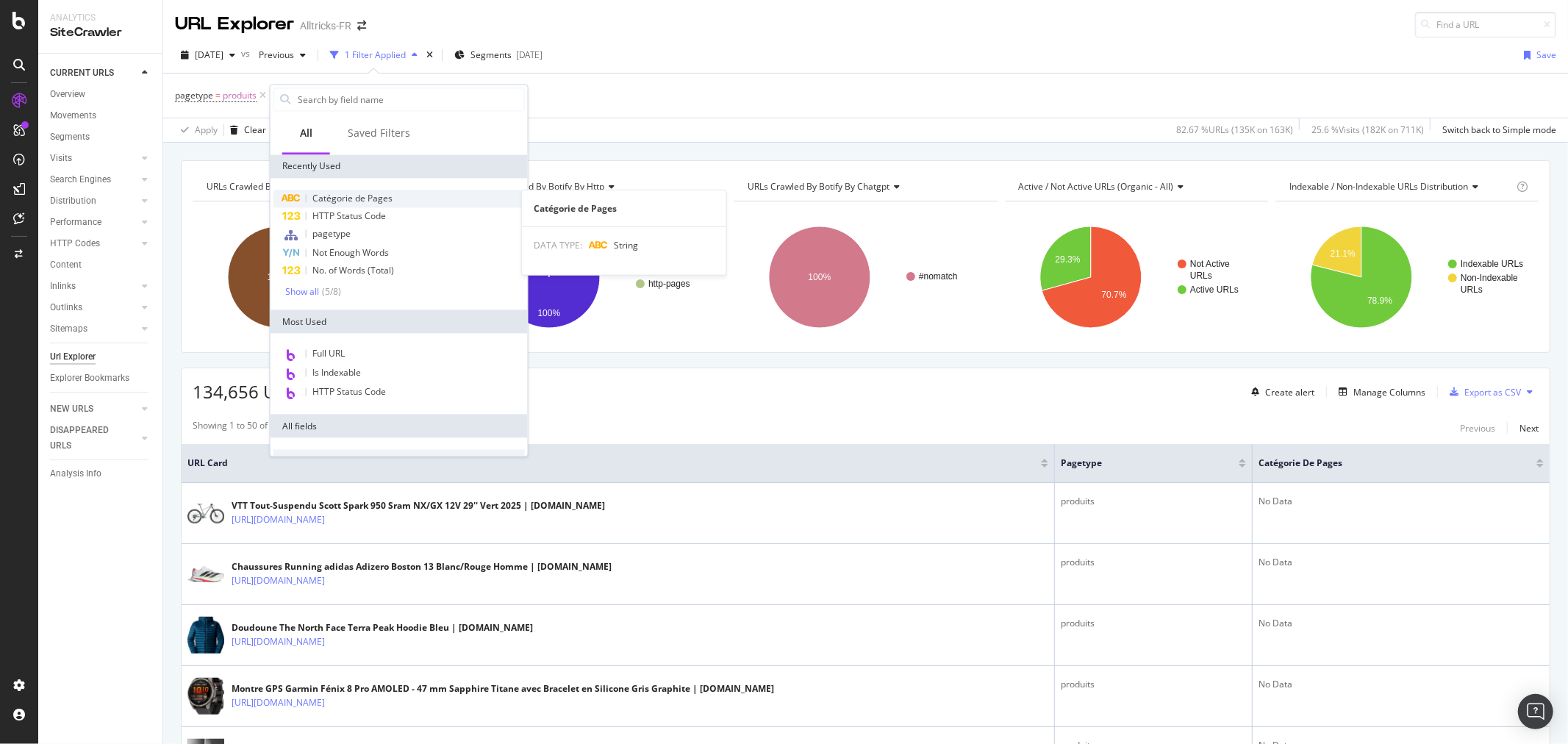
click at [341, 194] on span "Catégorie de Pages" at bounding box center [353, 198] width 81 height 12
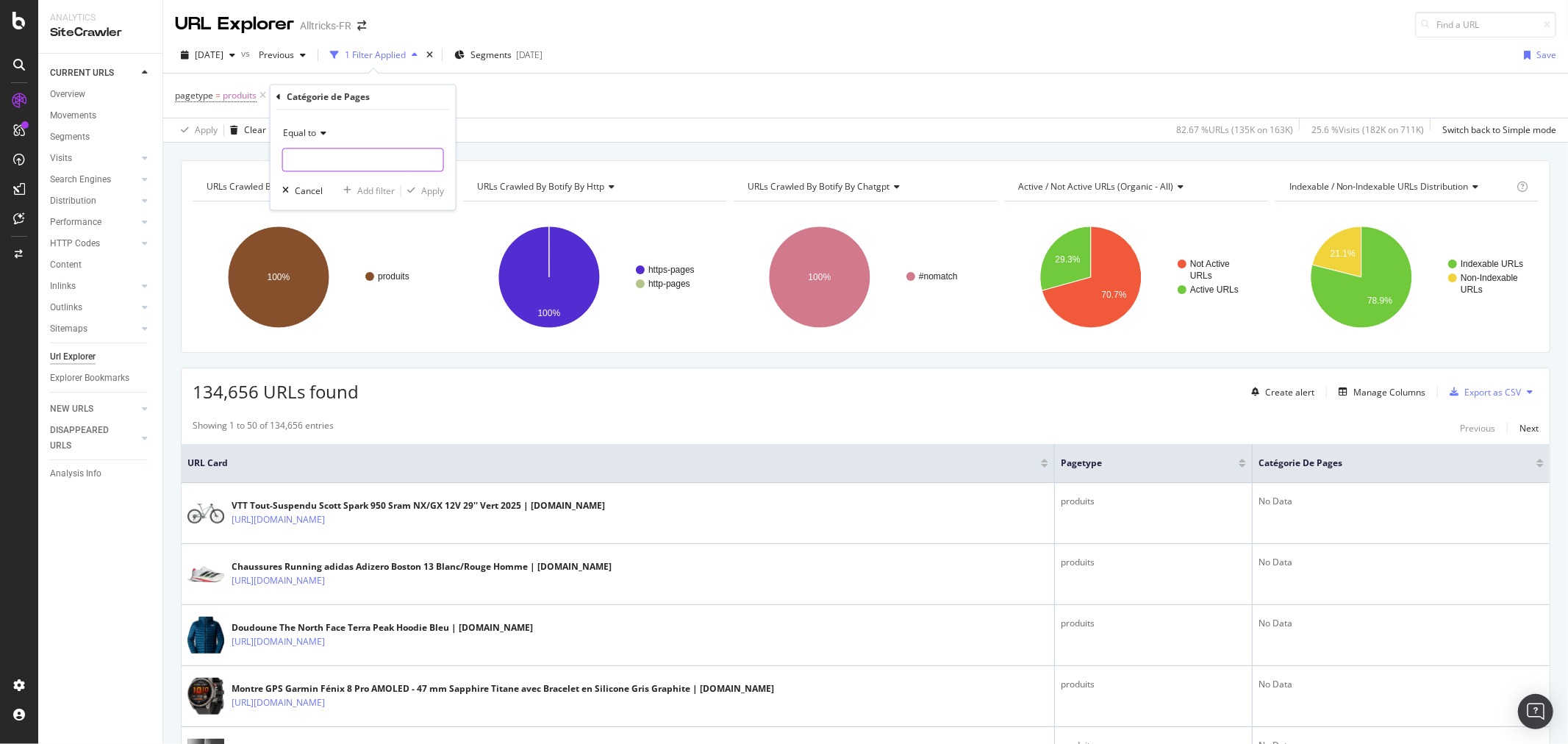
click at [342, 163] on input "text" at bounding box center [363, 160] width 160 height 23
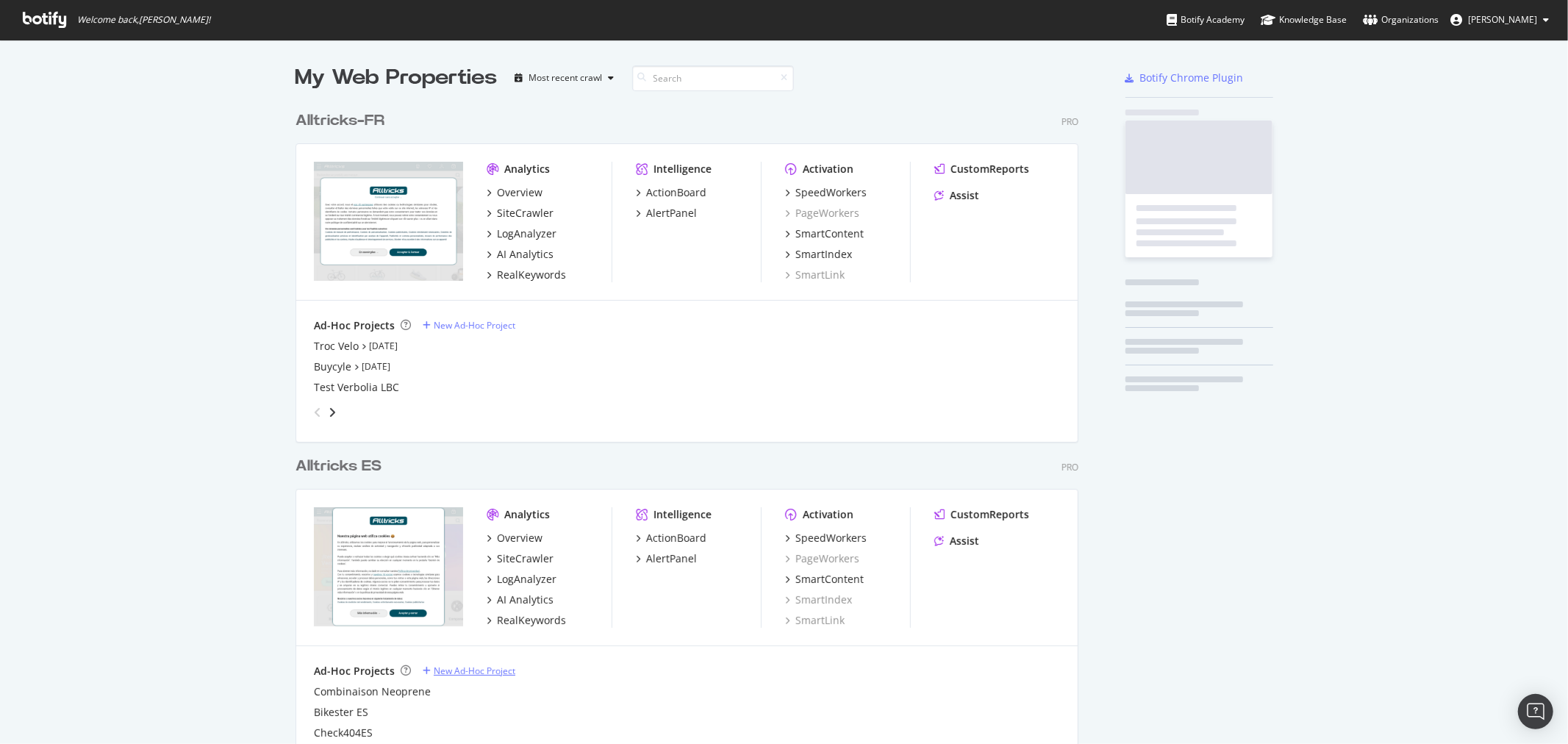
scroll to position [1636, 782]
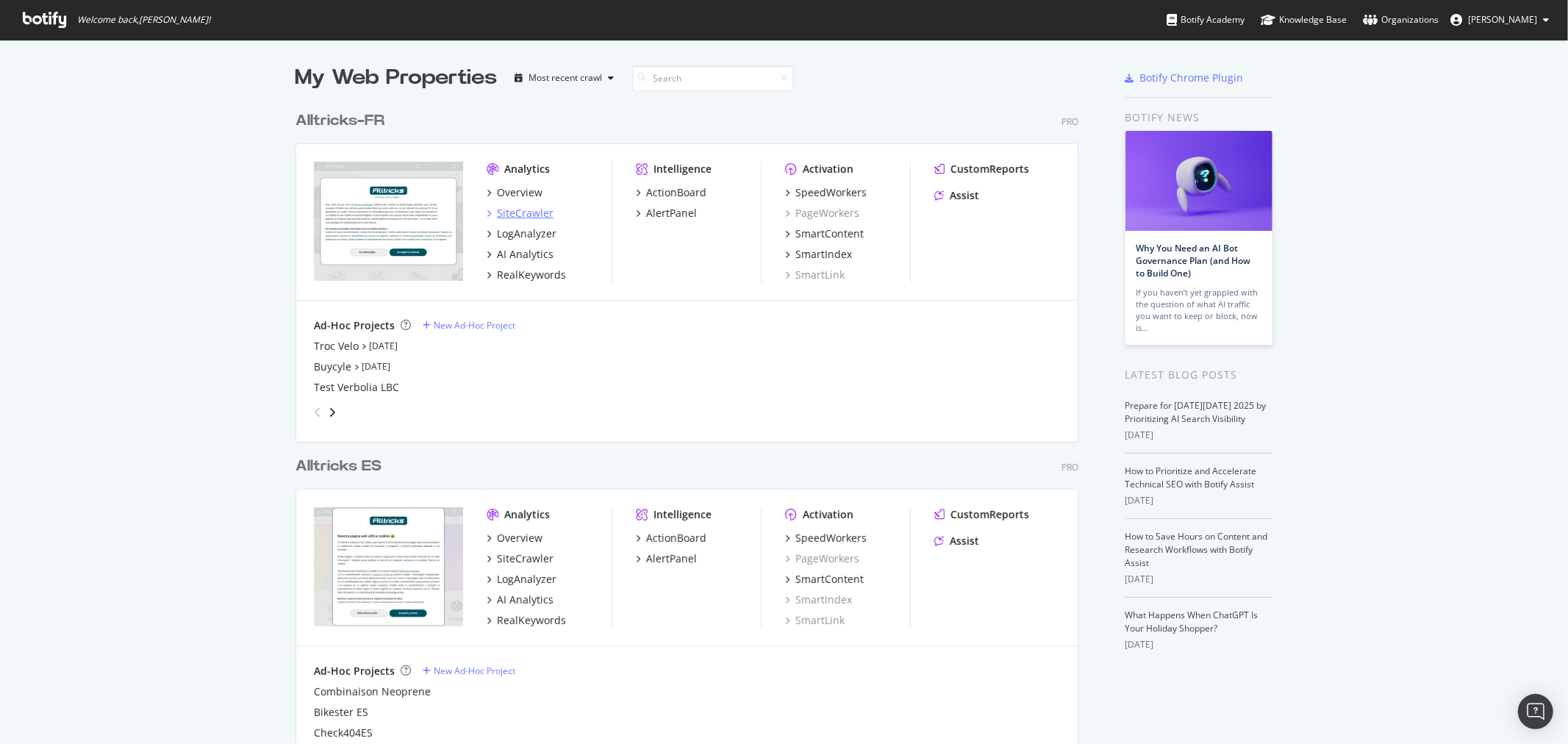
click at [503, 210] on div "SiteCrawler" at bounding box center [525, 213] width 57 height 15
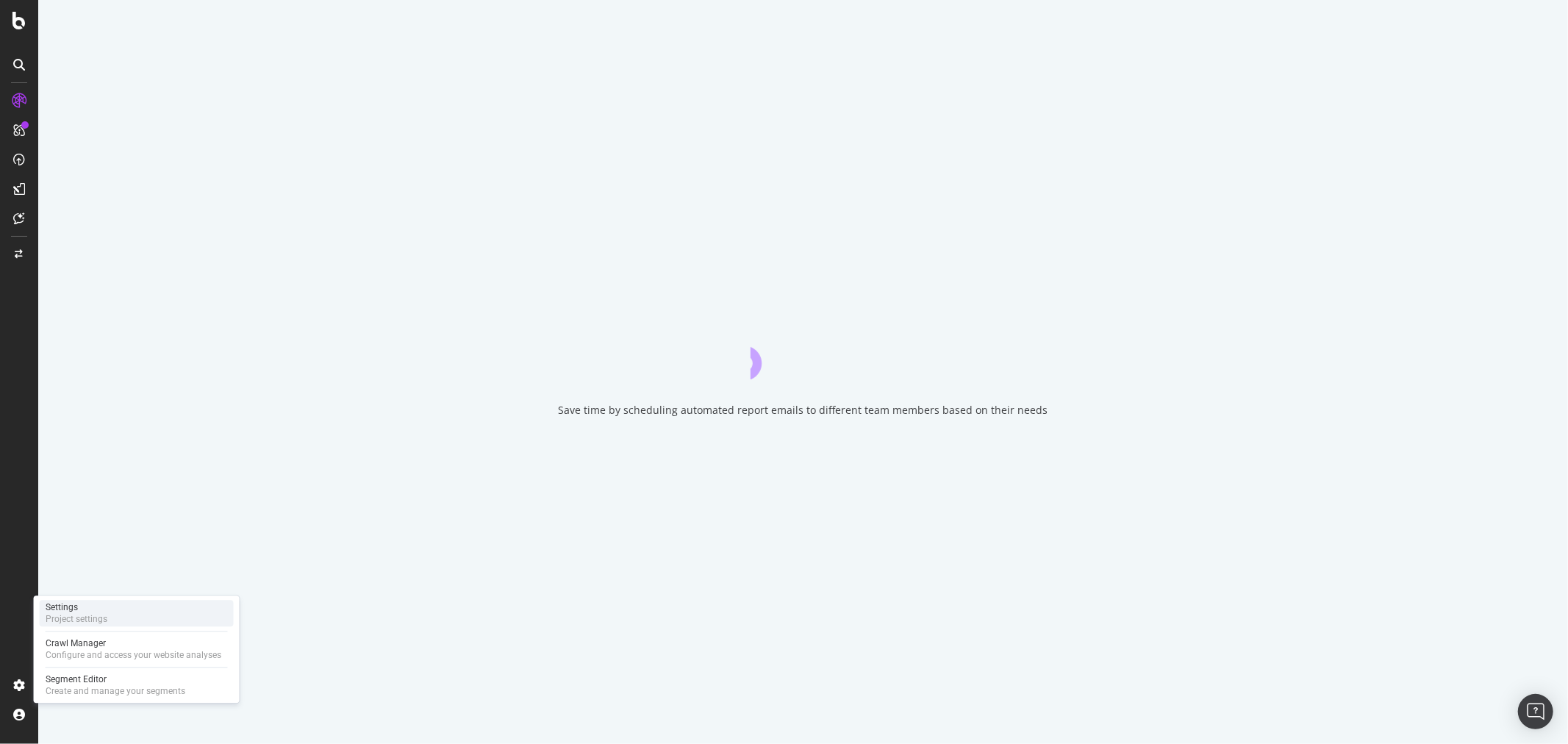
click at [94, 619] on div "Project settings" at bounding box center [77, 619] width 62 height 12
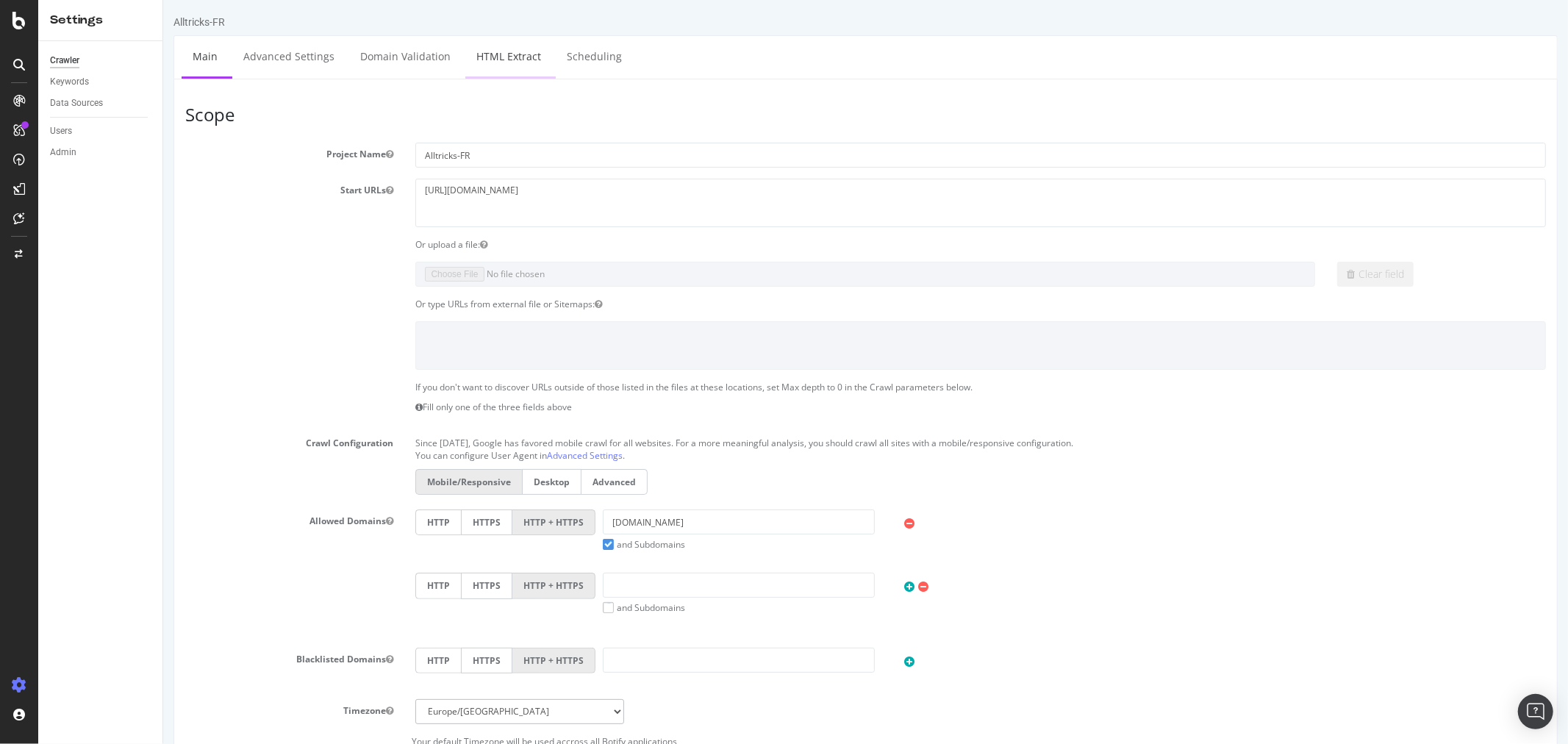
click at [511, 64] on link "HTML Extract" at bounding box center [508, 57] width 87 height 40
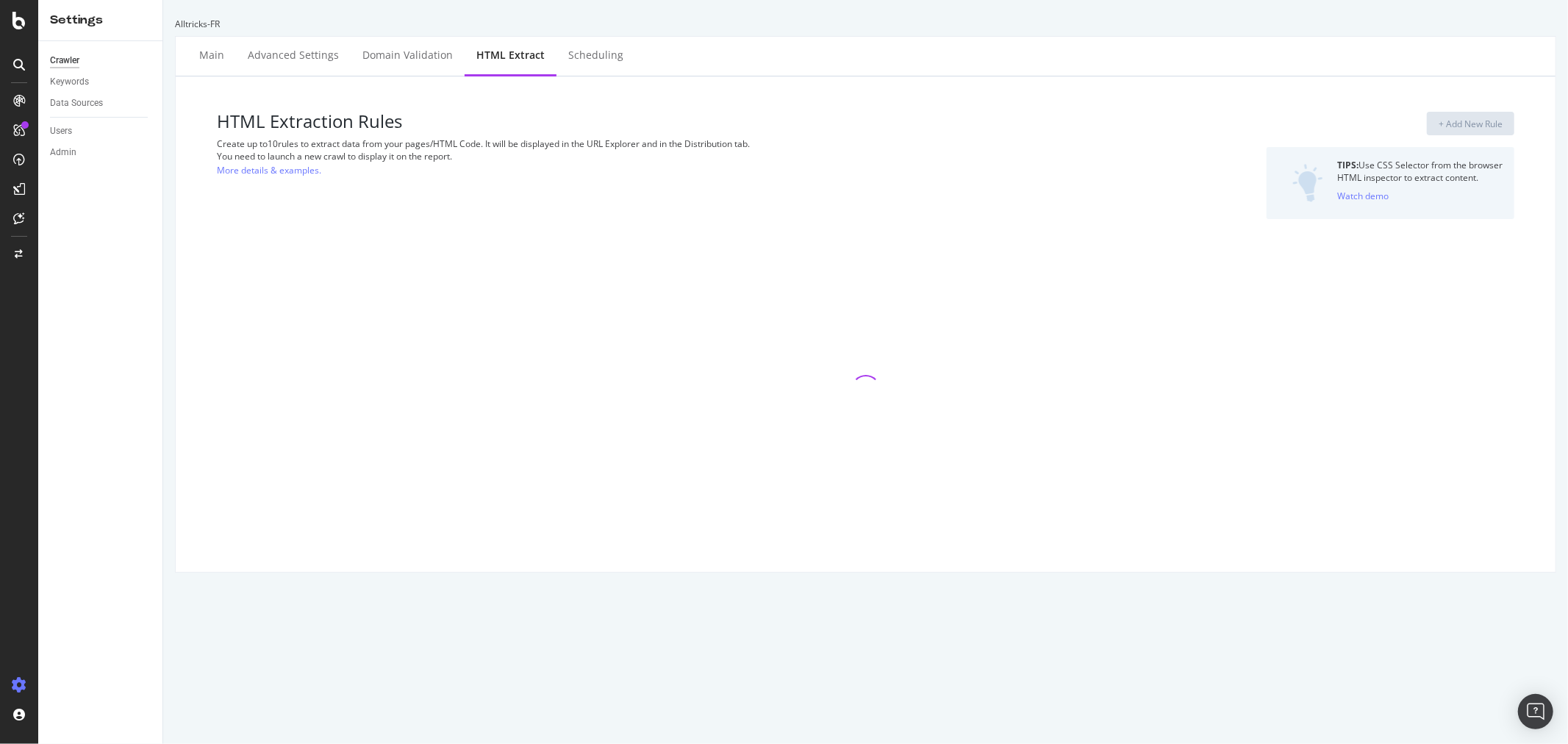
select select "i"
select select "exist"
select select "html.length"
select select "exist"
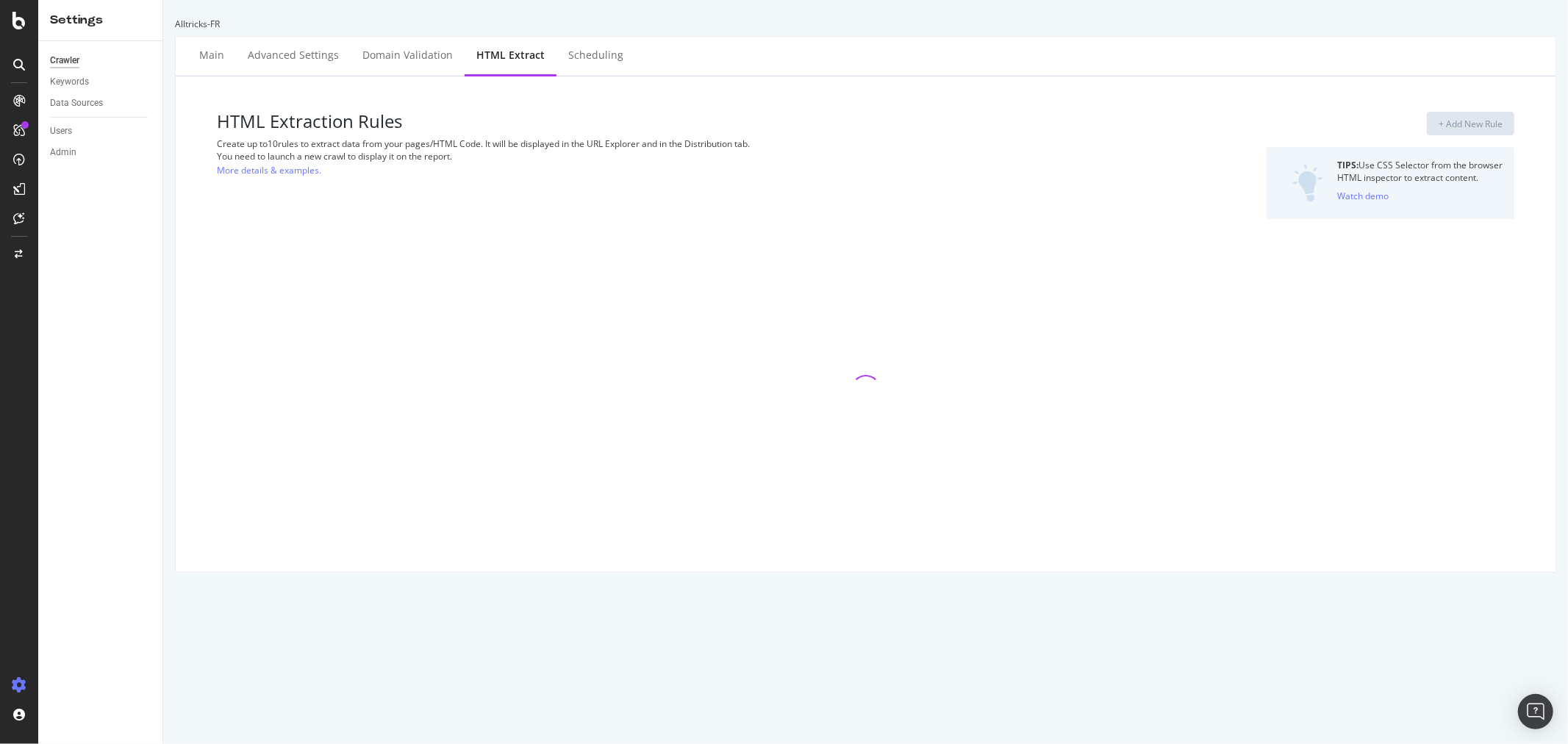
select select "exist"
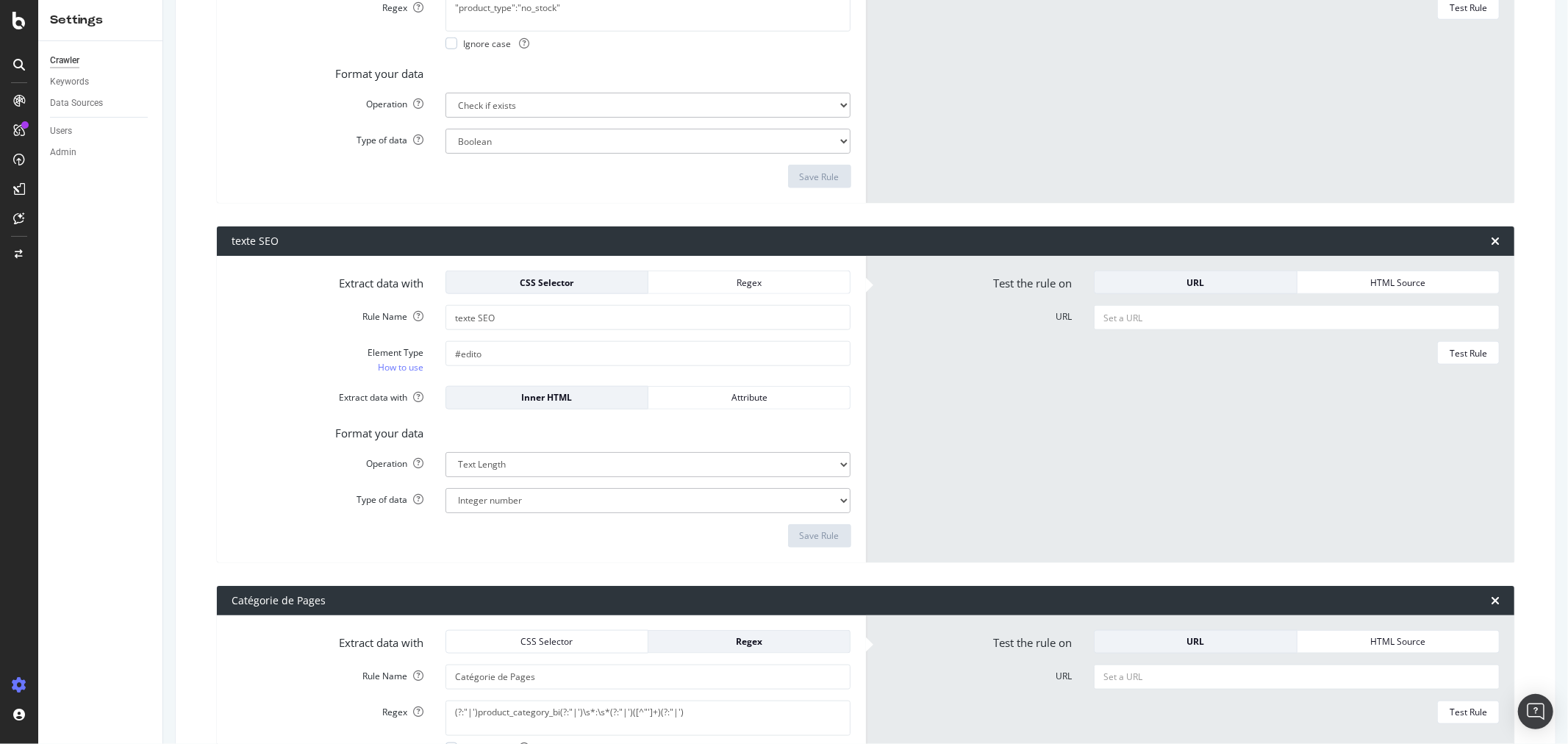
scroll to position [1306, 0]
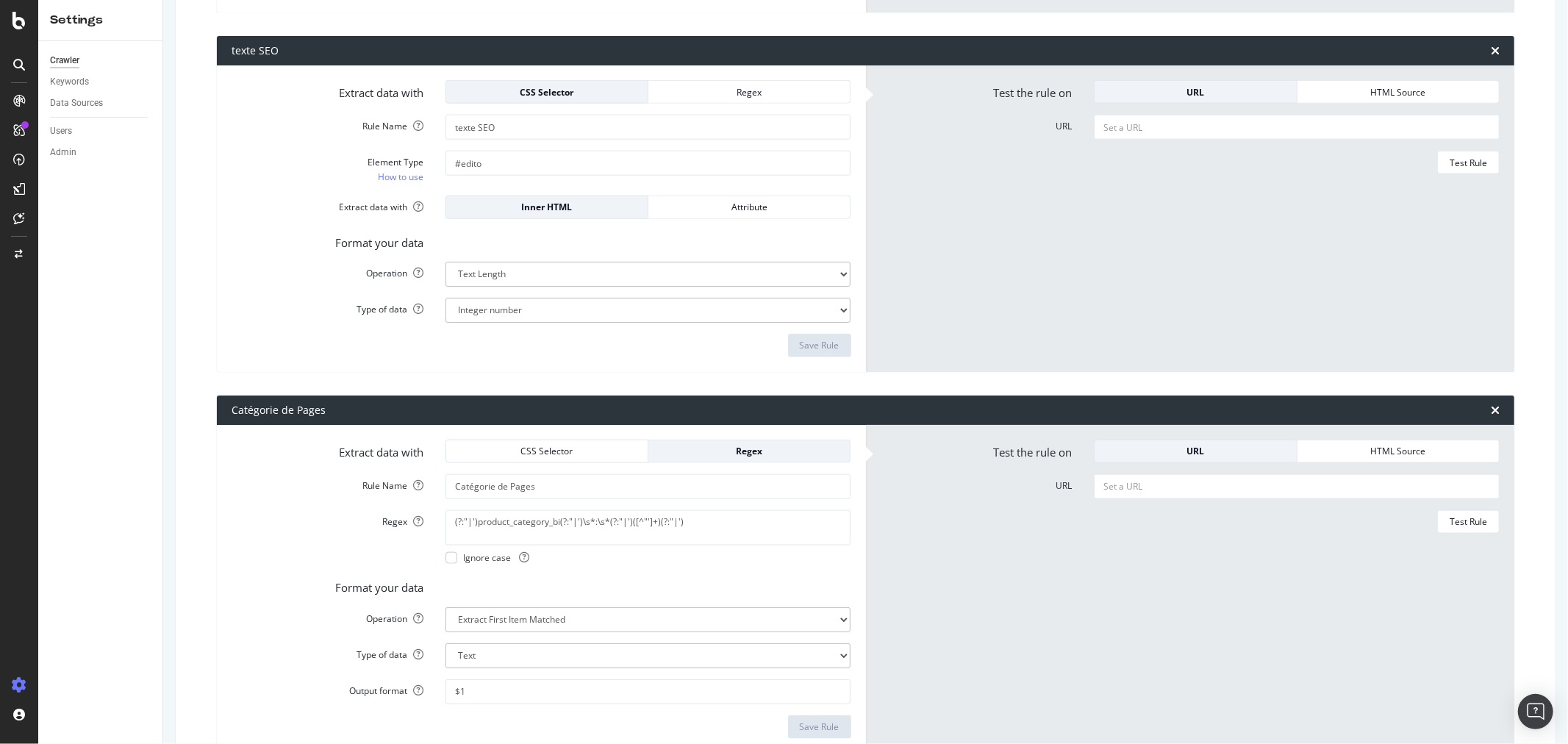
click at [270, 409] on div "Catégorie de Pages" at bounding box center [279, 410] width 94 height 15
copy div "Catégorie"
click at [379, 407] on div "Catégorie de Pages" at bounding box center [866, 410] width 1298 height 29
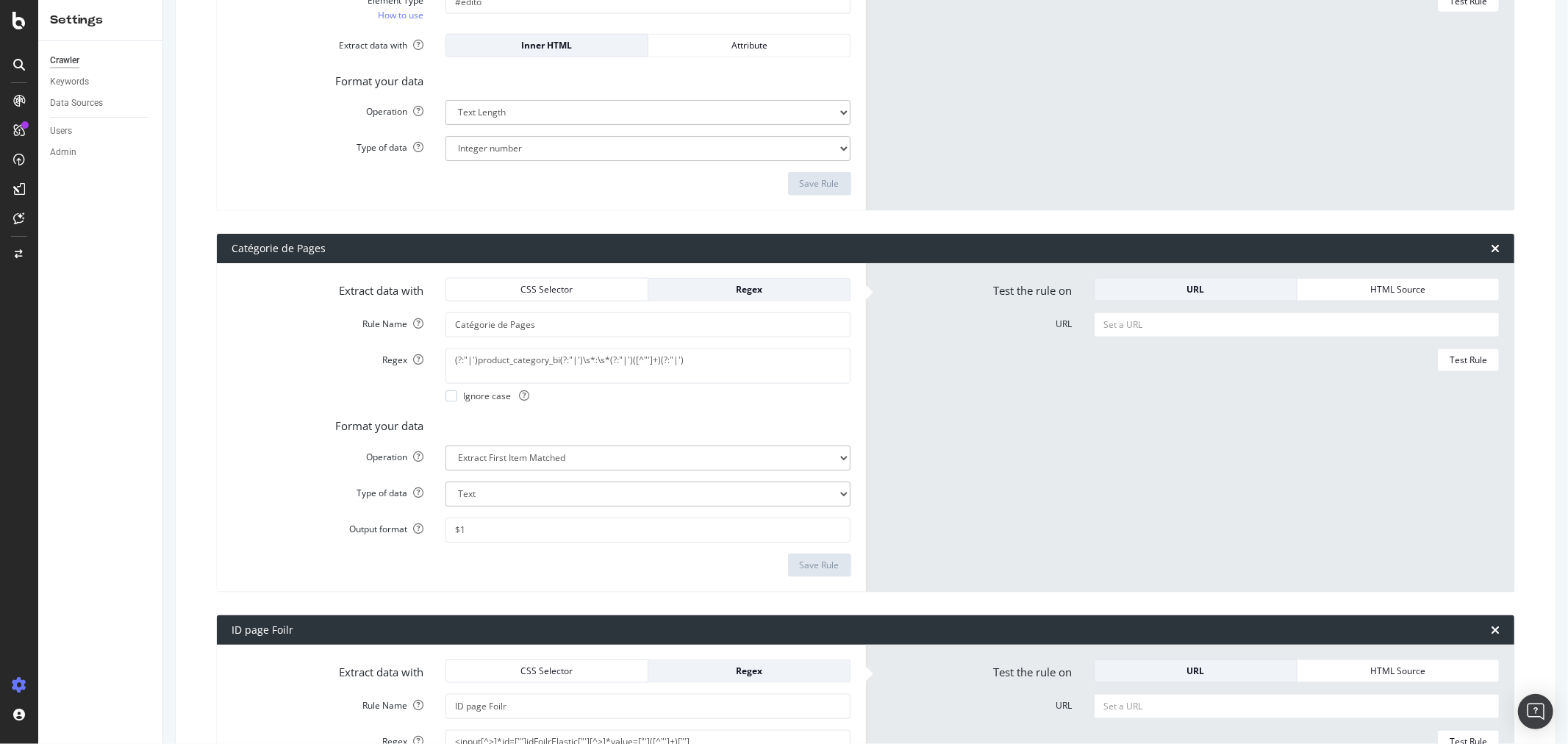
scroll to position [1470, 0]
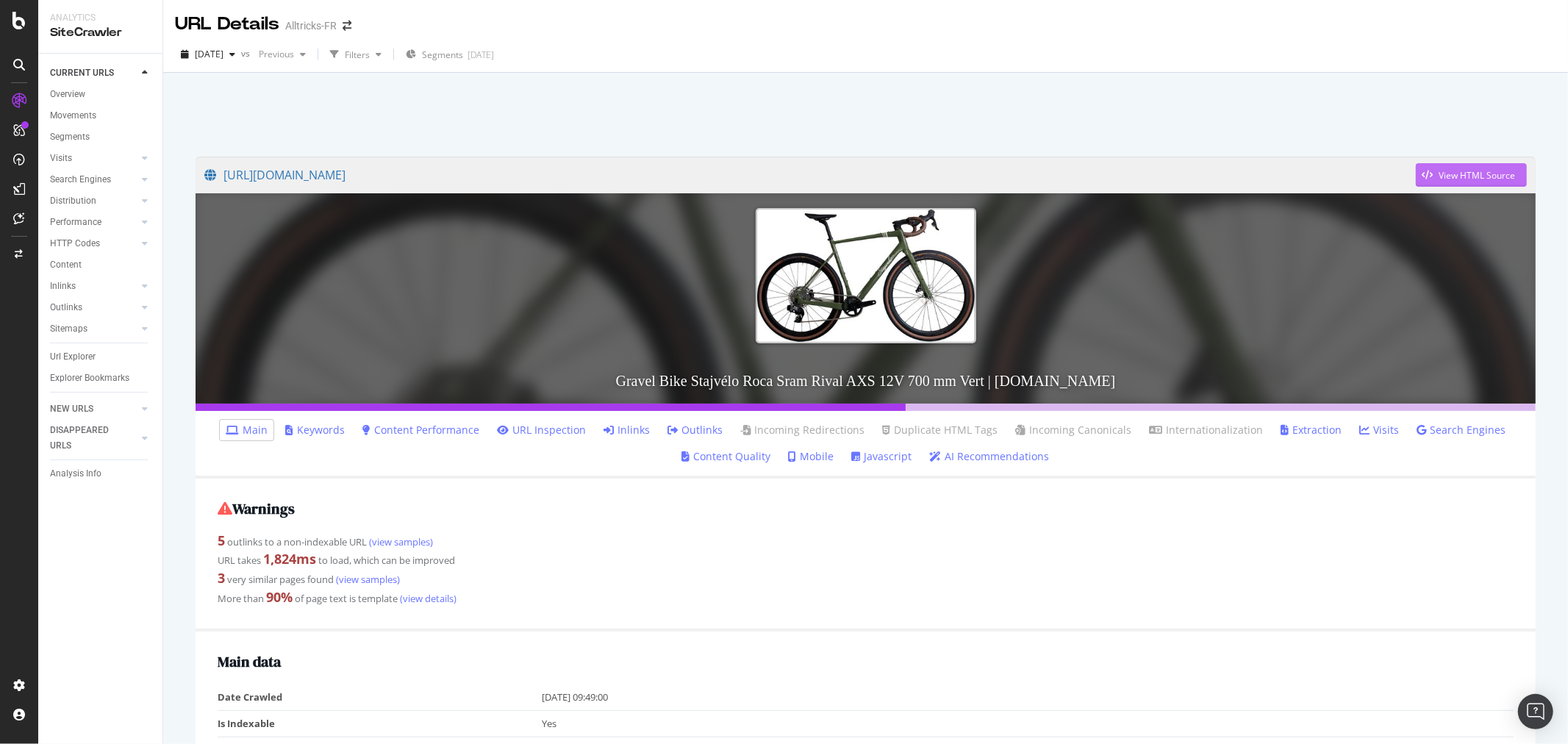
click at [1411, 169] on div "View HTML Source" at bounding box center [1477, 175] width 77 height 12
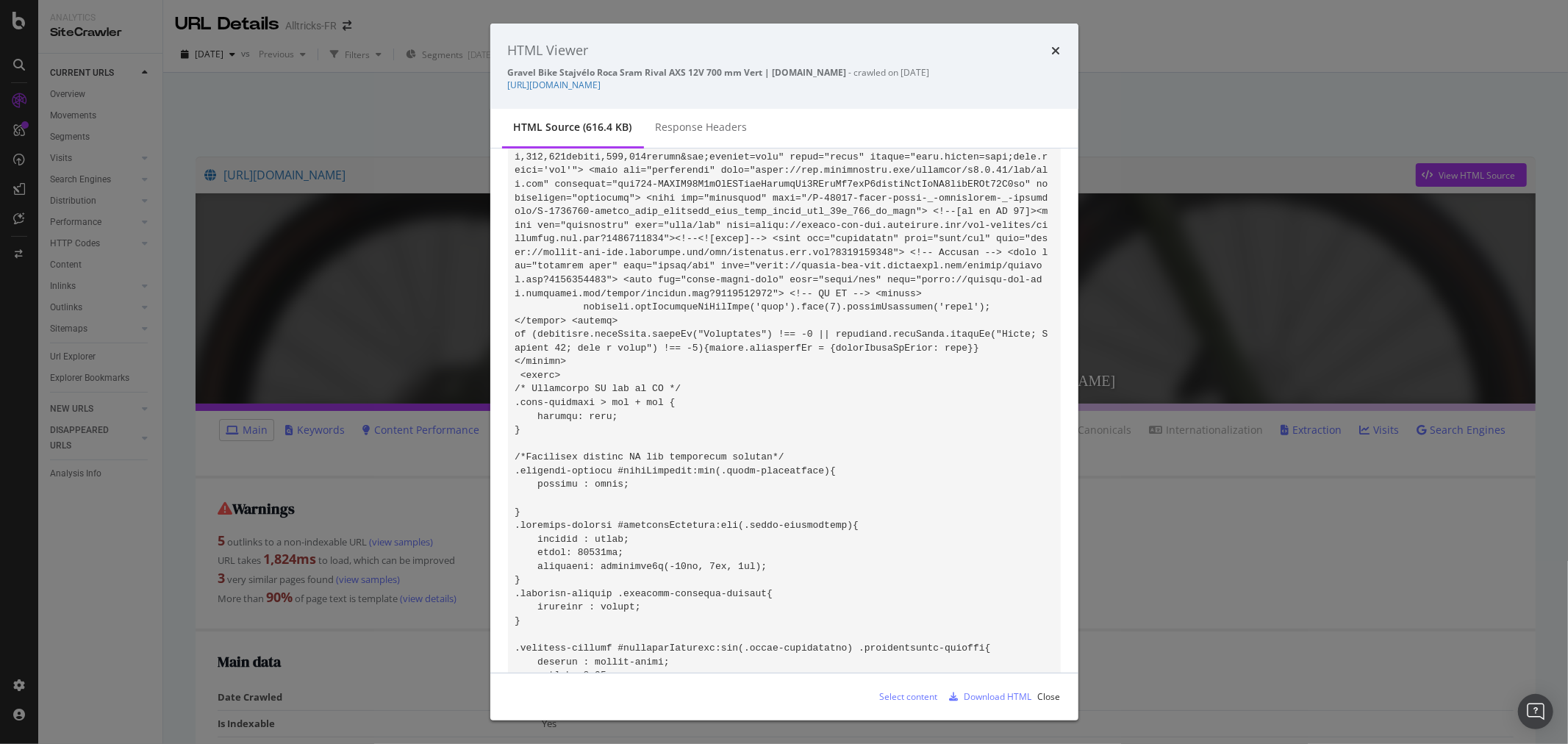
scroll to position [3981, 0]
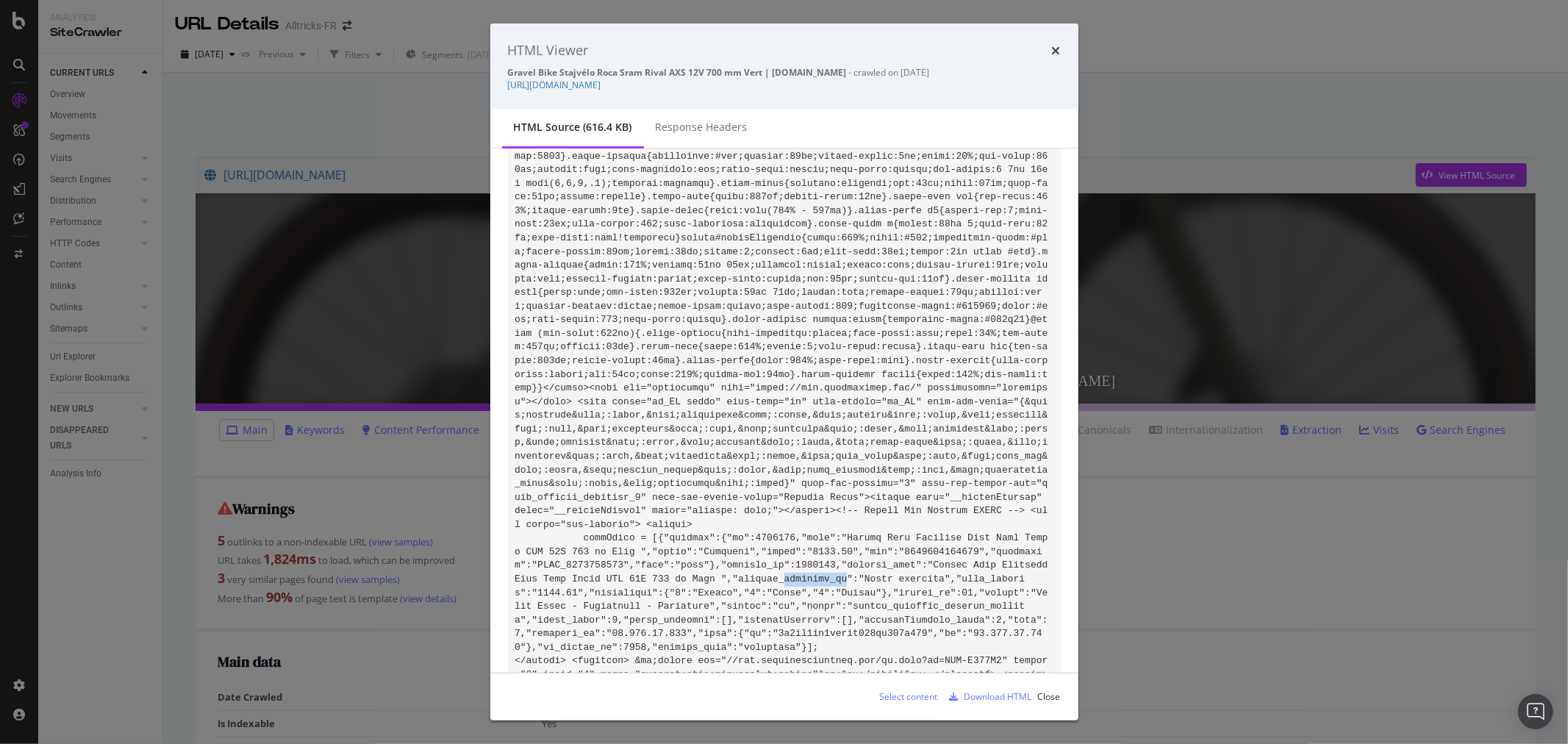
drag, startPoint x: 650, startPoint y: 413, endPoint x: 710, endPoint y: 410, distance: 60.1
copy code "category_bi"
drag, startPoint x: 170, startPoint y: 574, endPoint x: 153, endPoint y: 562, distance: 20.8
click at [170, 572] on div "HTML Viewer Gravel Bike Stajvélo Roca Sram Rival AXS 12V 700 mm Vert | Alltrick…" at bounding box center [784, 372] width 1568 height 744
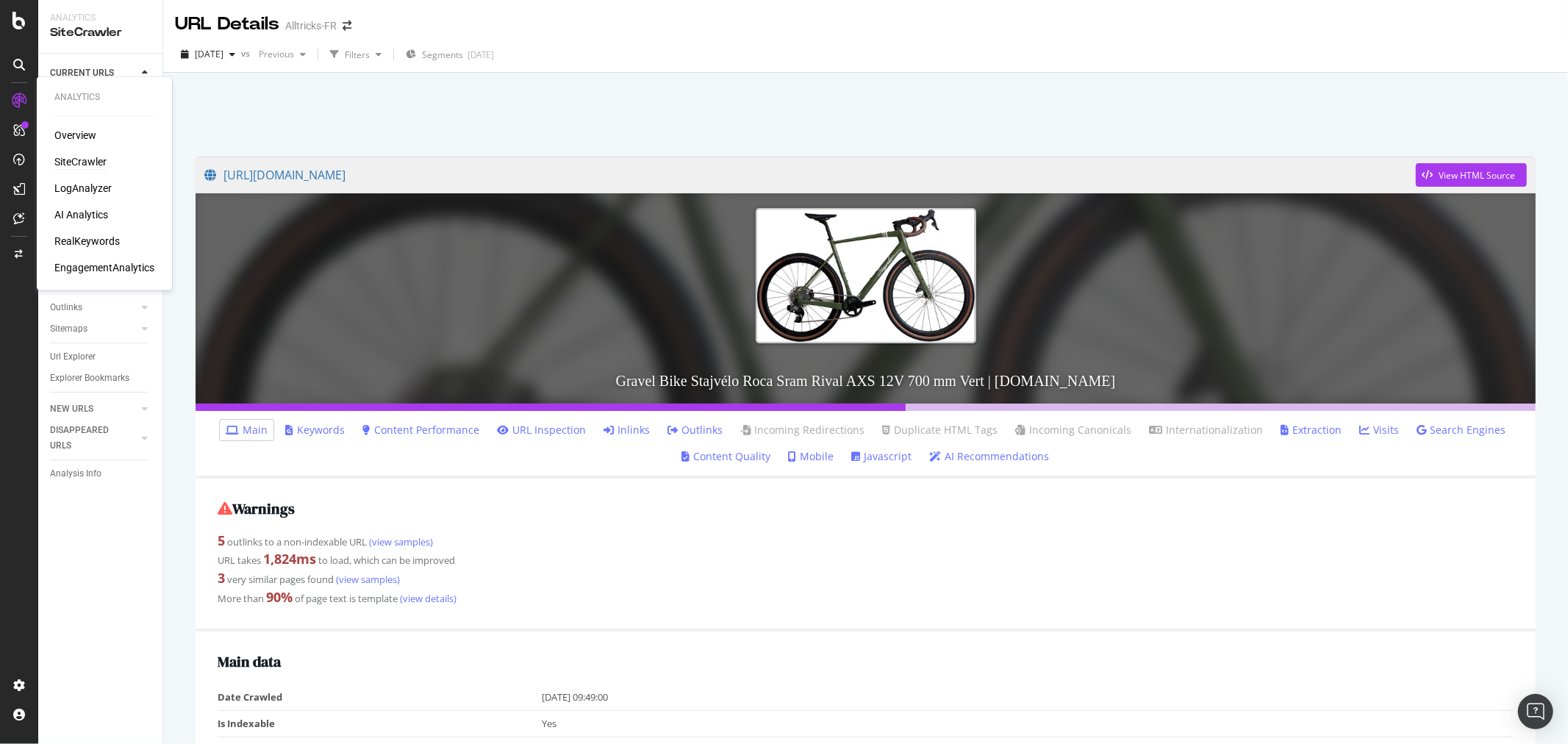
click at [81, 163] on div "SiteCrawler" at bounding box center [80, 162] width 52 height 15
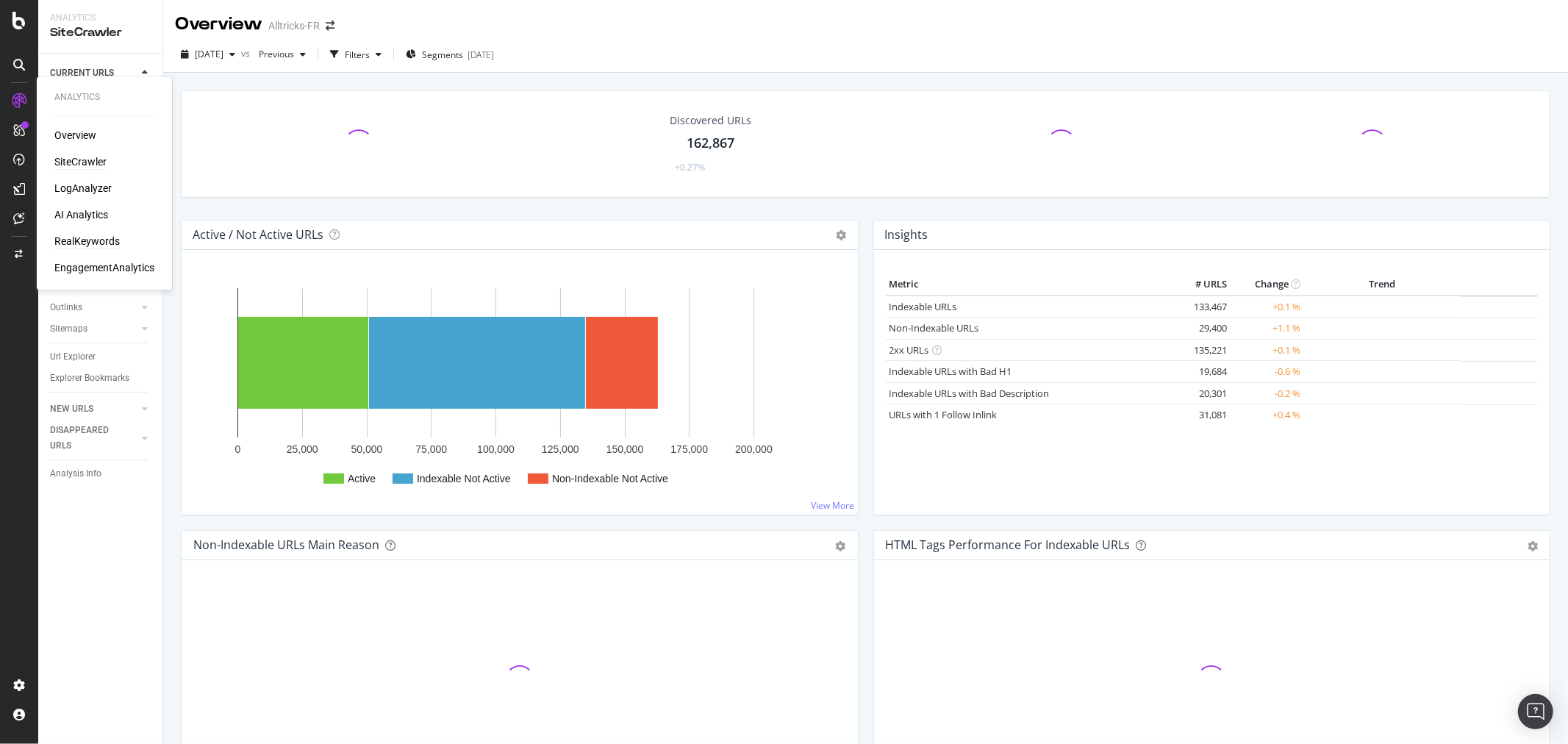
click at [91, 235] on div "RealKeywords" at bounding box center [87, 242] width 66 height 15
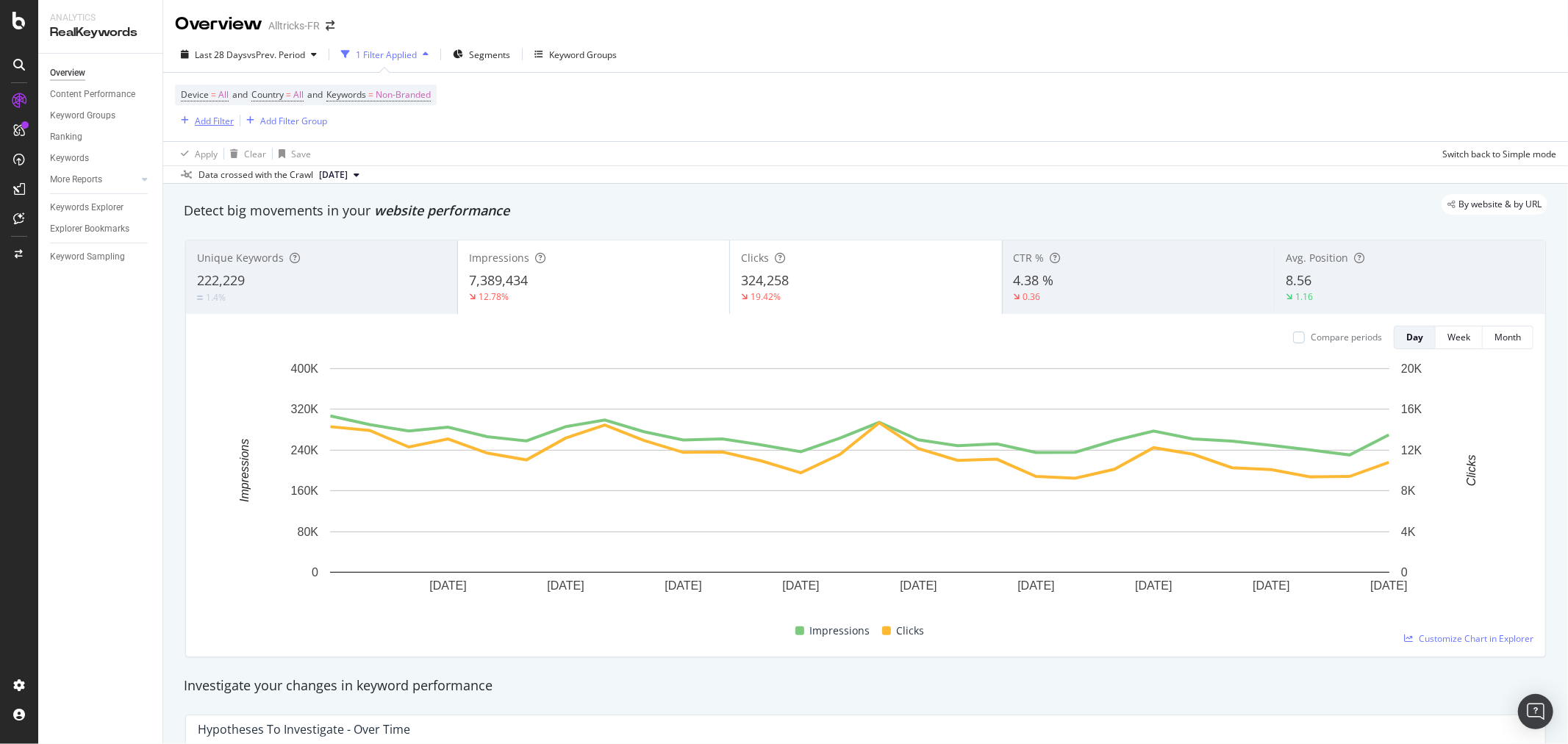
click at [211, 125] on div "Add Filter" at bounding box center [214, 121] width 39 height 12
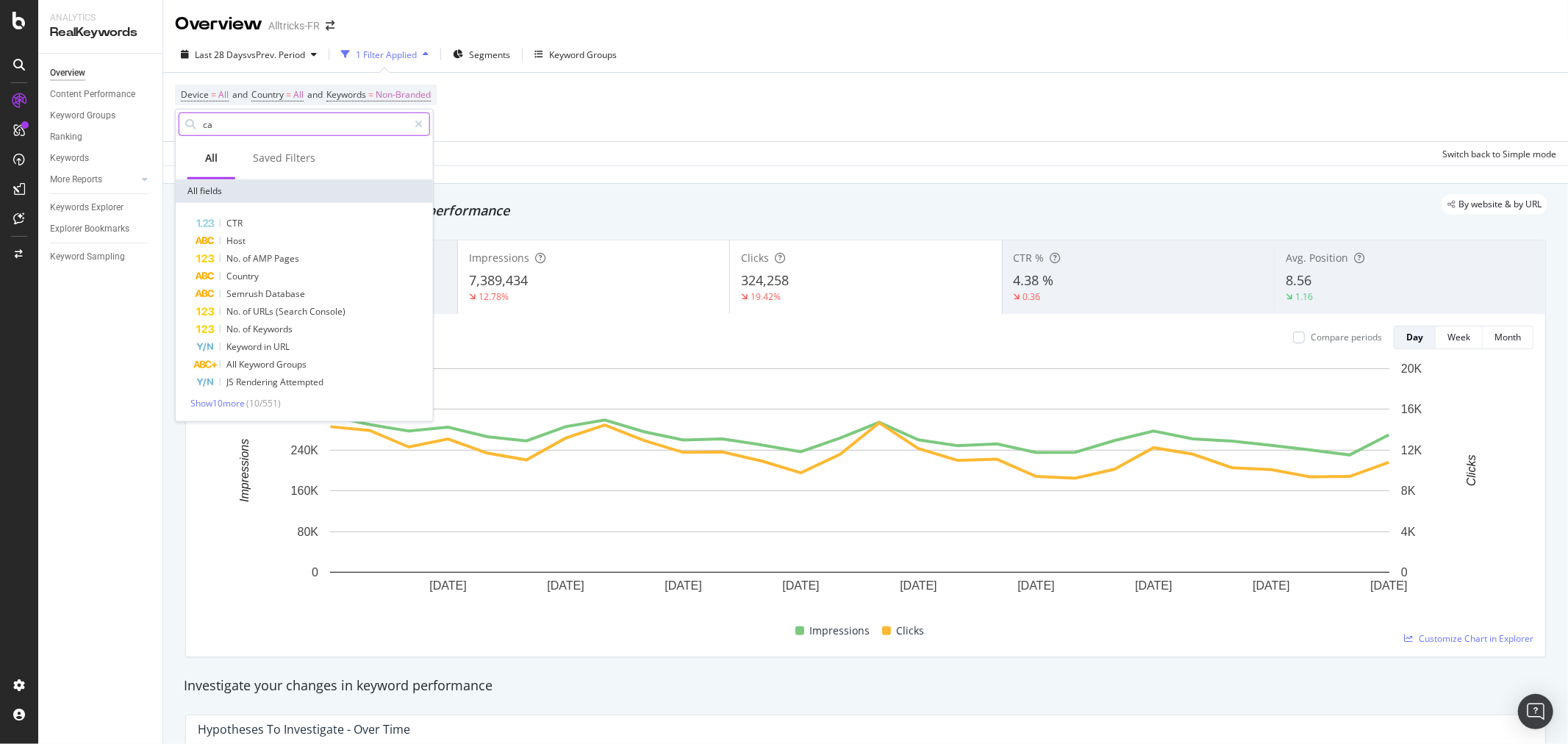
type input "c"
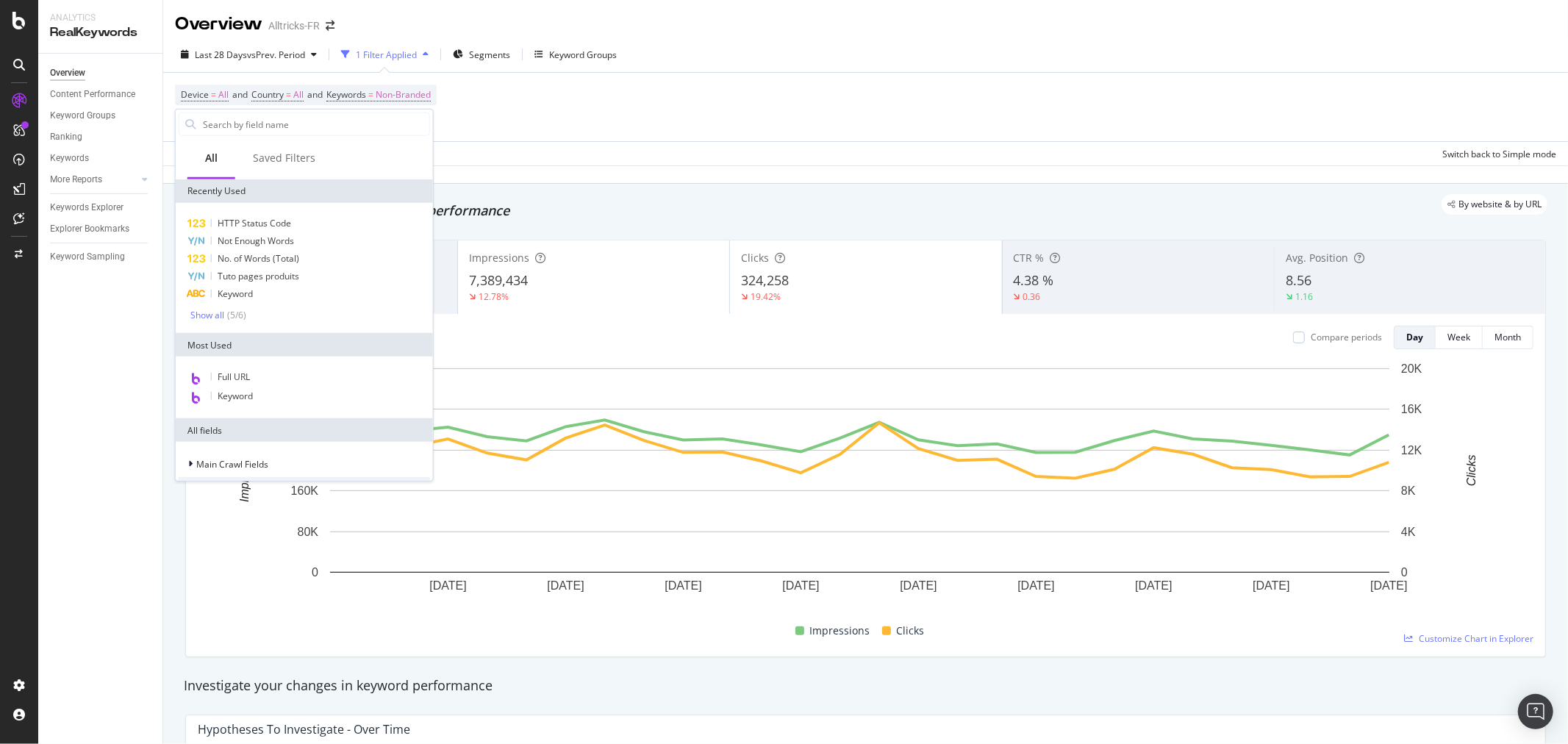
drag, startPoint x: 642, startPoint y: 177, endPoint x: 634, endPoint y: 184, distance: 10.6
click at [637, 179] on div "Data crossed with the Crawl 2025 Sep. 29th" at bounding box center [866, 174] width 1405 height 18
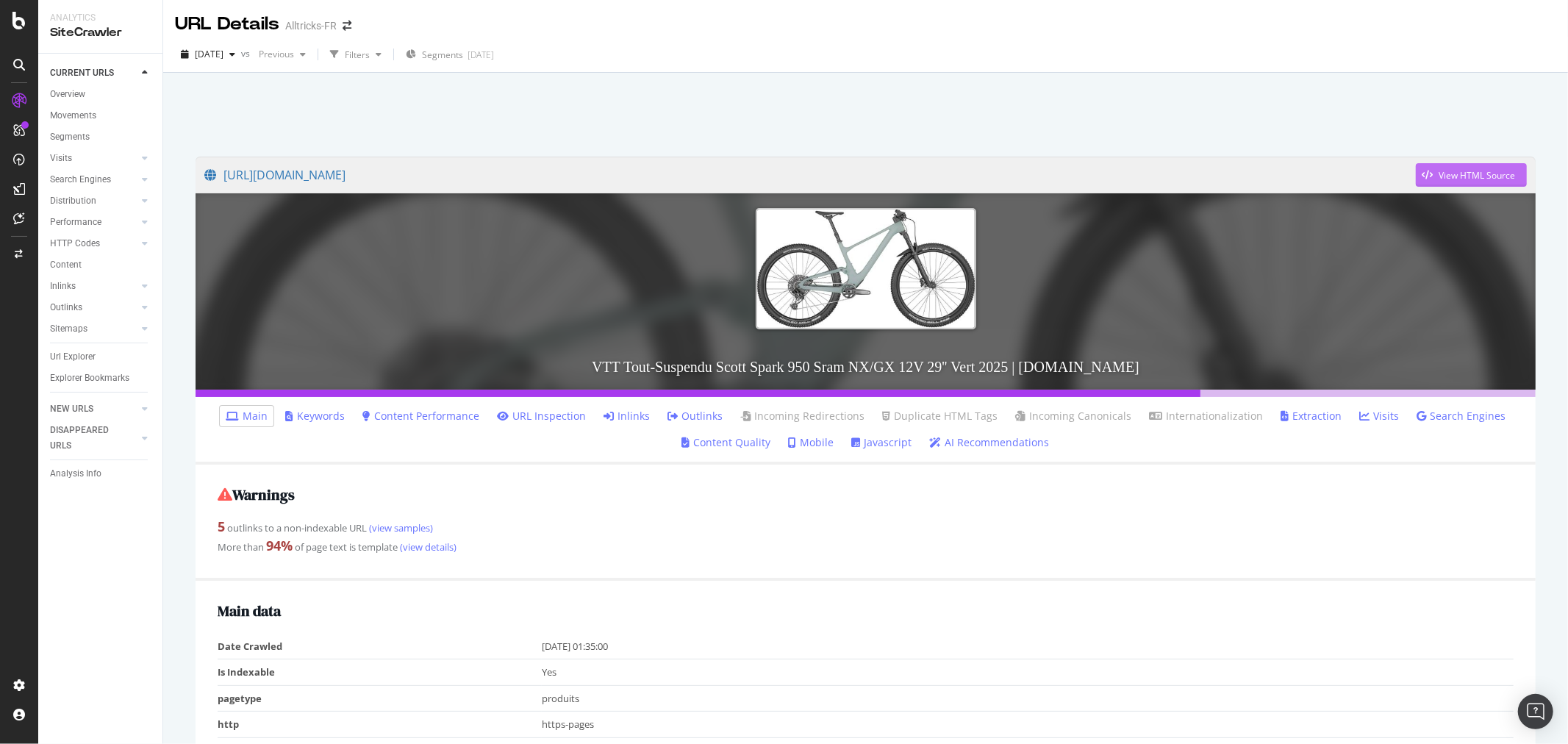
click at [1439, 172] on div "View HTML Source" at bounding box center [1477, 175] width 77 height 12
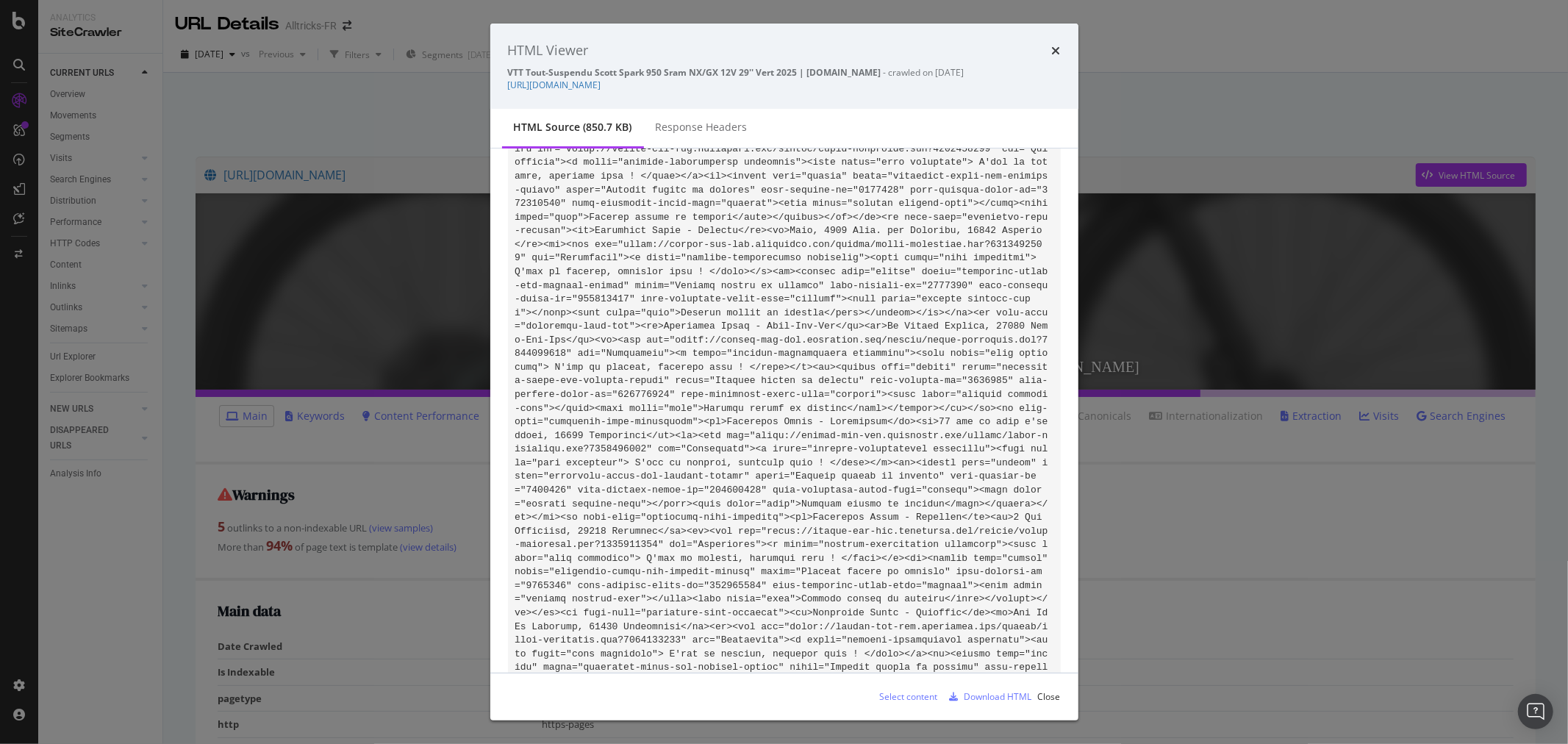
scroll to position [38847, 0]
